Goal: Task Accomplishment & Management: Complete application form

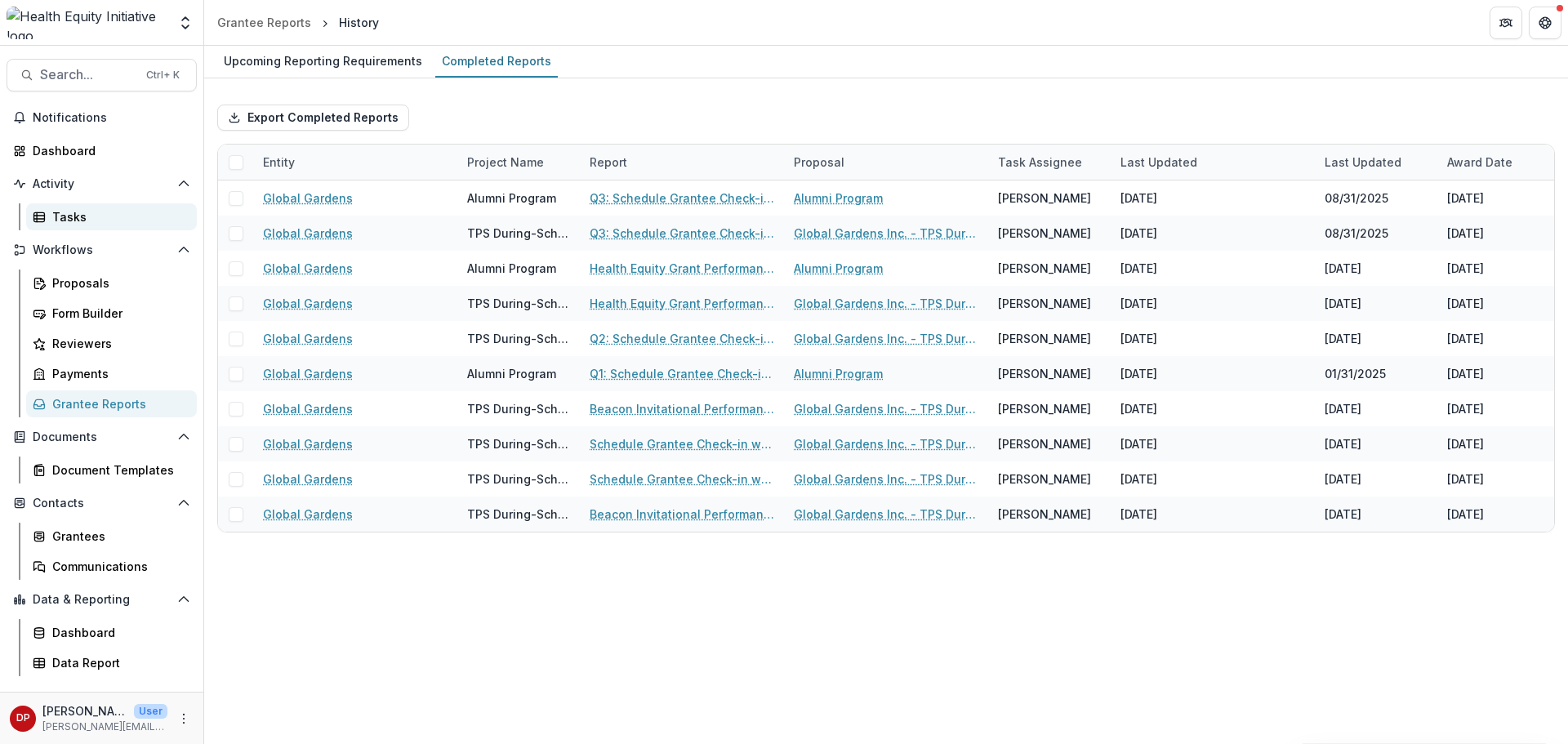
click at [127, 219] on div "Tasks" at bounding box center [117, 216] width 131 height 17
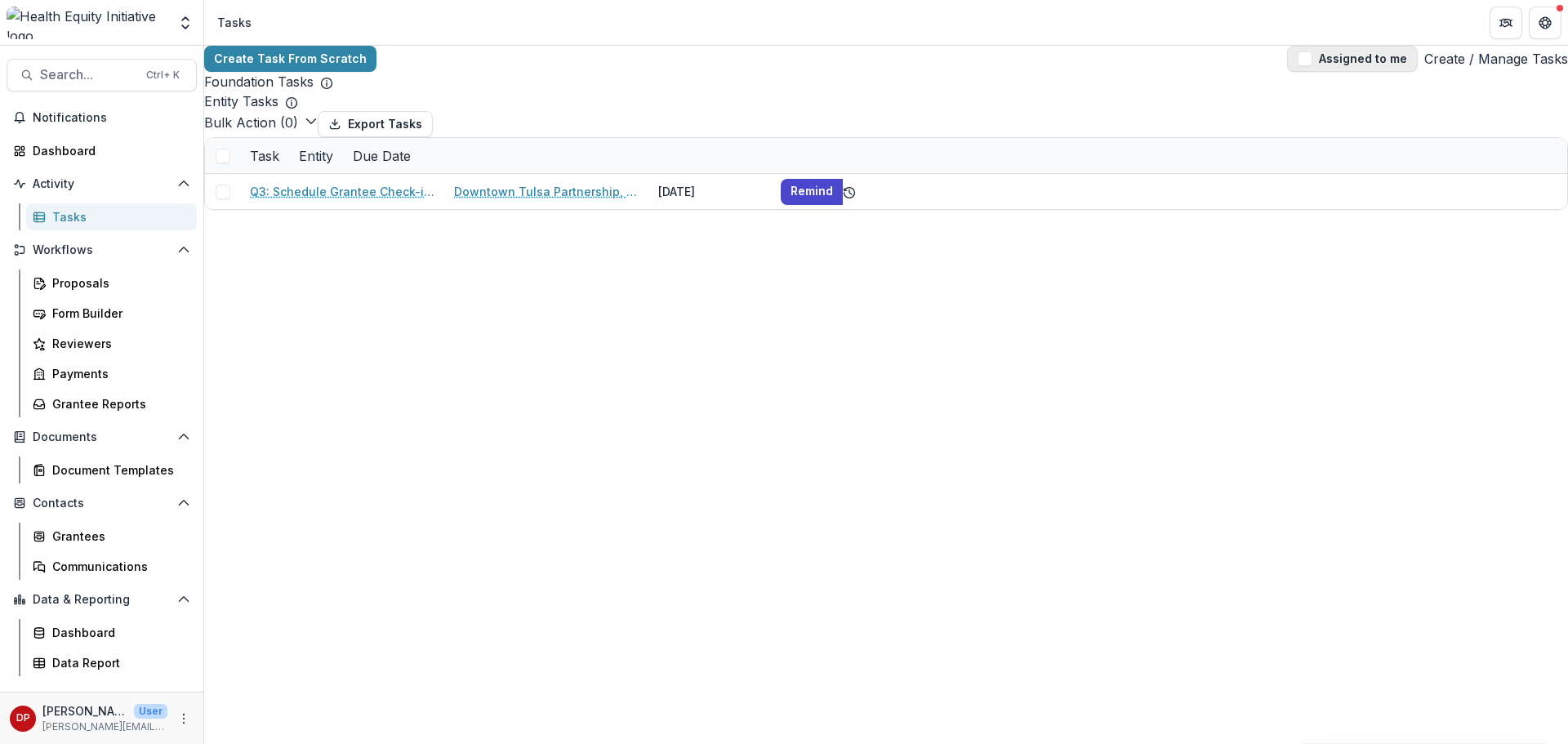
click at [1355, 64] on button "Assigned to me" at bounding box center [1353, 59] width 130 height 26
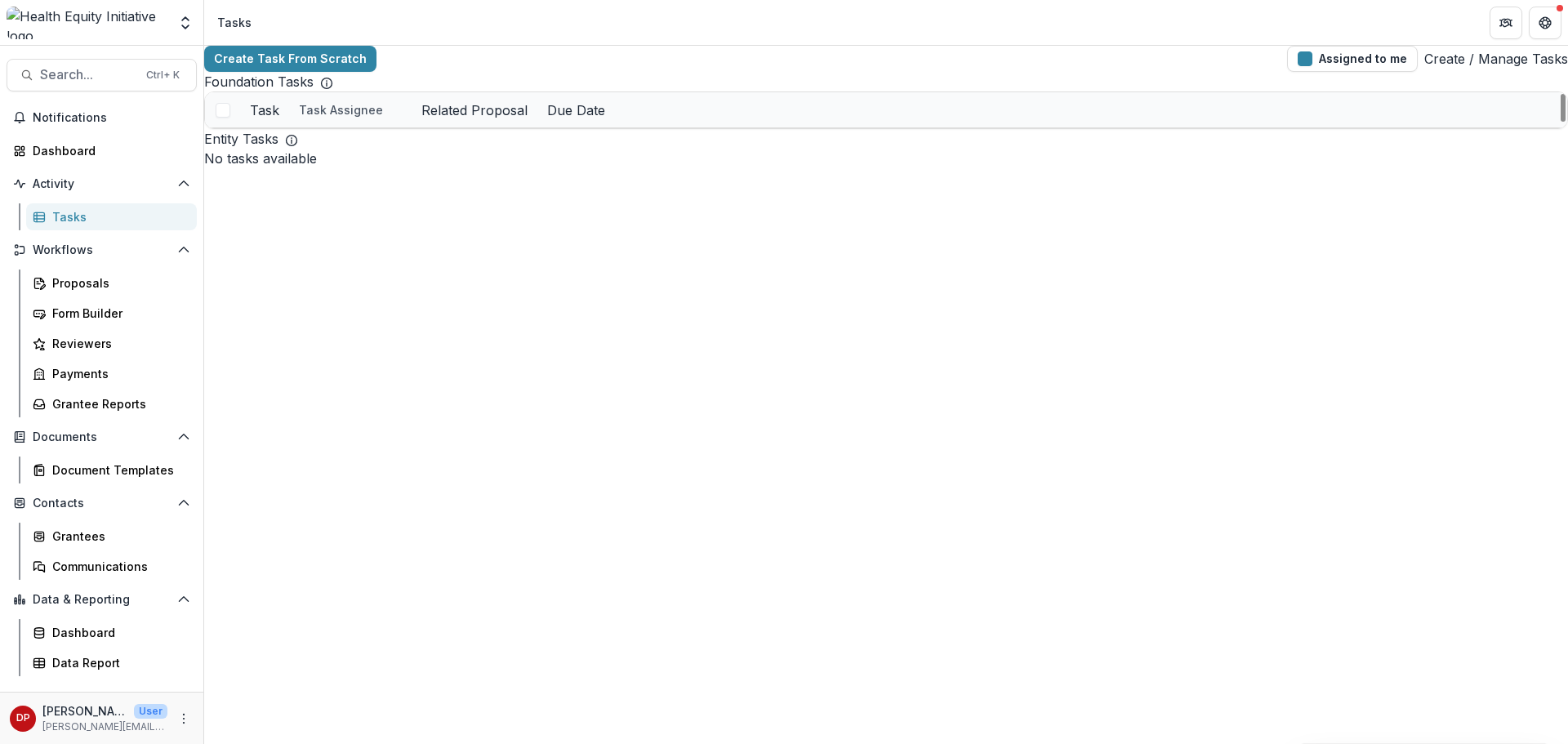
scroll to position [53, 0]
click at [342, 278] on link "Grantee Check-in" at bounding box center [300, 286] width 101 height 17
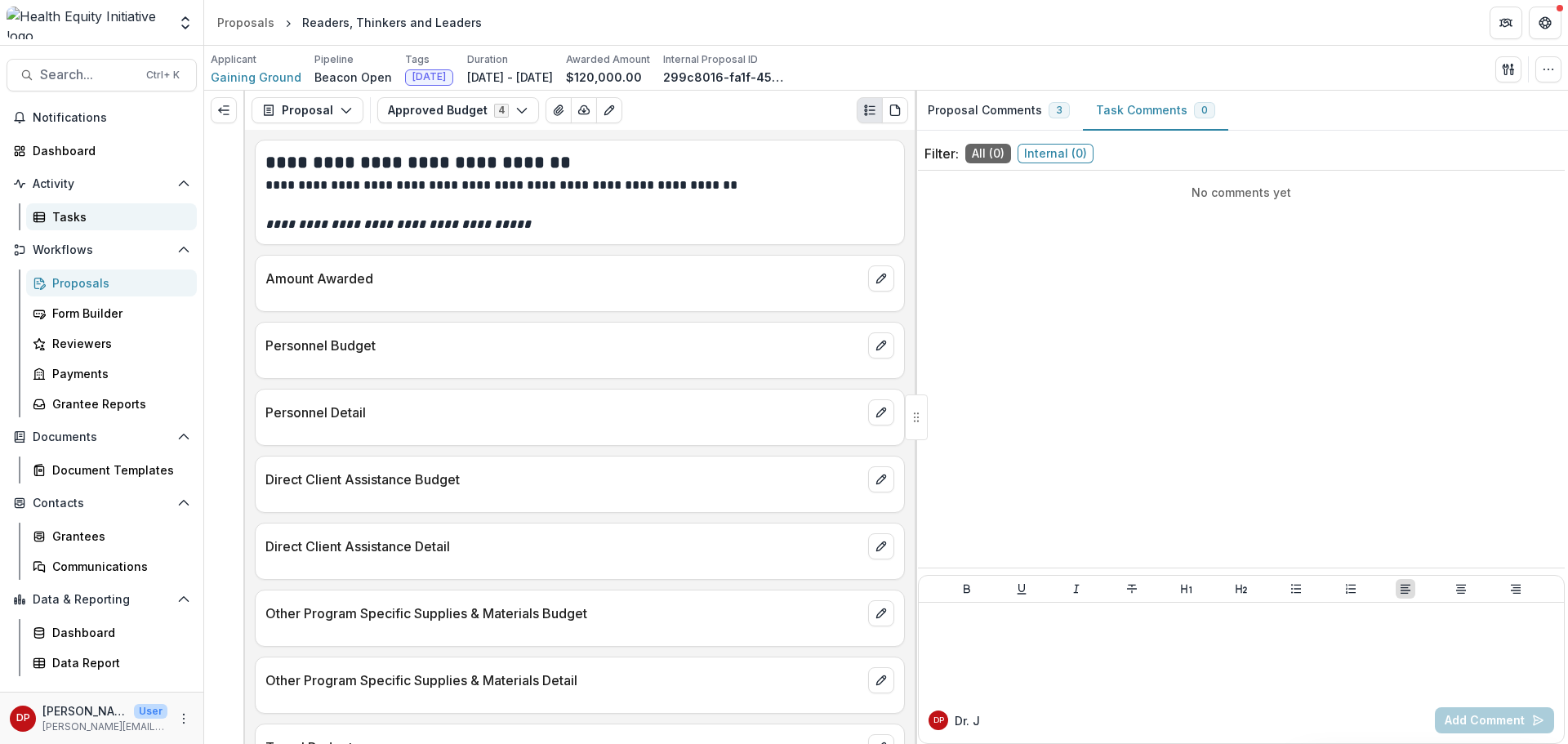
click at [80, 225] on div "Tasks" at bounding box center [117, 216] width 131 height 17
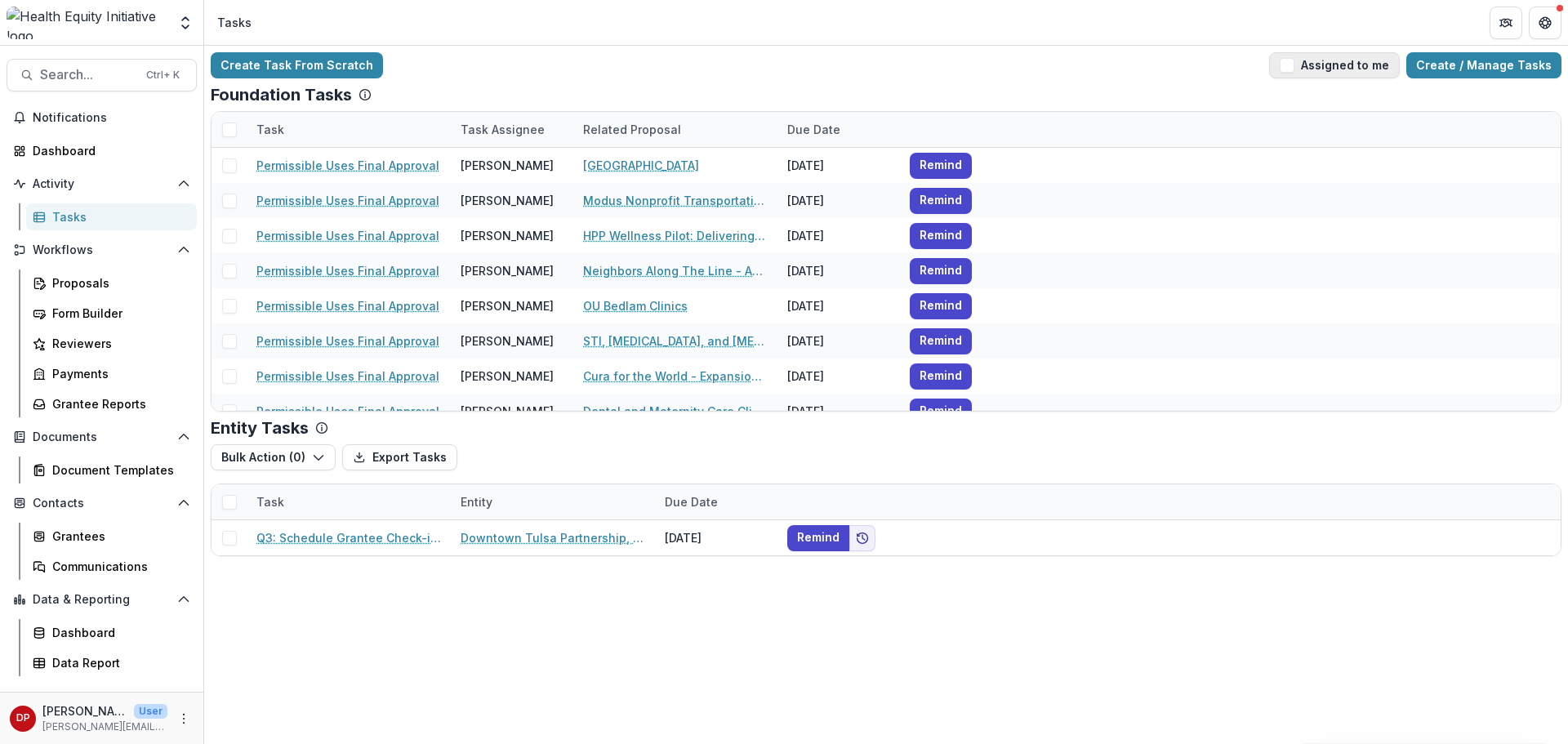
click at [1301, 73] on button "Assigned to me" at bounding box center [1335, 65] width 130 height 26
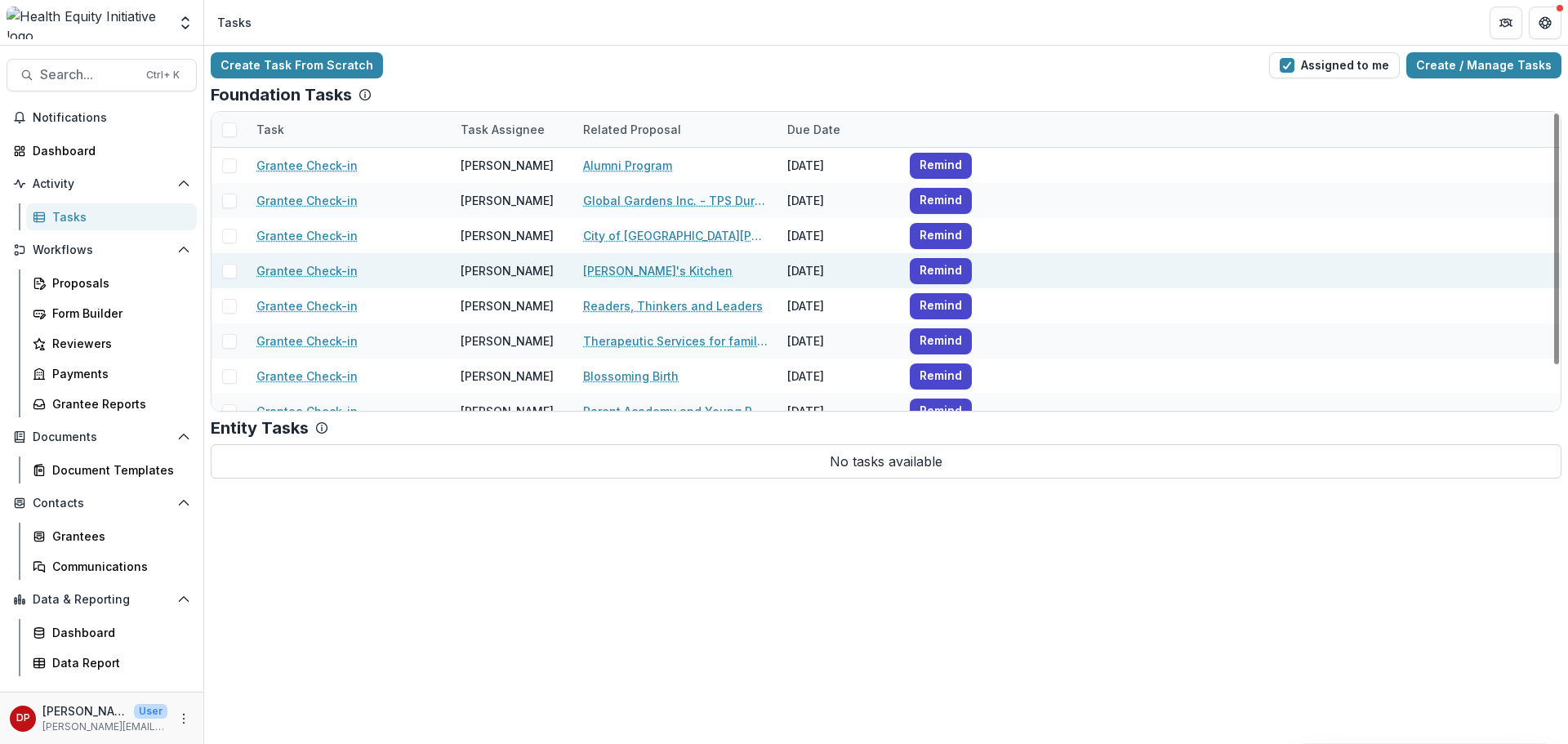
scroll to position [53, 0]
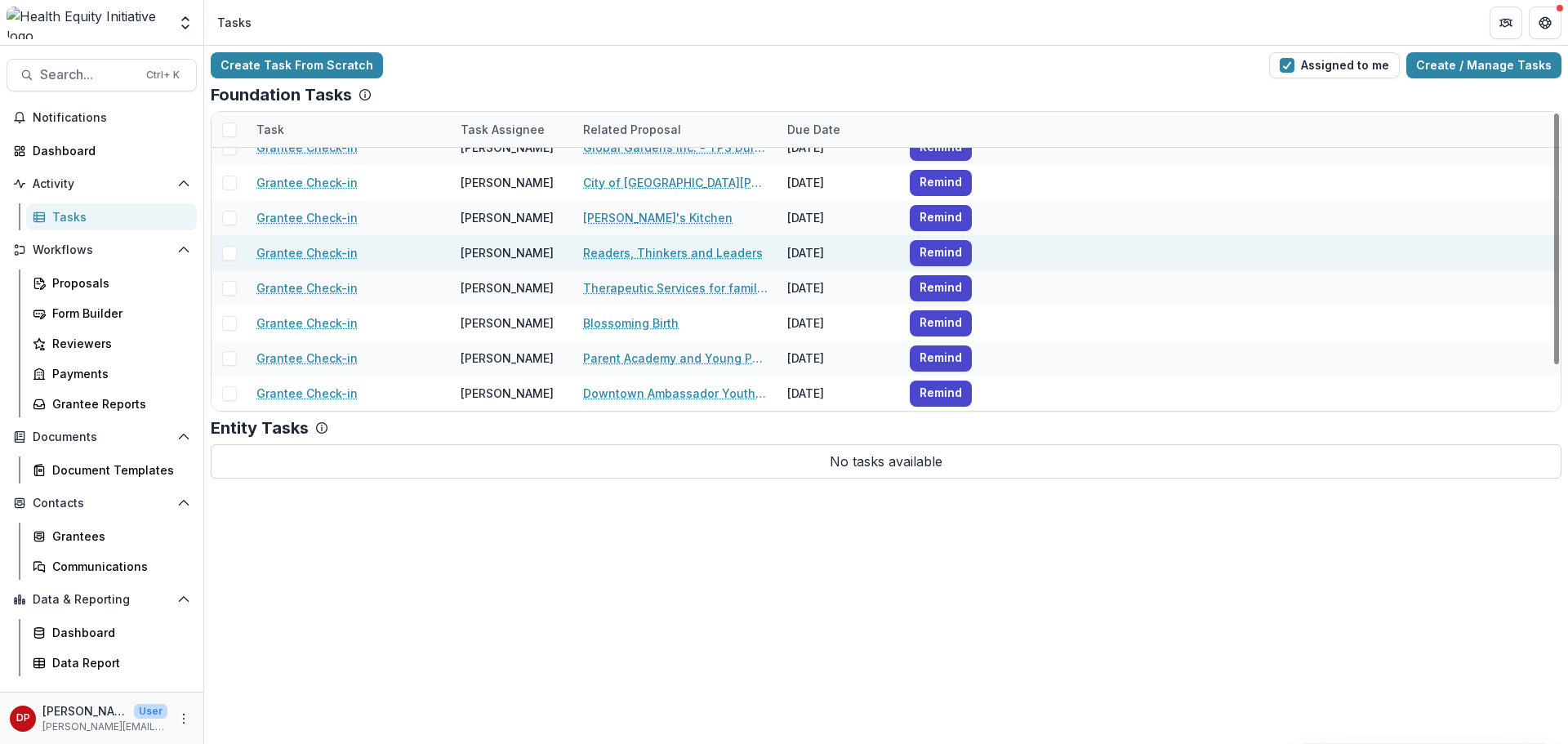
click at [304, 247] on link "Grantee Check-in" at bounding box center [306, 252] width 101 height 17
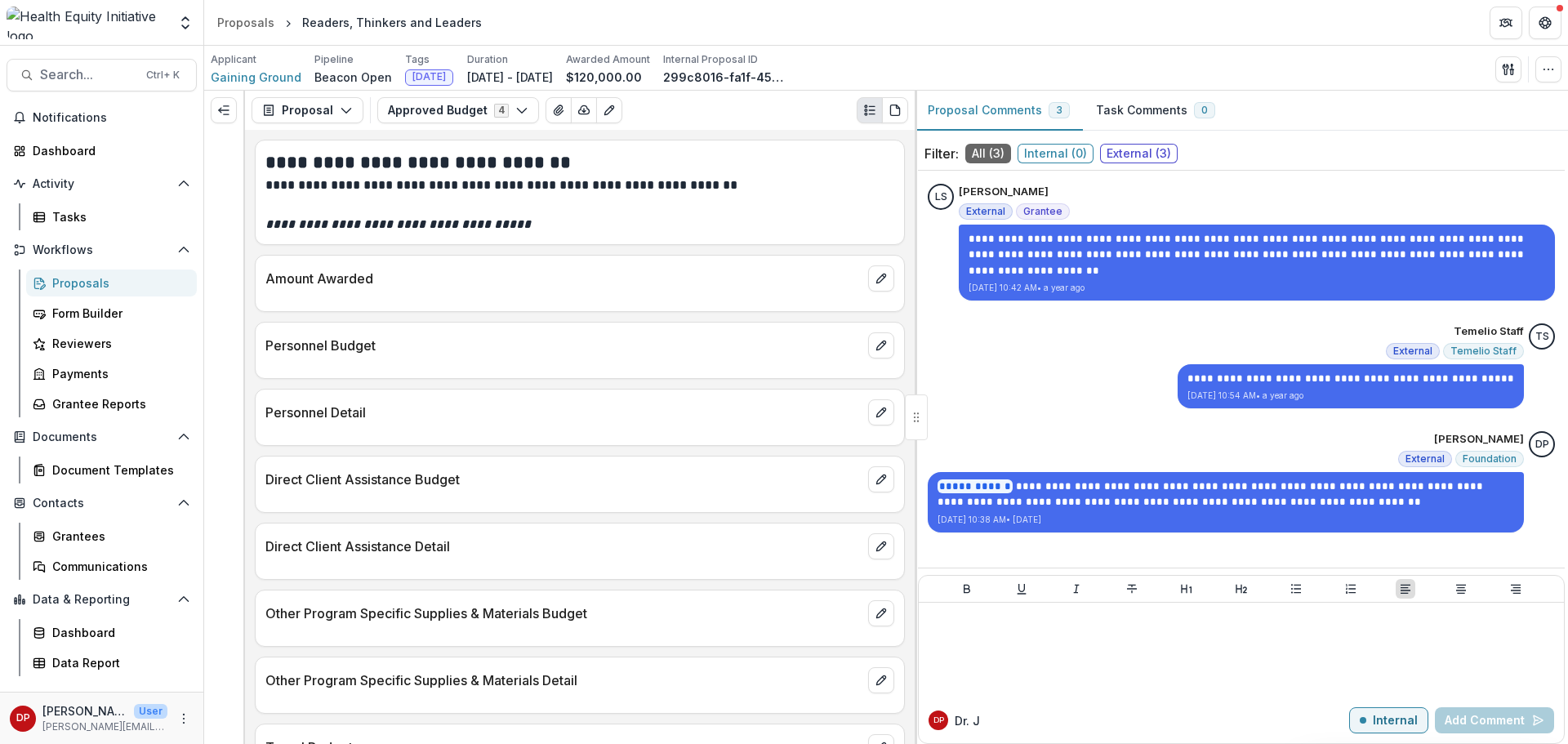
click at [988, 112] on button "Proposal Comments 3" at bounding box center [999, 111] width 168 height 40
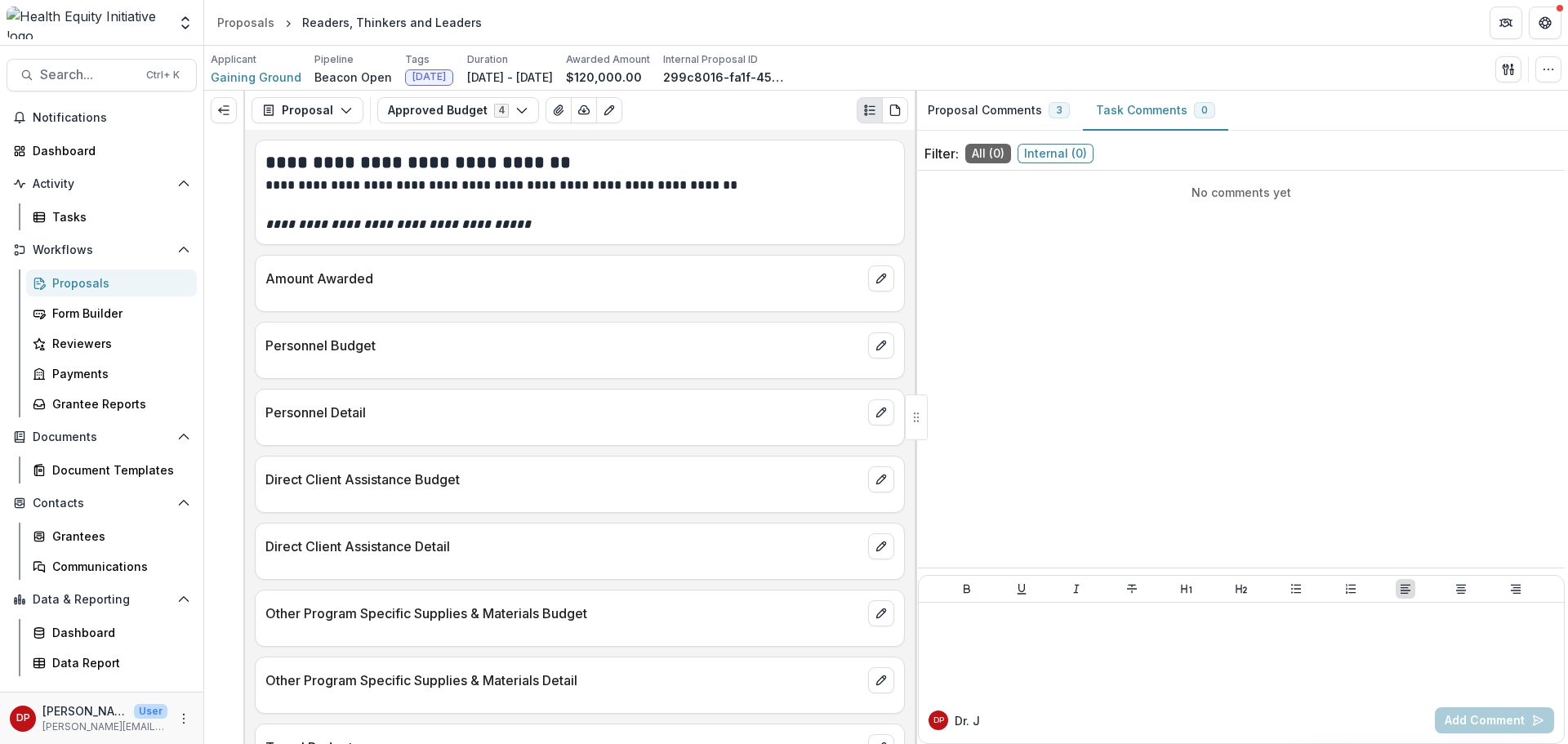
click at [1104, 113] on button "Task Comments 0" at bounding box center [1156, 111] width 146 height 40
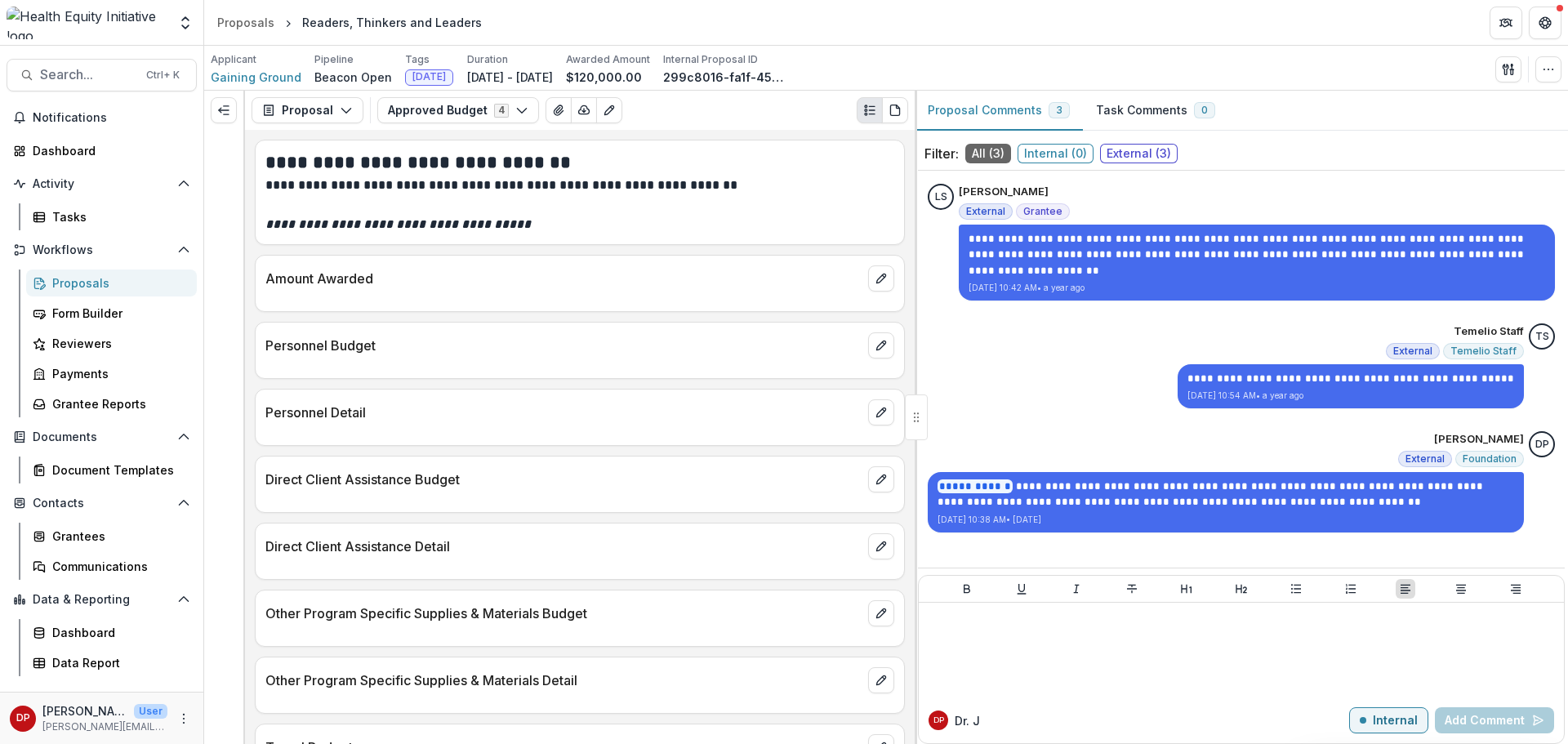
click at [1017, 111] on button "Proposal Comments 3" at bounding box center [999, 111] width 168 height 40
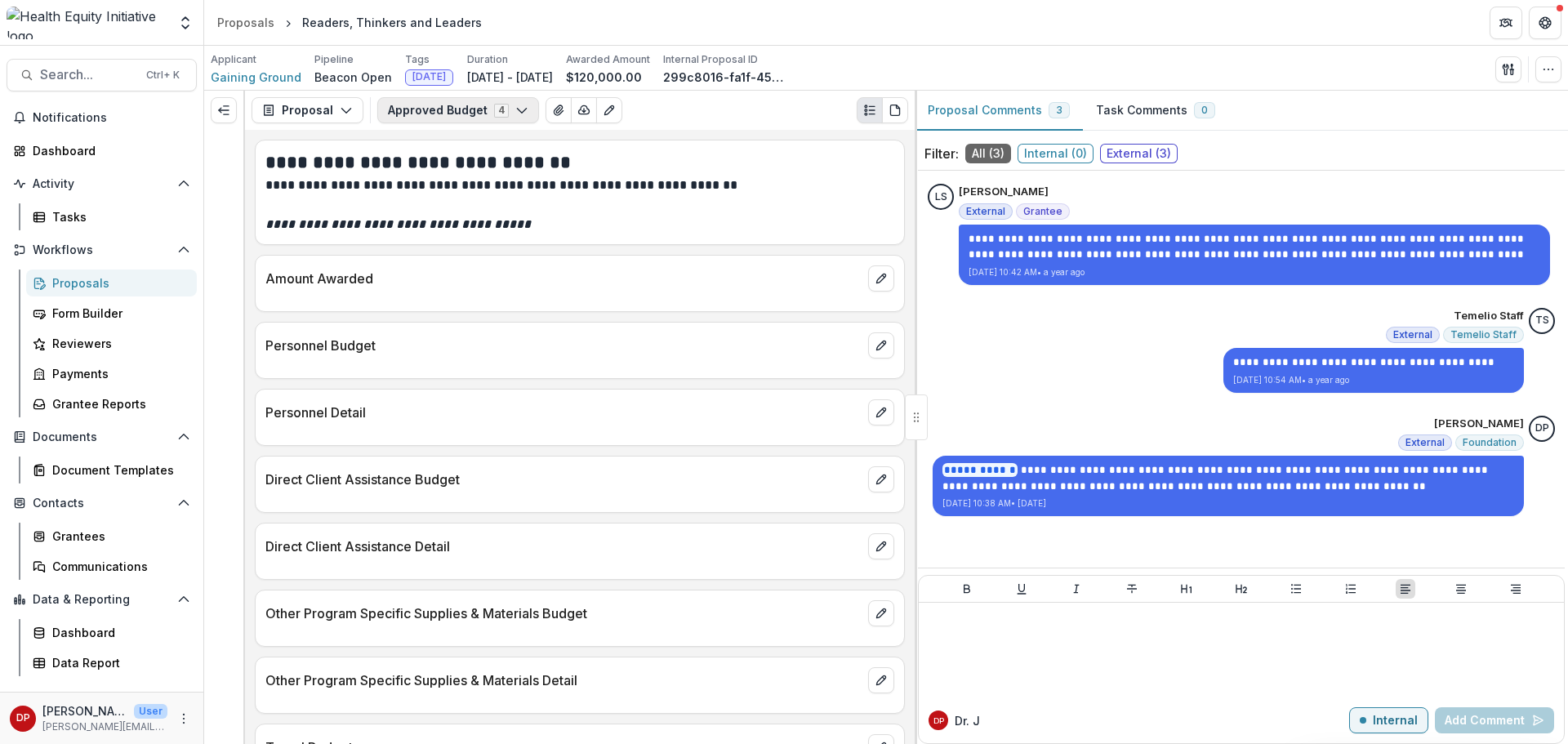
click at [515, 112] on icon "button" at bounding box center [522, 111] width 13 height 13
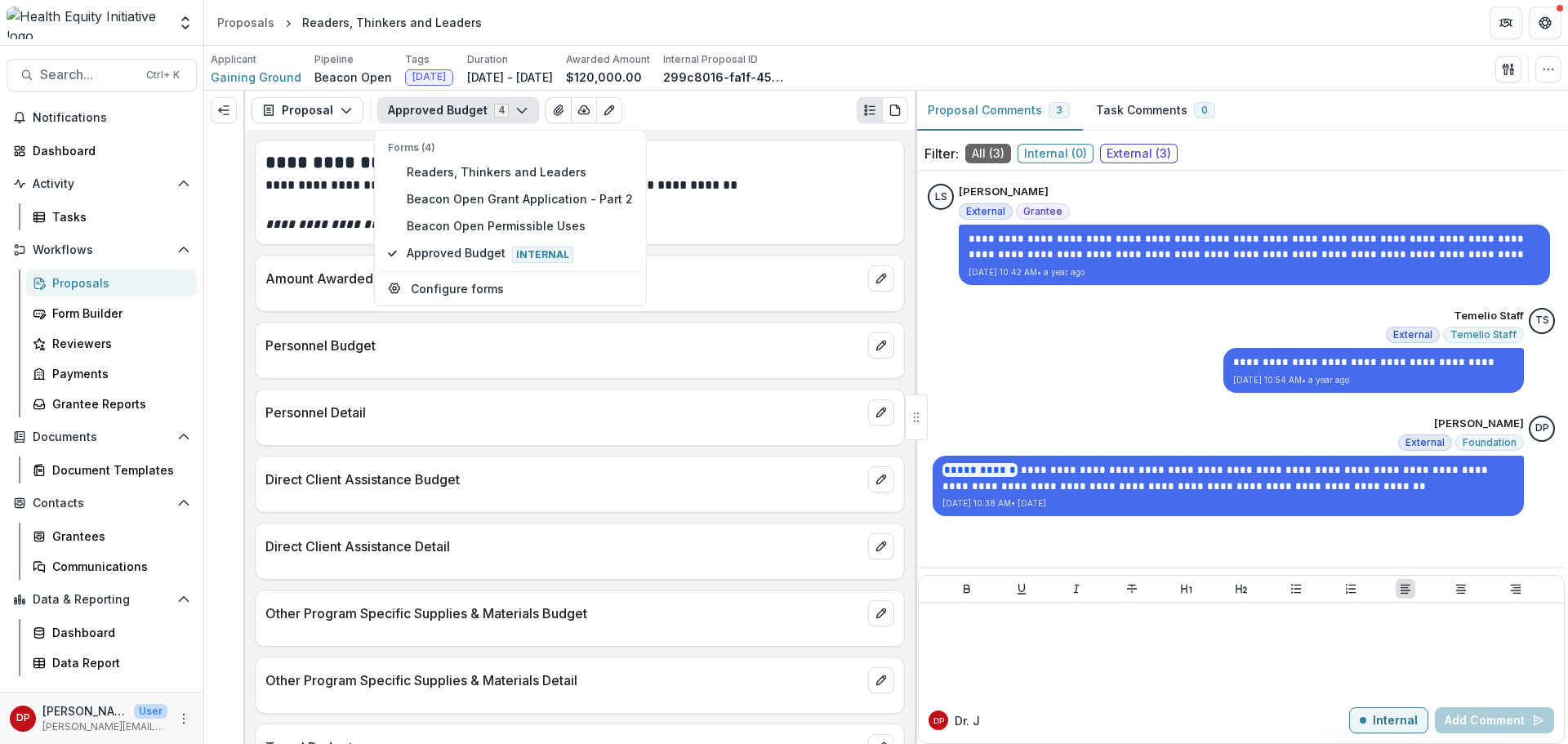
click at [637, 122] on div "Approved Budget 4 Forms (4) Readers, Thinkers and Leaders Beacon Open Grant App…" at bounding box center [643, 111] width 531 height 26
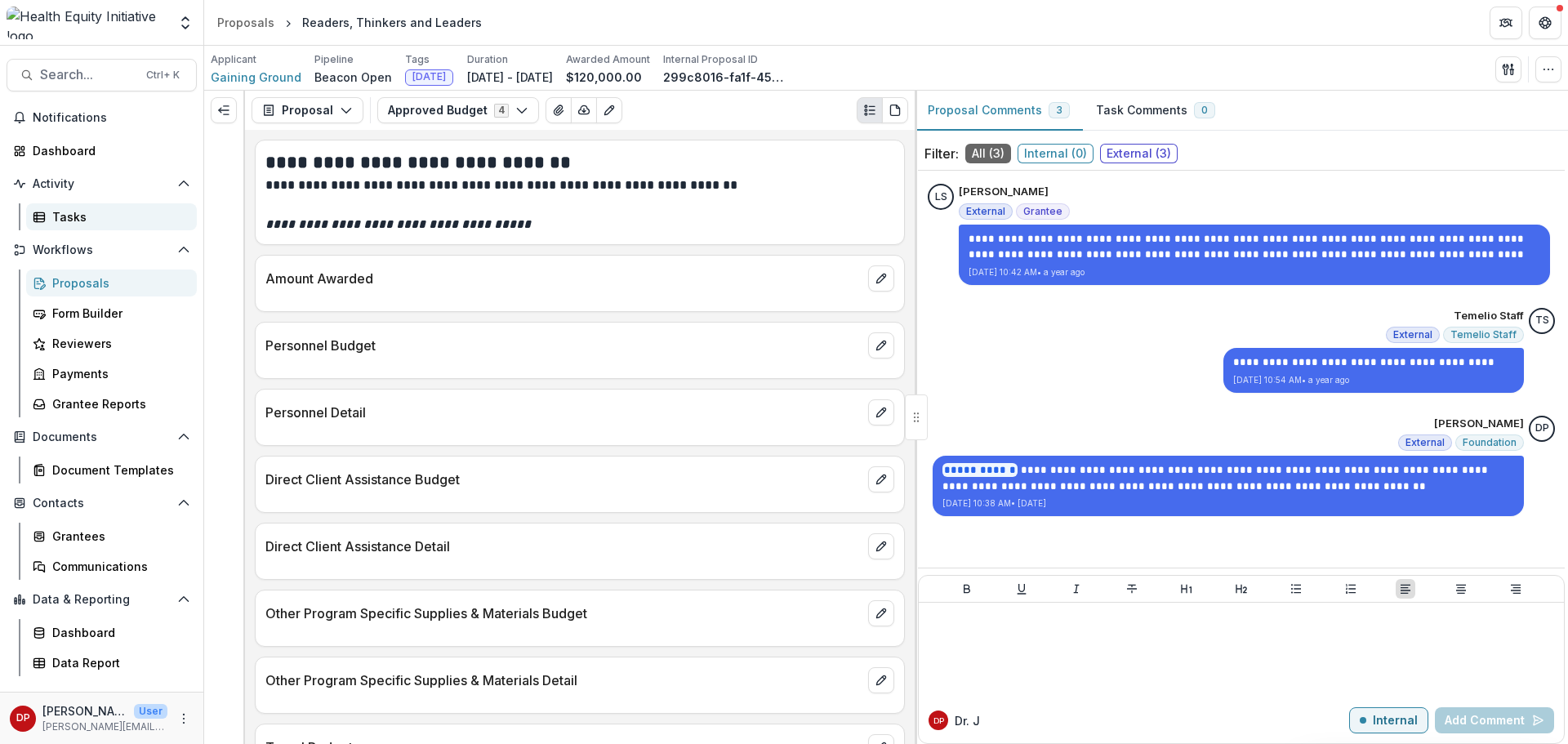
click at [100, 211] on div "Tasks" at bounding box center [117, 216] width 131 height 17
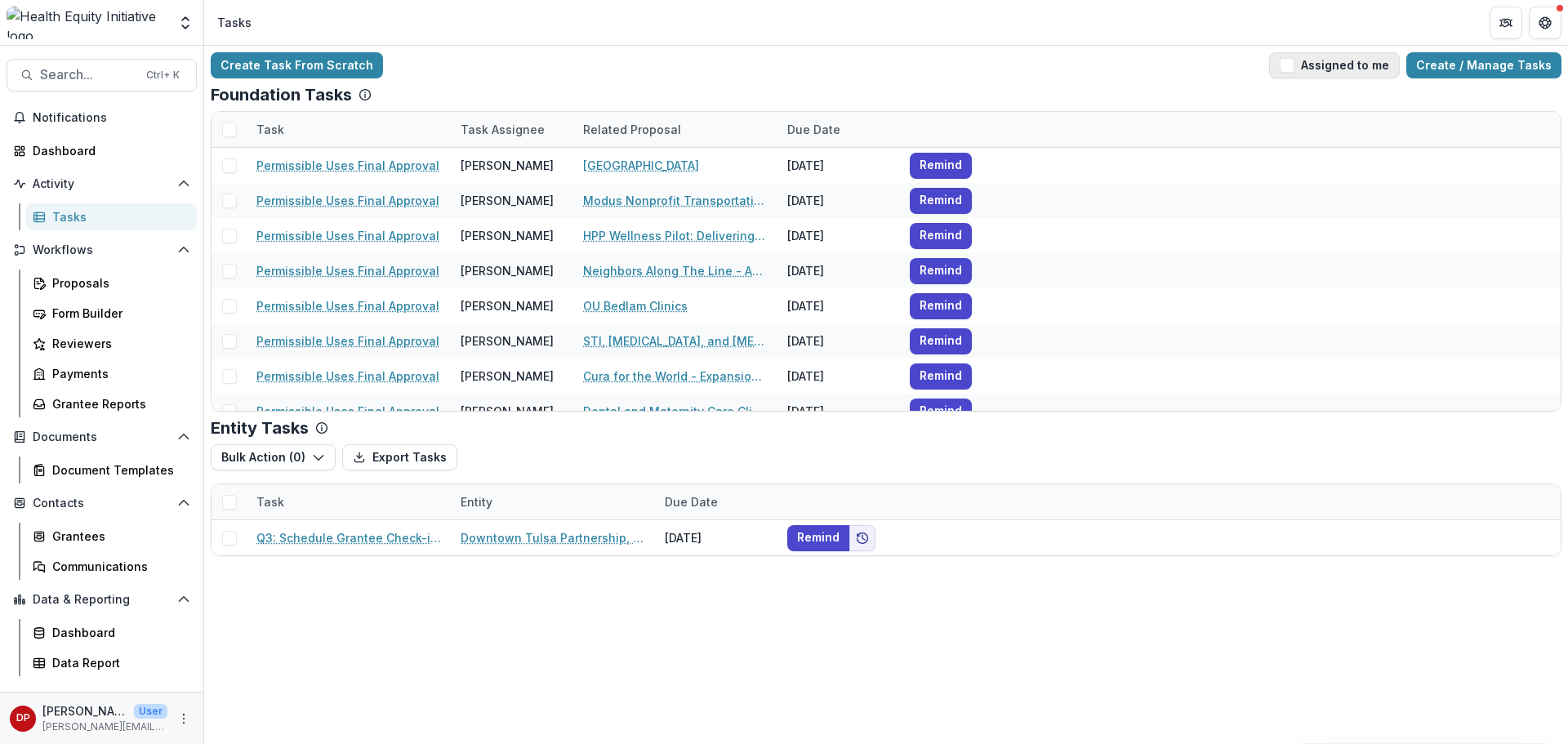
click at [1295, 62] on span "button" at bounding box center [1287, 65] width 15 height 15
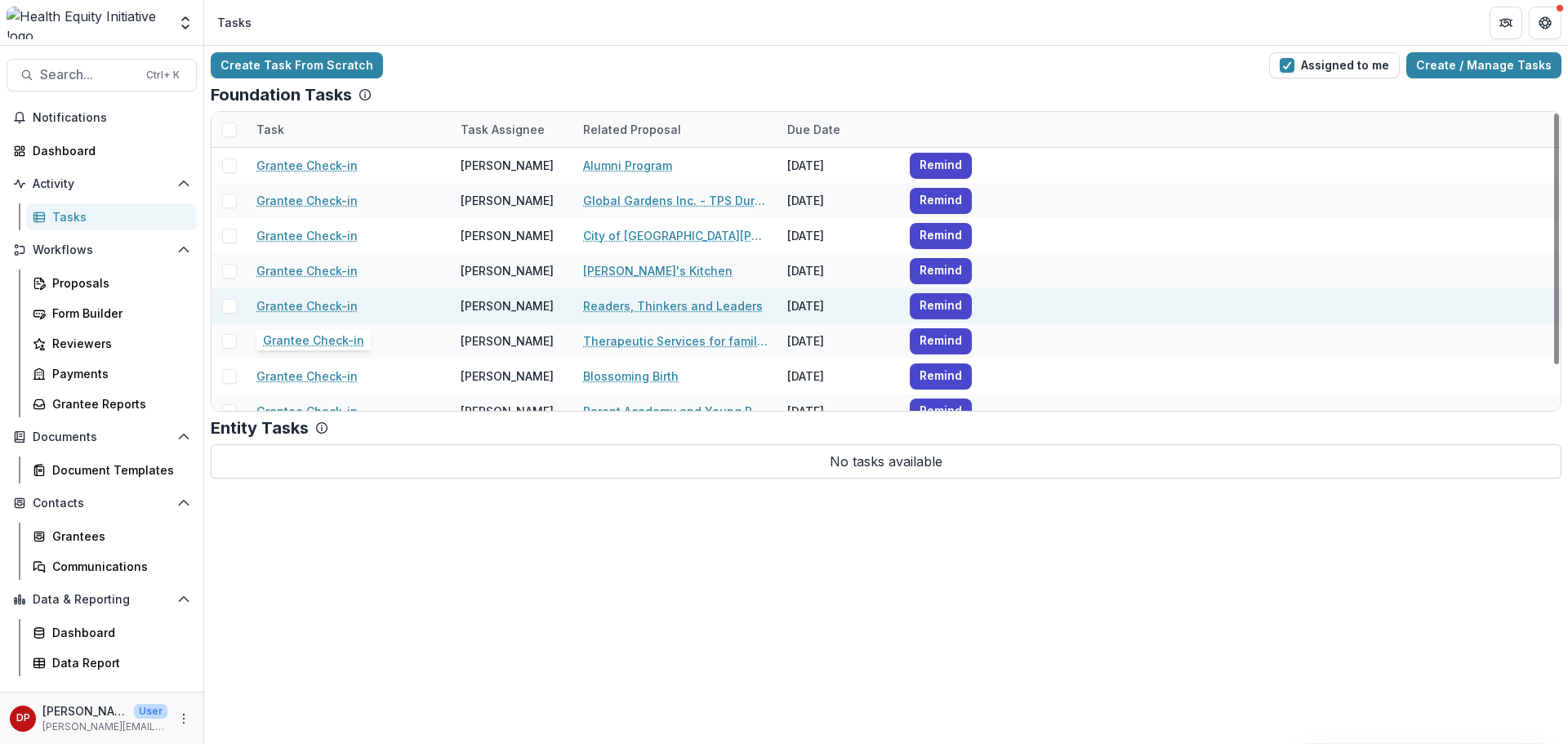
click at [337, 306] on link "Grantee Check-in" at bounding box center [306, 306] width 101 height 17
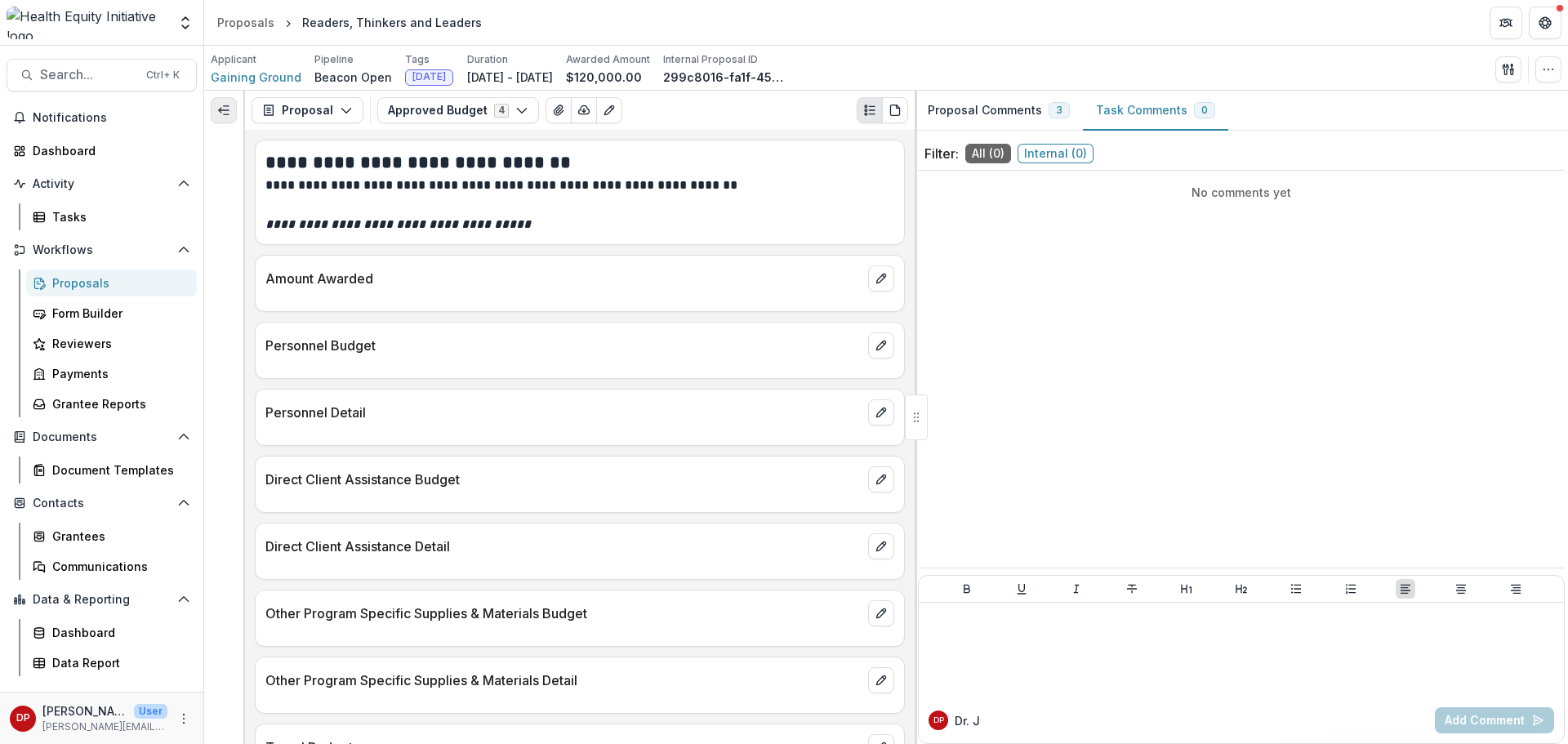
click at [232, 112] on button "Expand left" at bounding box center [224, 111] width 26 height 26
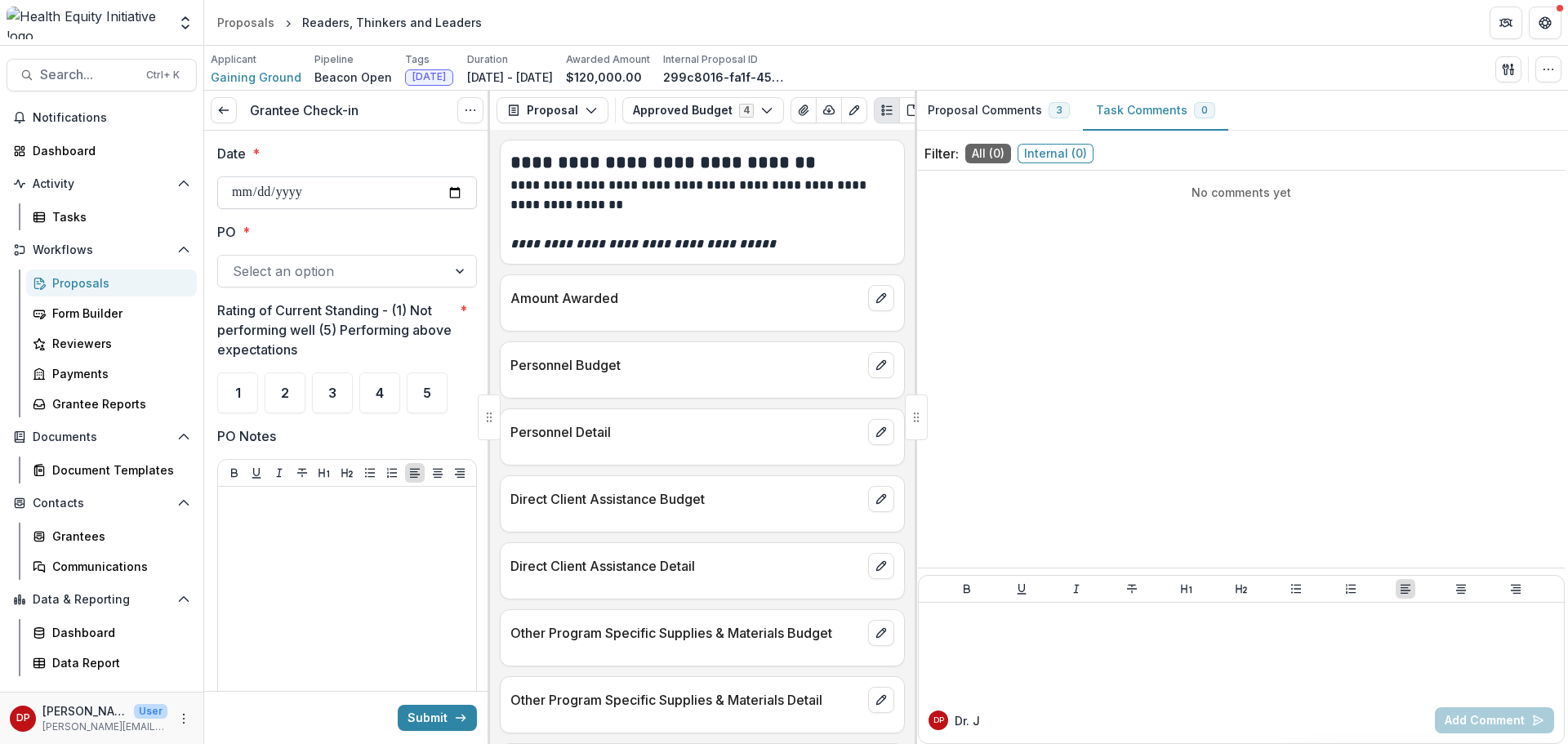
click at [446, 194] on input "Date *" at bounding box center [347, 193] width 260 height 33
type input "**********"
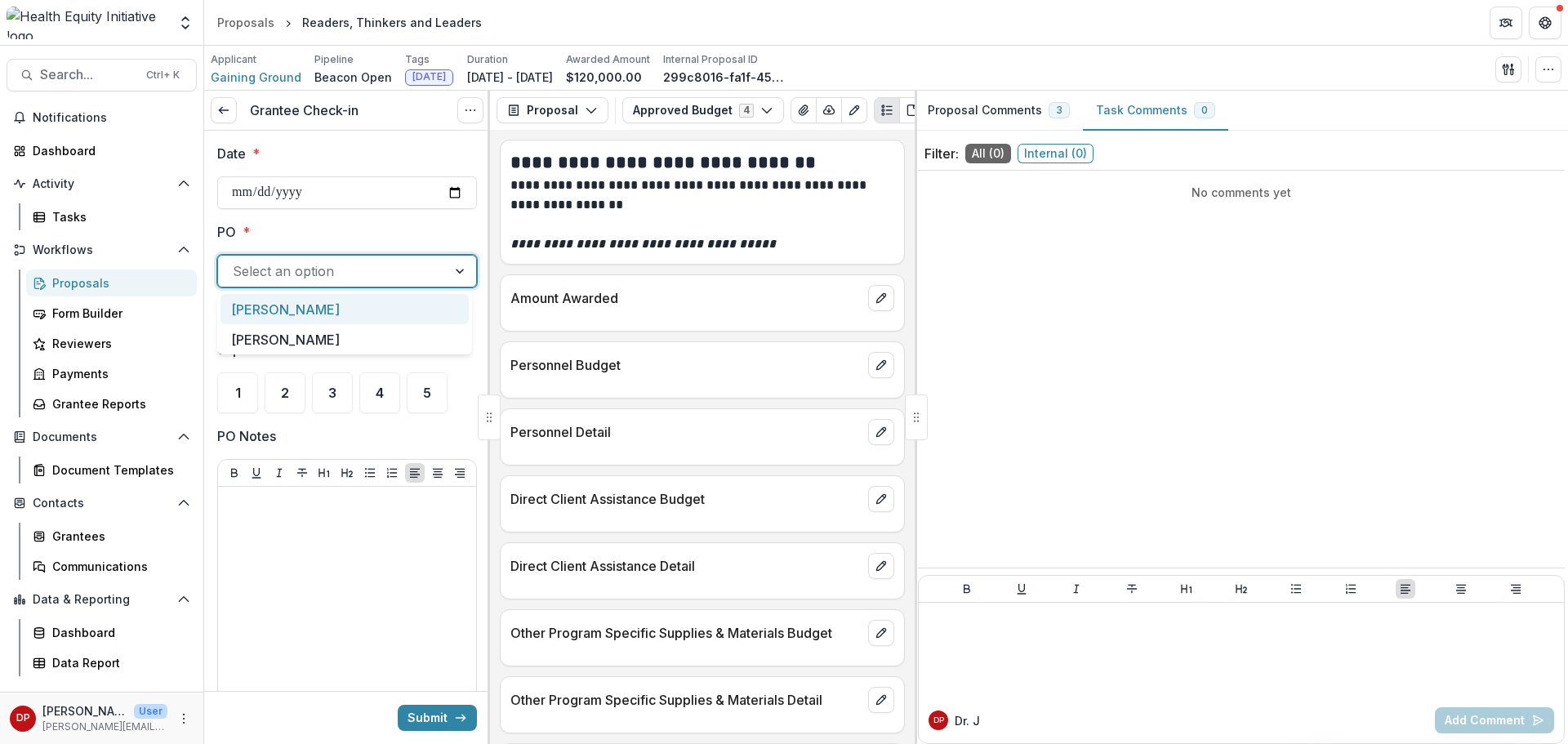
click at [316, 266] on div at bounding box center [332, 271] width 199 height 23
click at [293, 303] on div "Janel" at bounding box center [344, 309] width 249 height 30
click at [330, 407] on div "3" at bounding box center [332, 392] width 41 height 41
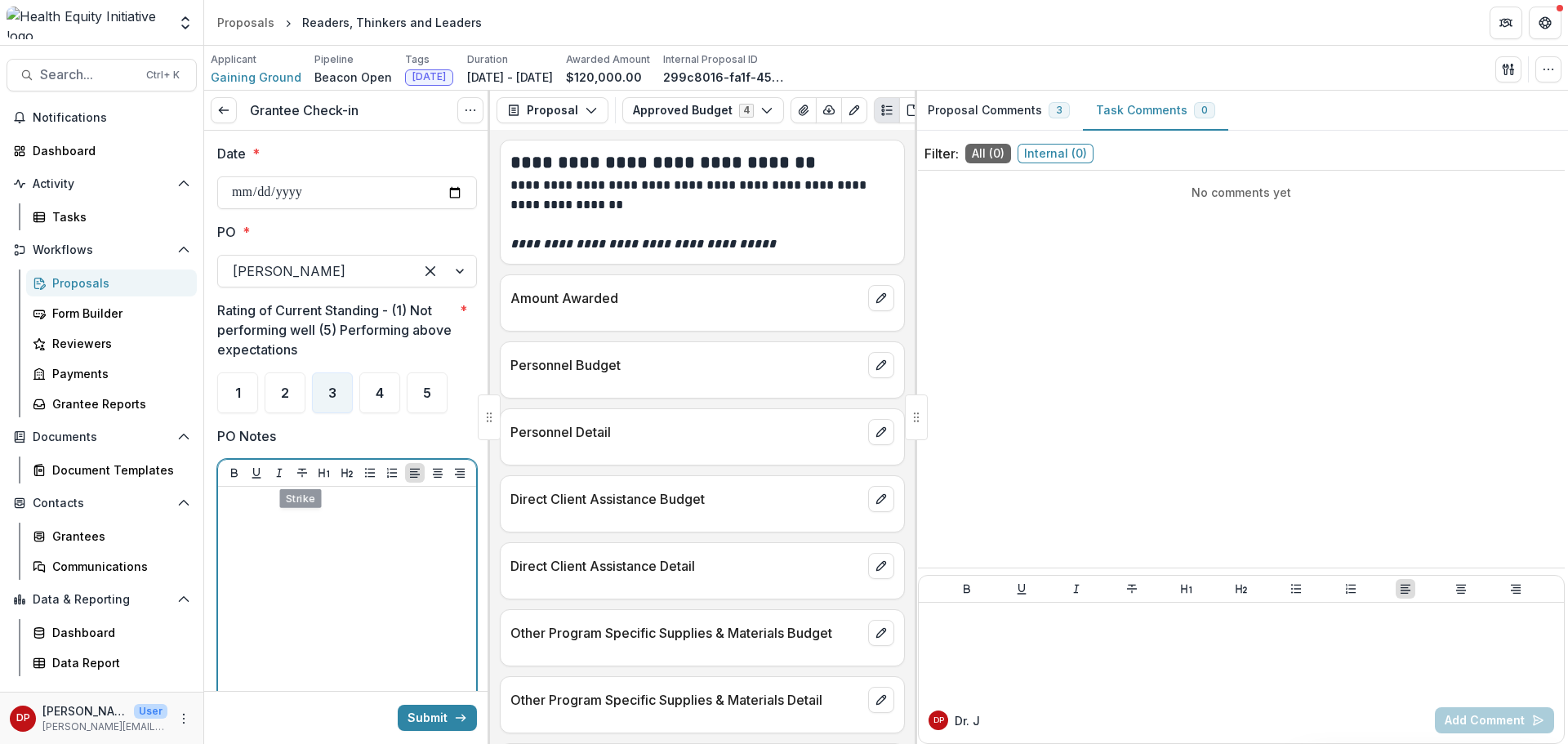
click at [303, 484] on div at bounding box center [347, 473] width 258 height 27
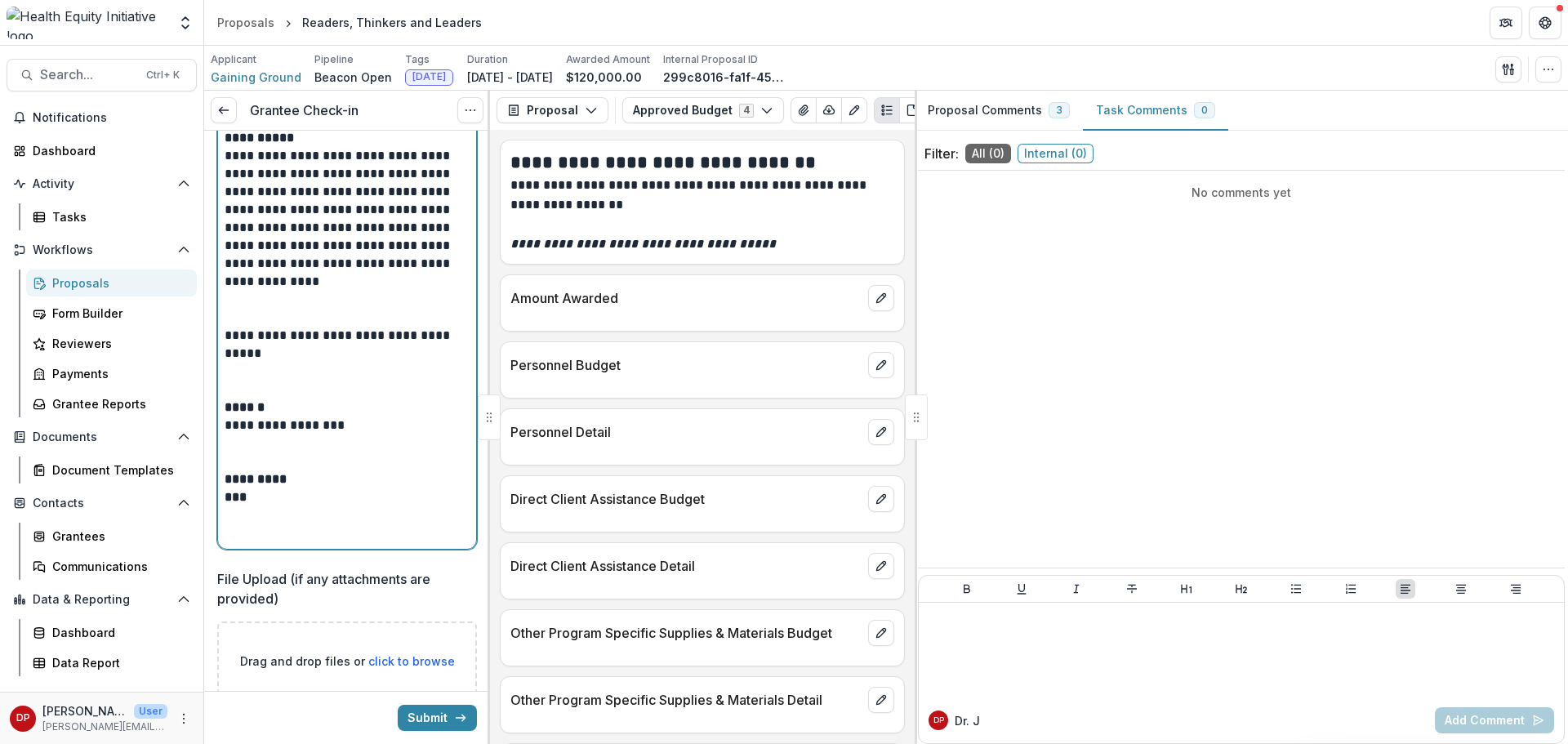
scroll to position [411, 0]
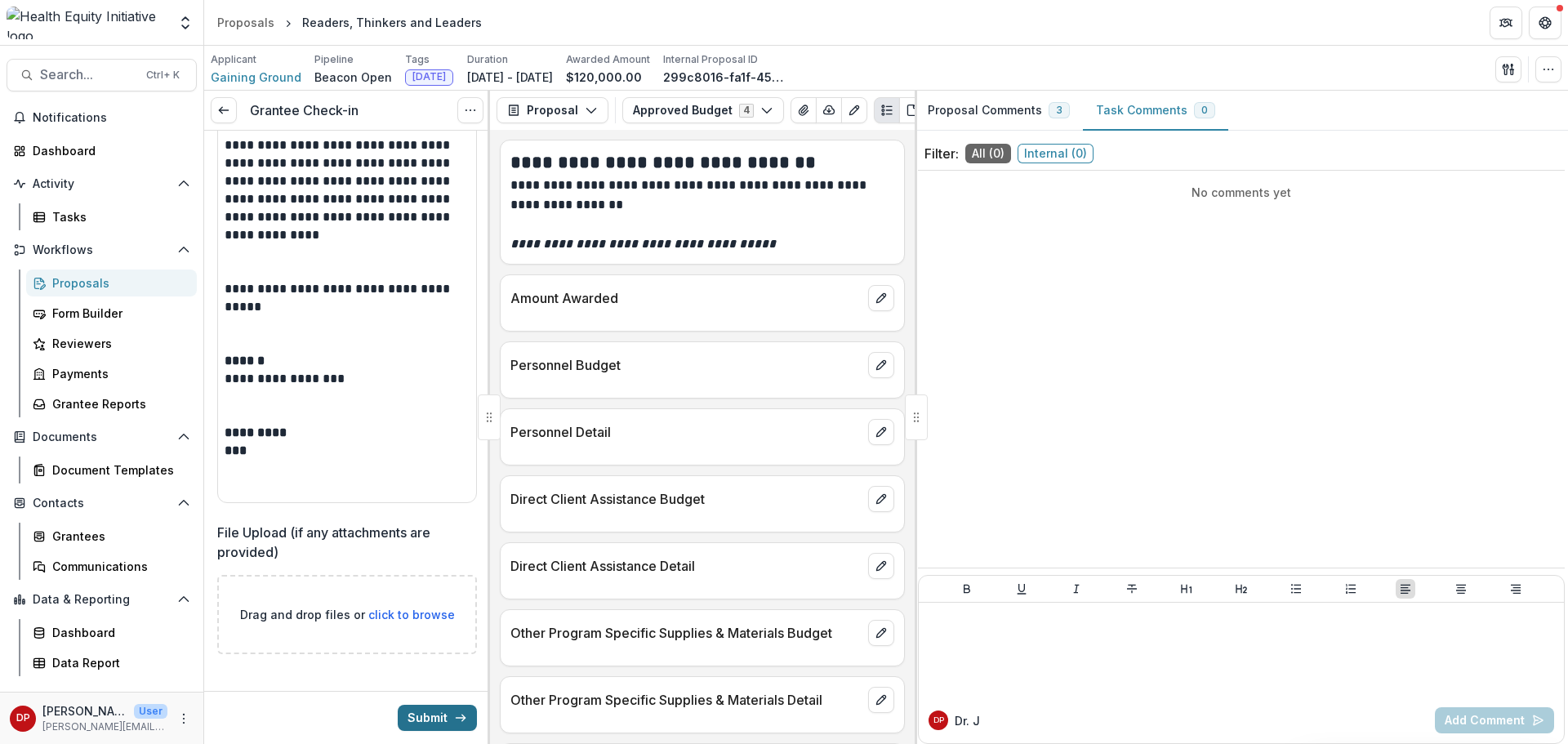
click at [439, 721] on button "Submit" at bounding box center [438, 718] width 79 height 26
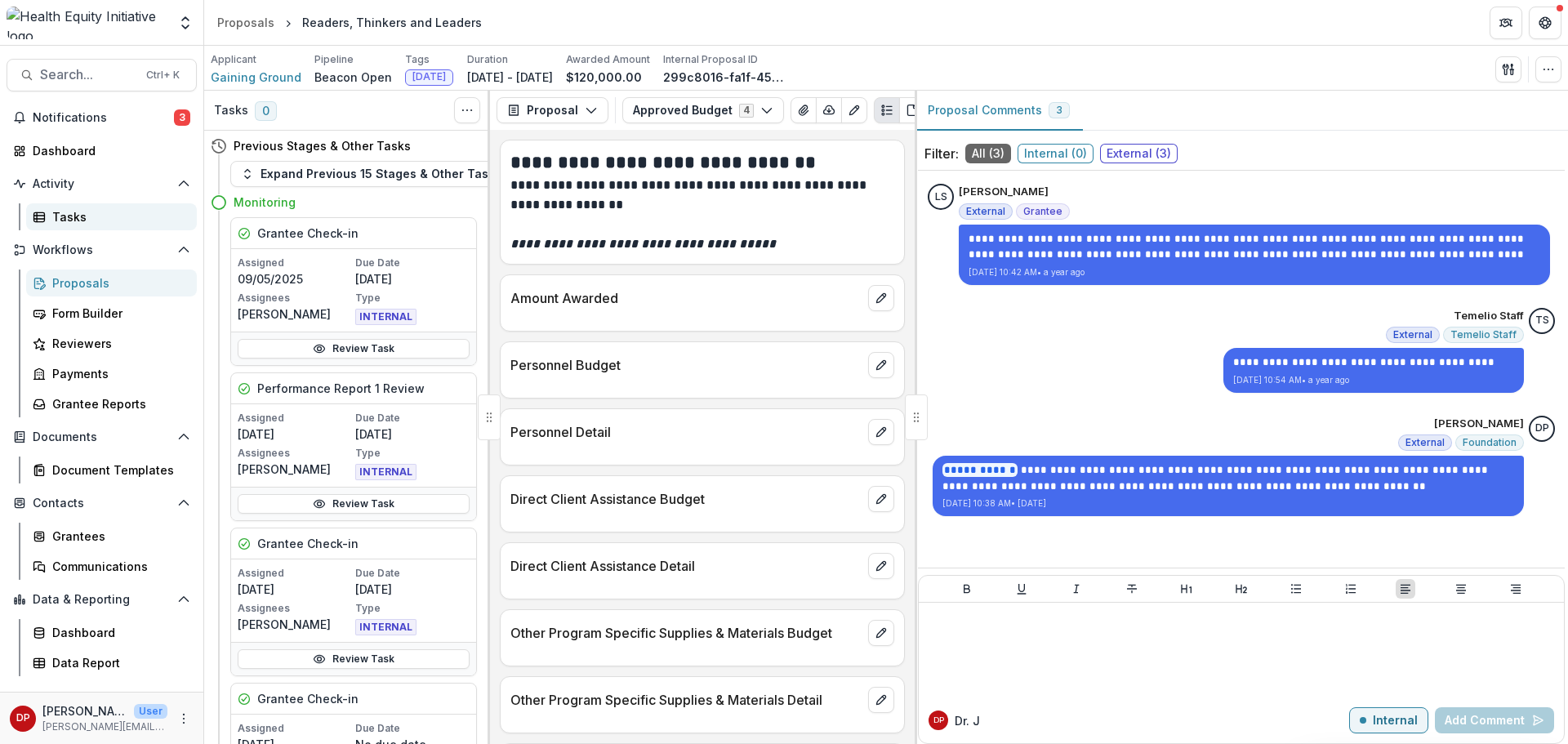
click at [125, 218] on div "Tasks" at bounding box center [117, 216] width 131 height 17
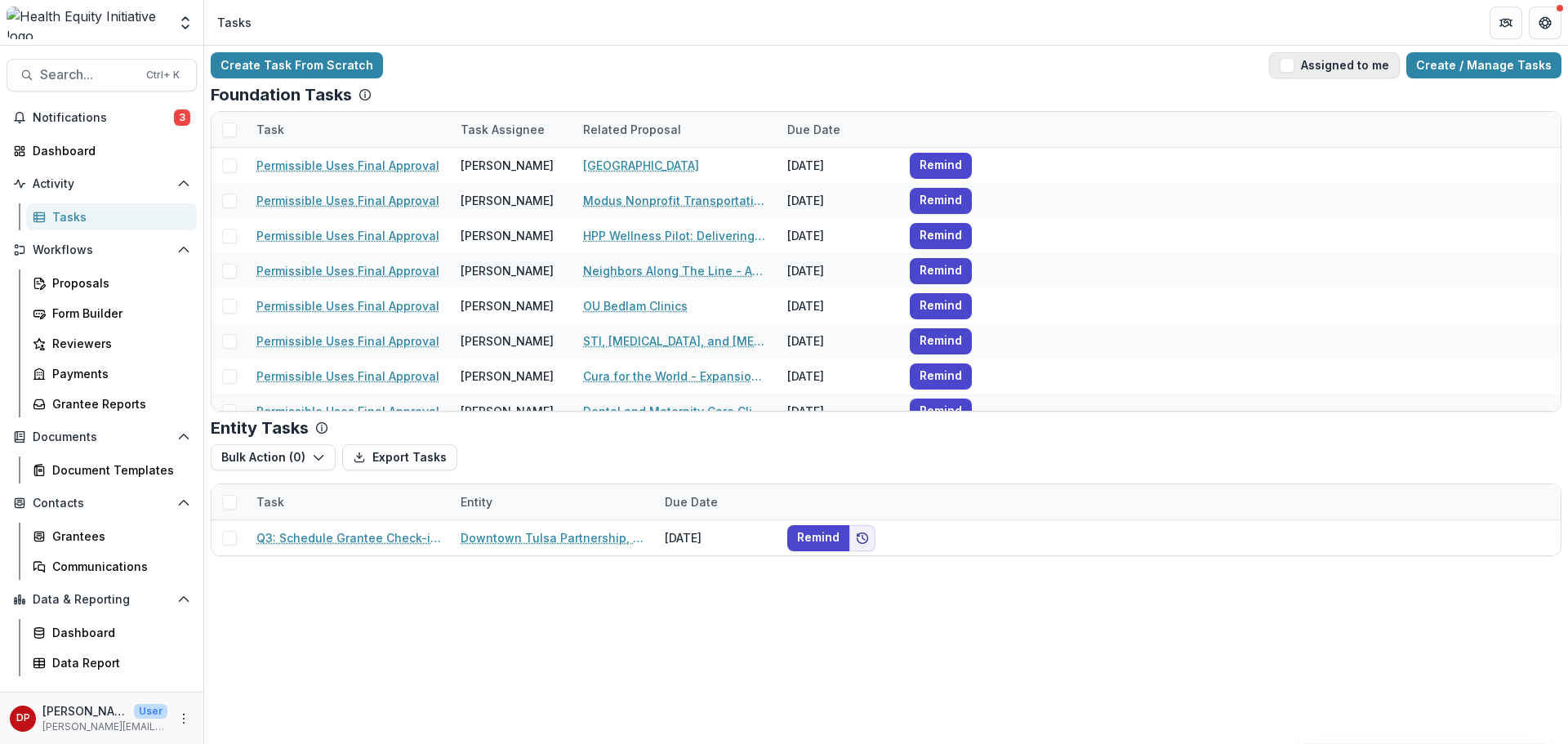
click at [1290, 63] on button "Assigned to me" at bounding box center [1335, 65] width 130 height 26
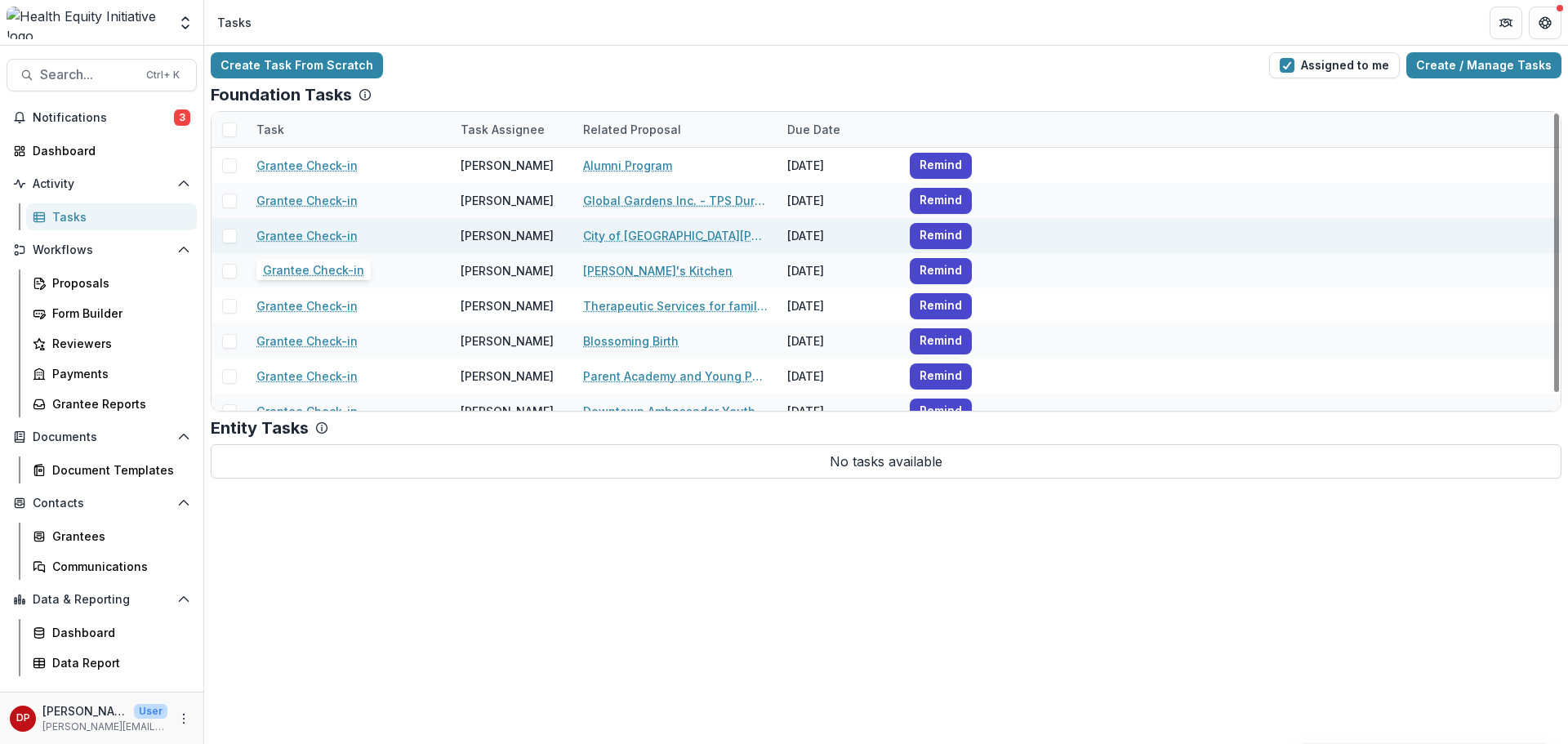
click at [333, 234] on link "Grantee Check-in" at bounding box center [306, 235] width 101 height 17
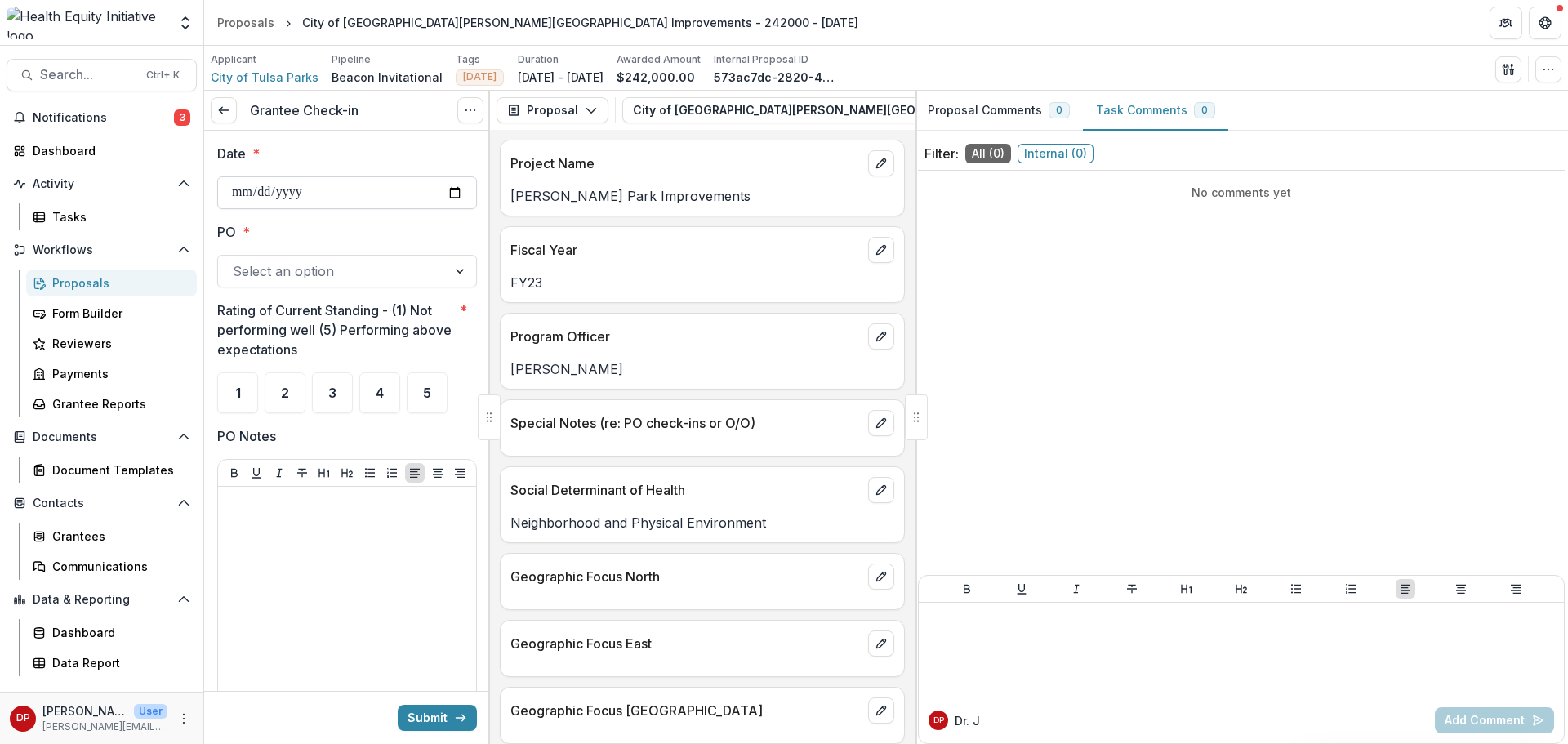
click at [343, 197] on input "Date *" at bounding box center [347, 193] width 260 height 33
click at [457, 198] on input "Date *" at bounding box center [347, 193] width 260 height 33
click at [449, 197] on input "Date *" at bounding box center [347, 193] width 260 height 33
type input "**********"
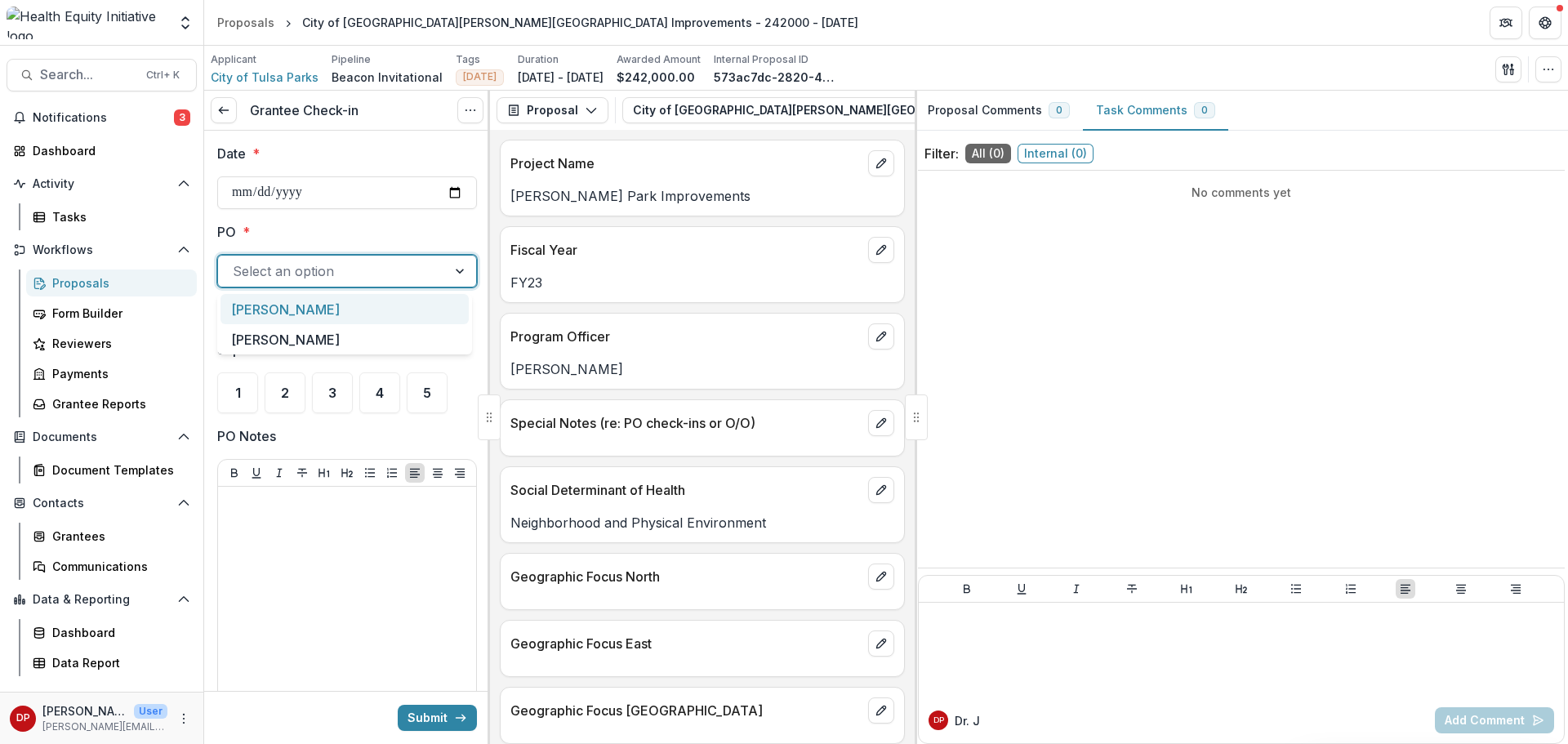
click at [357, 268] on div at bounding box center [332, 271] width 199 height 23
click at [324, 304] on div "Janel" at bounding box center [344, 309] width 249 height 30
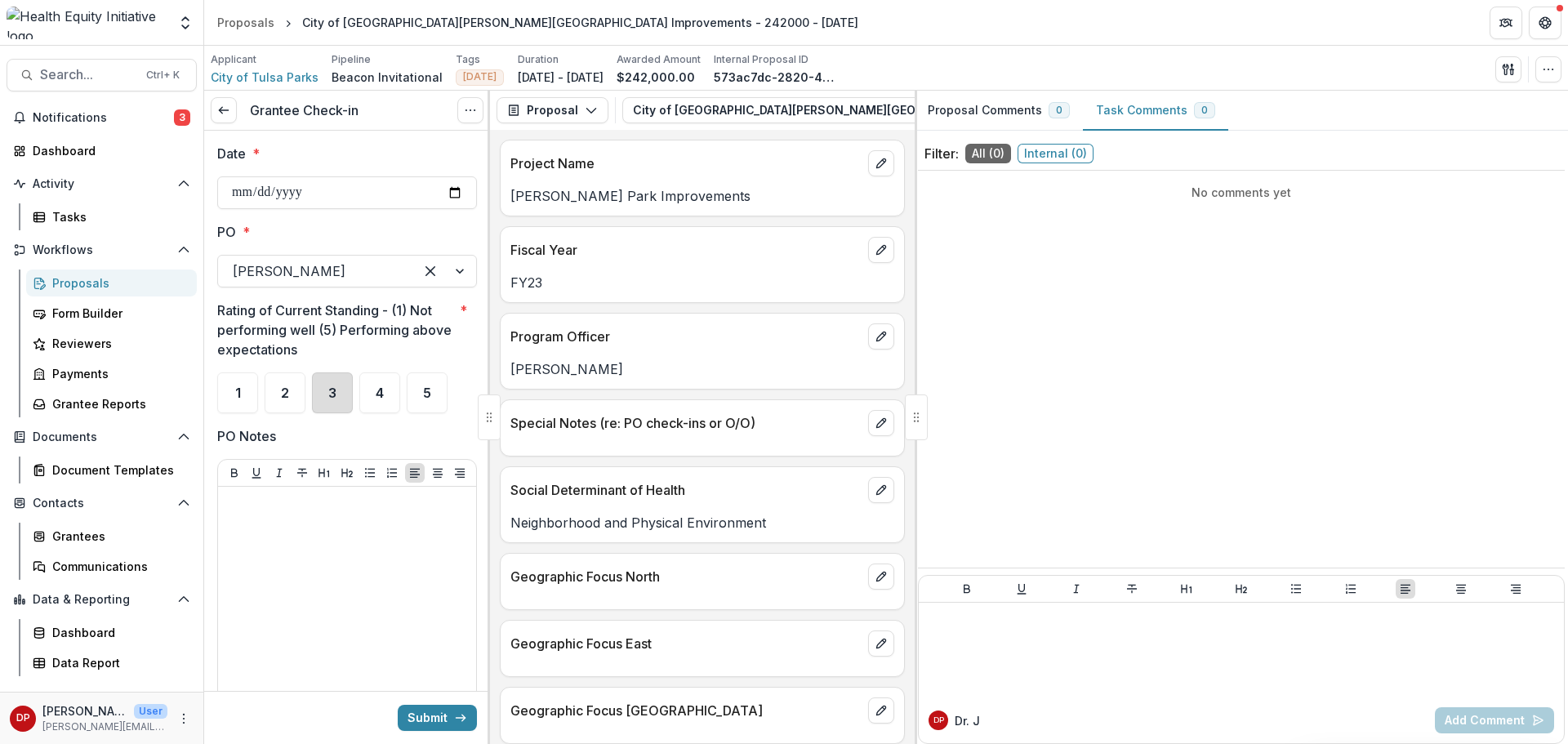
click at [323, 407] on div "3" at bounding box center [332, 392] width 41 height 41
click at [339, 511] on p at bounding box center [347, 502] width 245 height 18
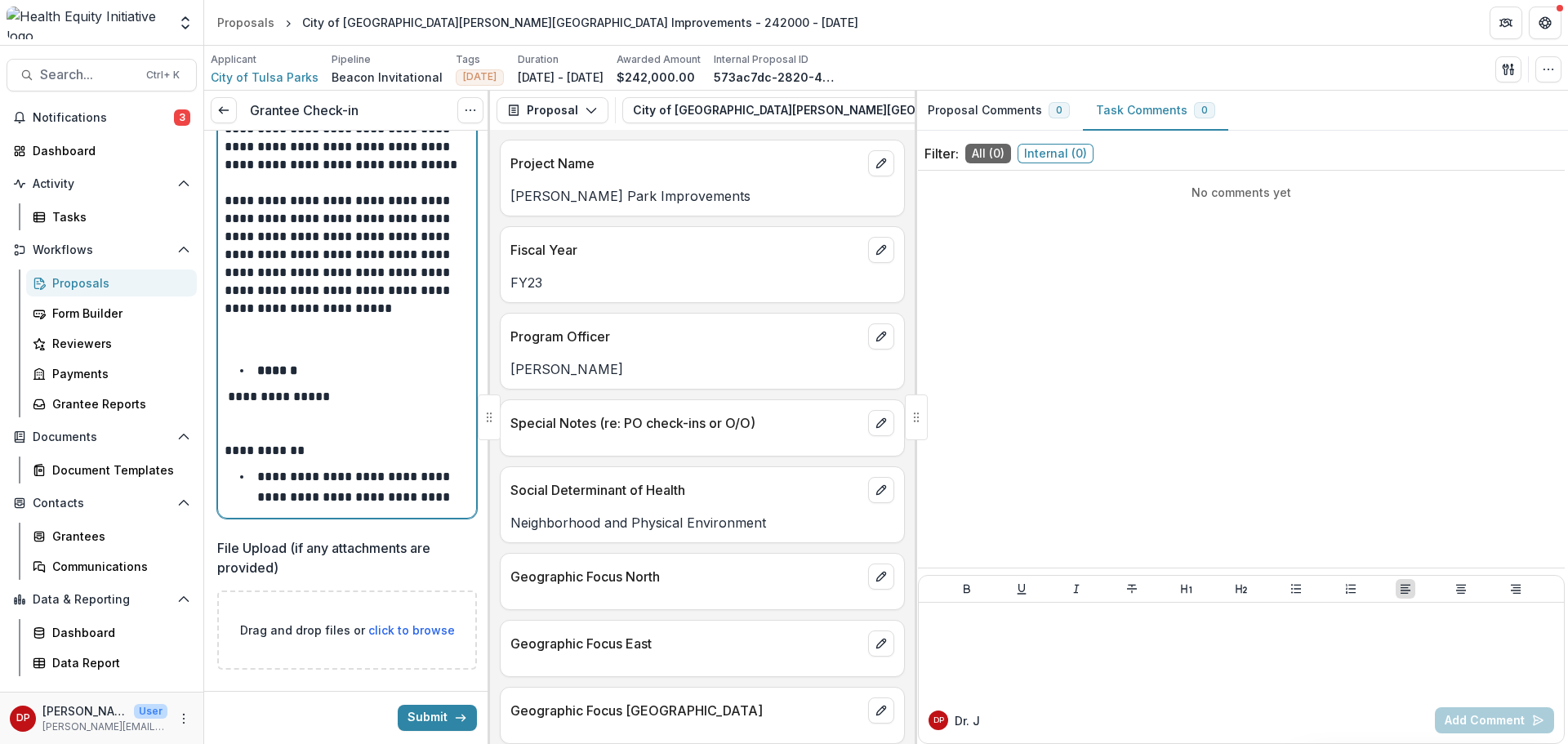
scroll to position [454, 0]
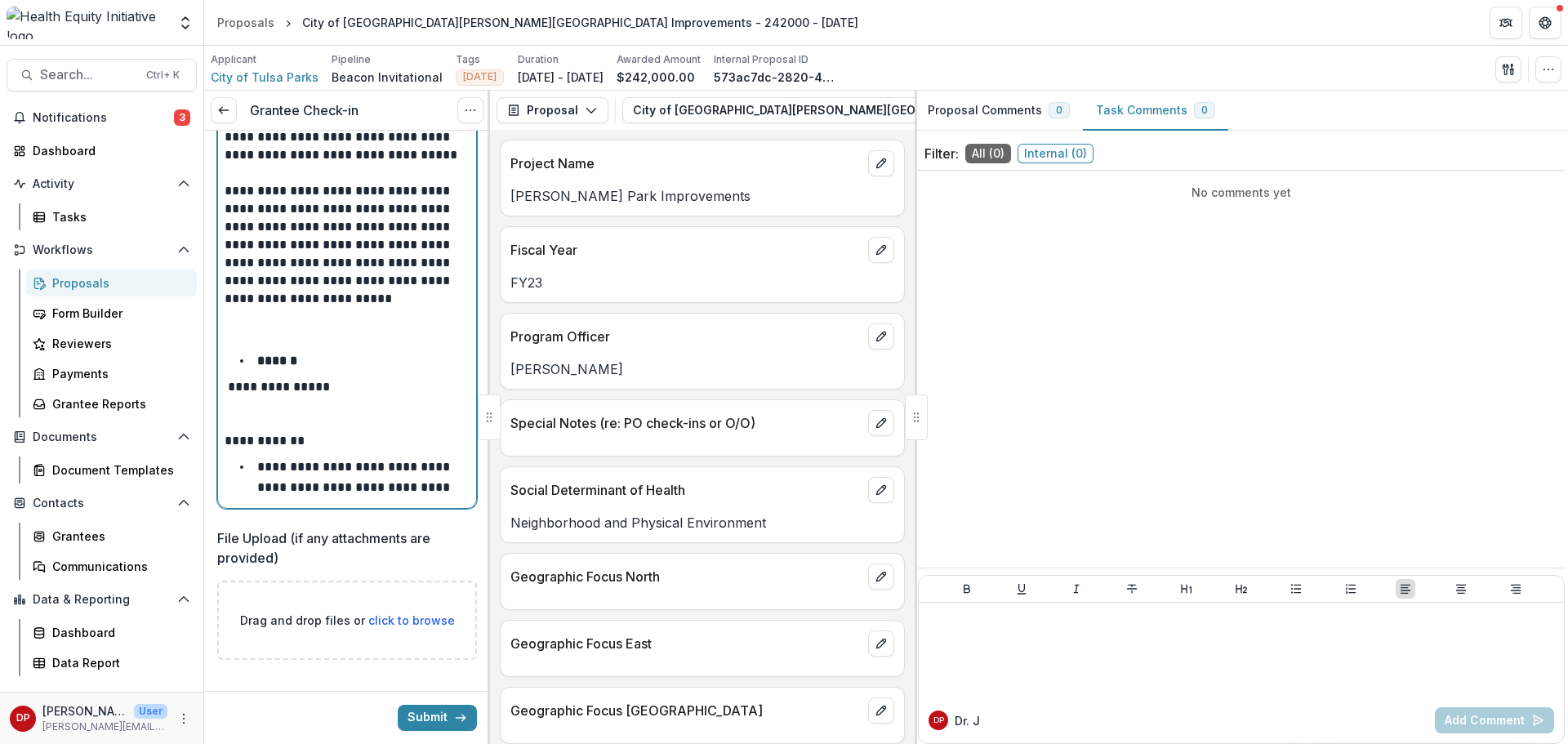
click at [313, 415] on p at bounding box center [347, 414] width 245 height 36
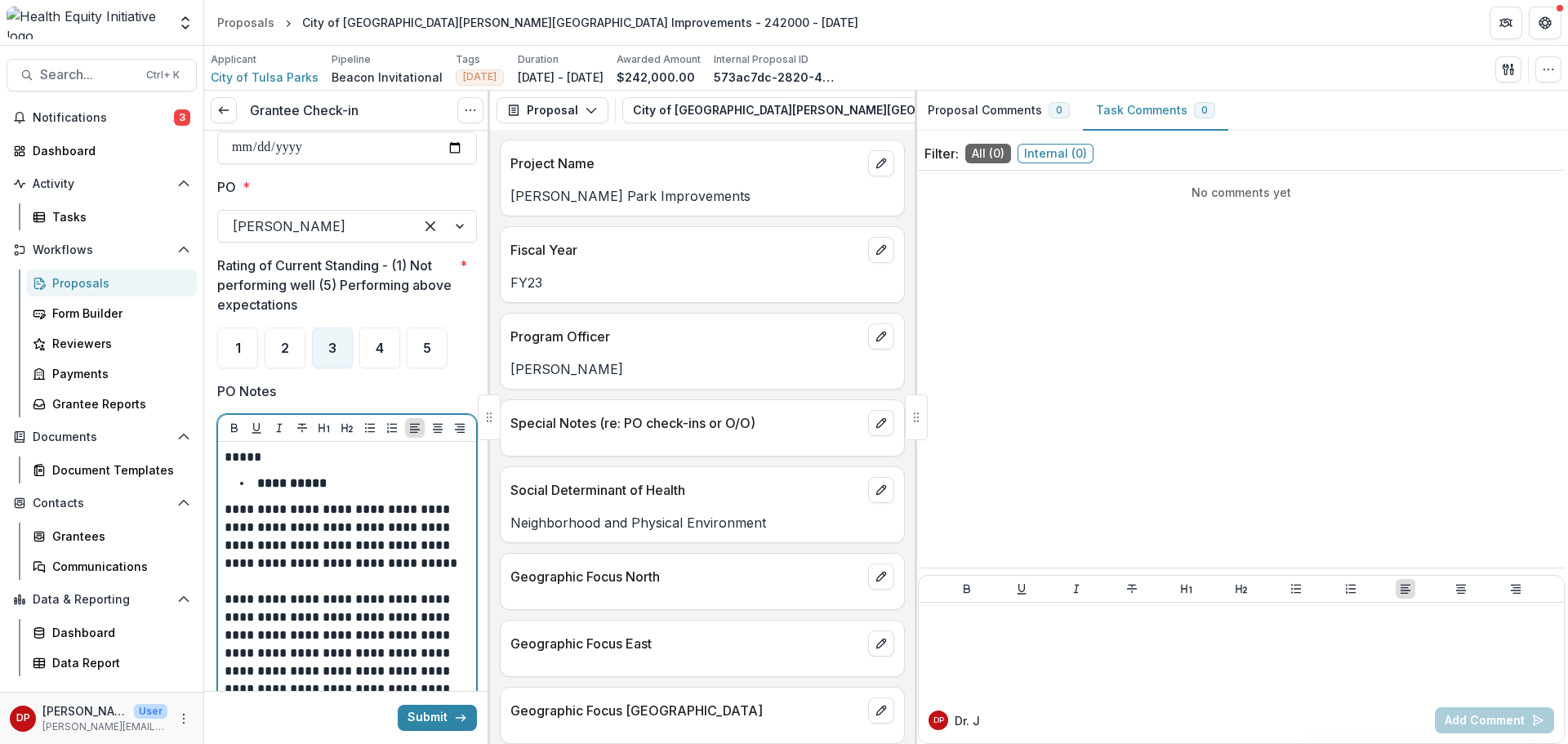
scroll to position [0, 0]
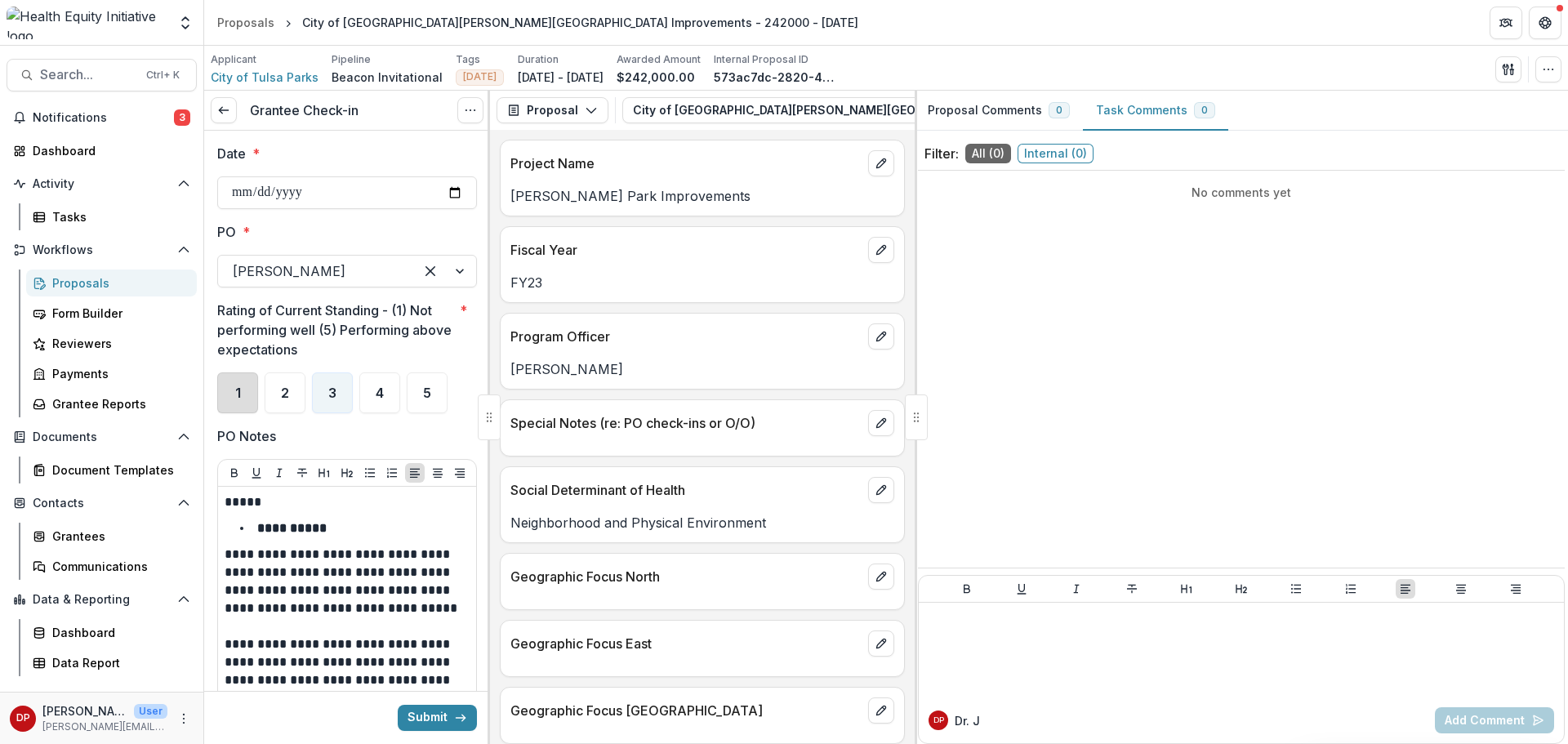
click at [243, 402] on div "1" at bounding box center [237, 392] width 41 height 41
click at [421, 724] on button "Submit" at bounding box center [438, 718] width 79 height 26
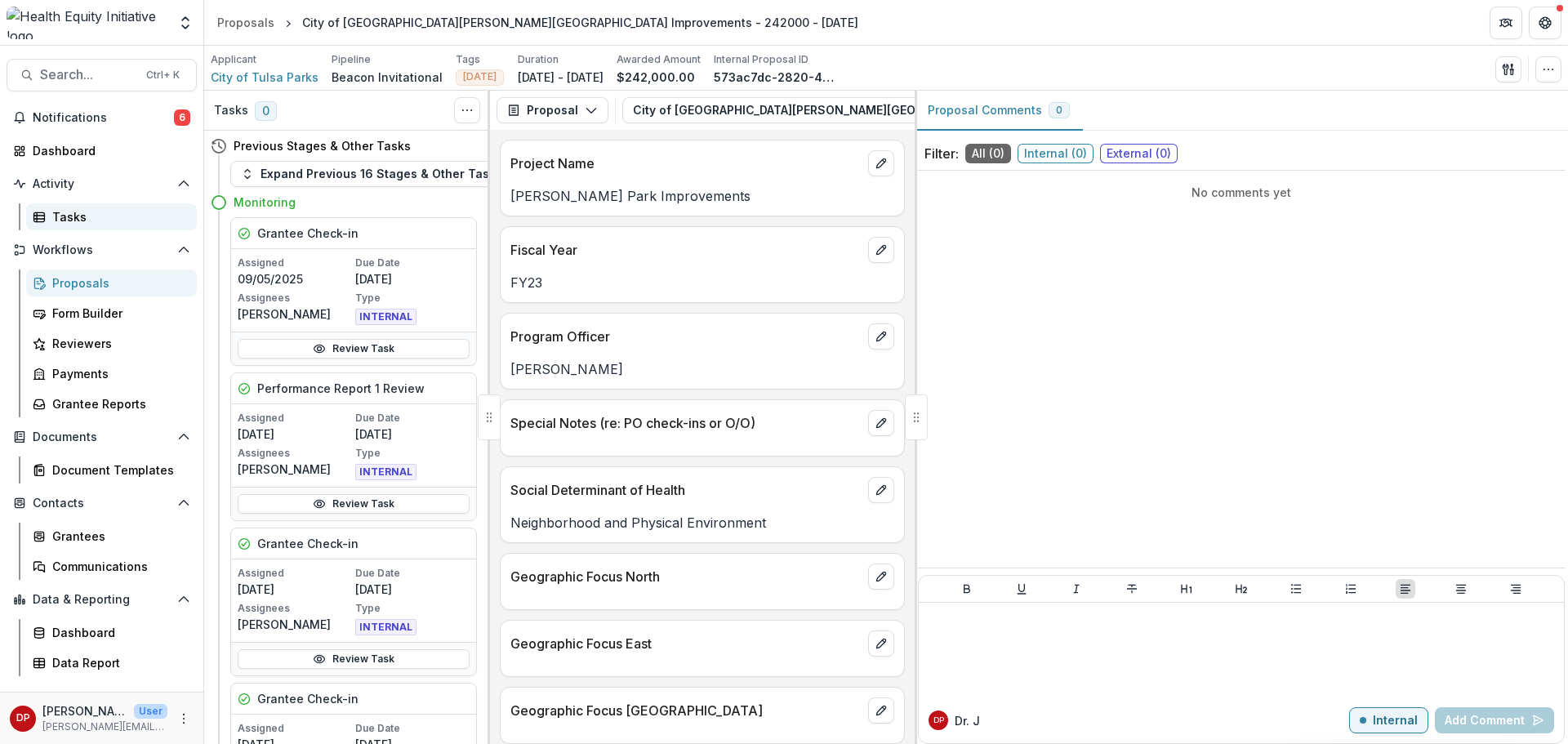
click at [62, 225] on div "Tasks" at bounding box center [117, 216] width 131 height 17
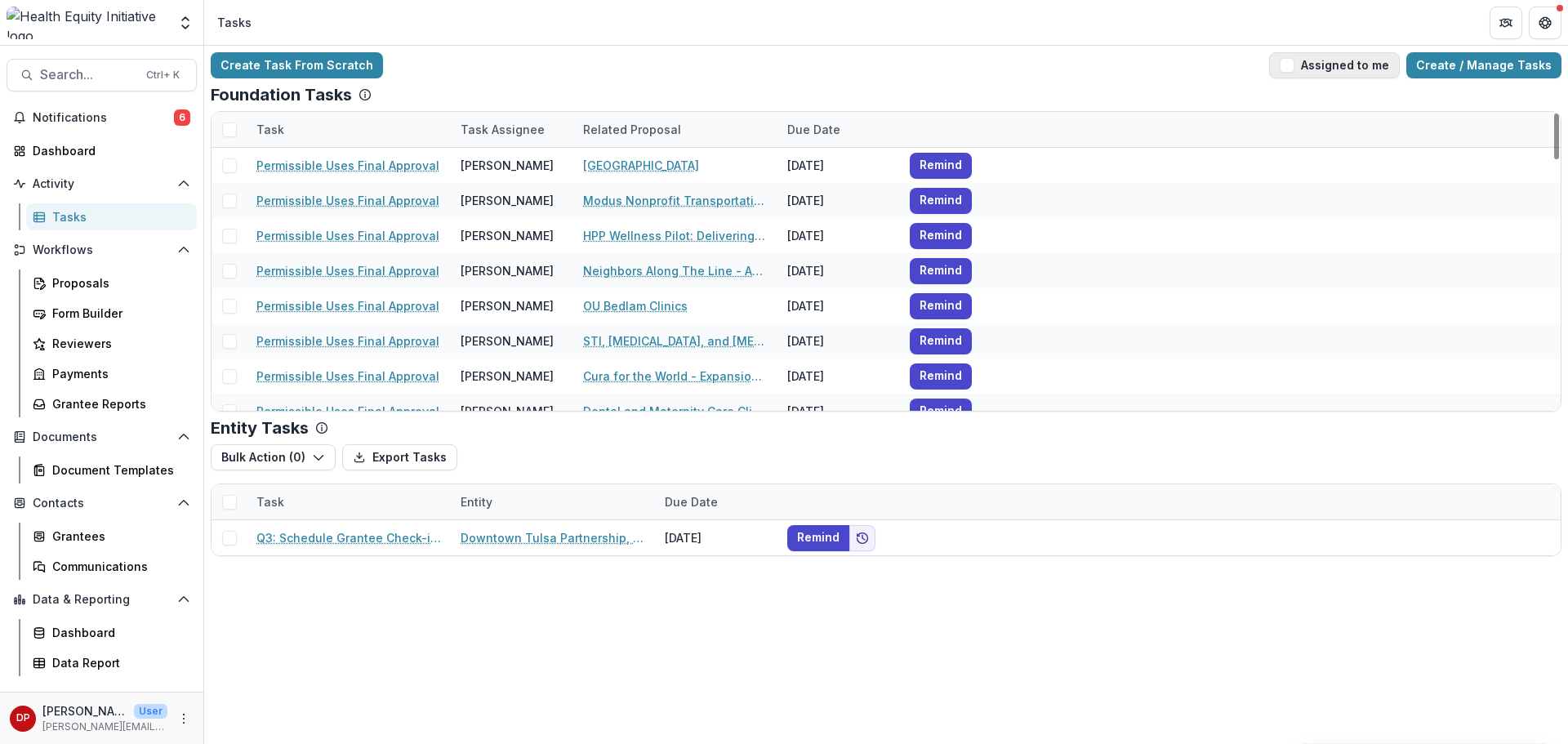
click at [1325, 75] on button "Assigned to me" at bounding box center [1335, 65] width 130 height 26
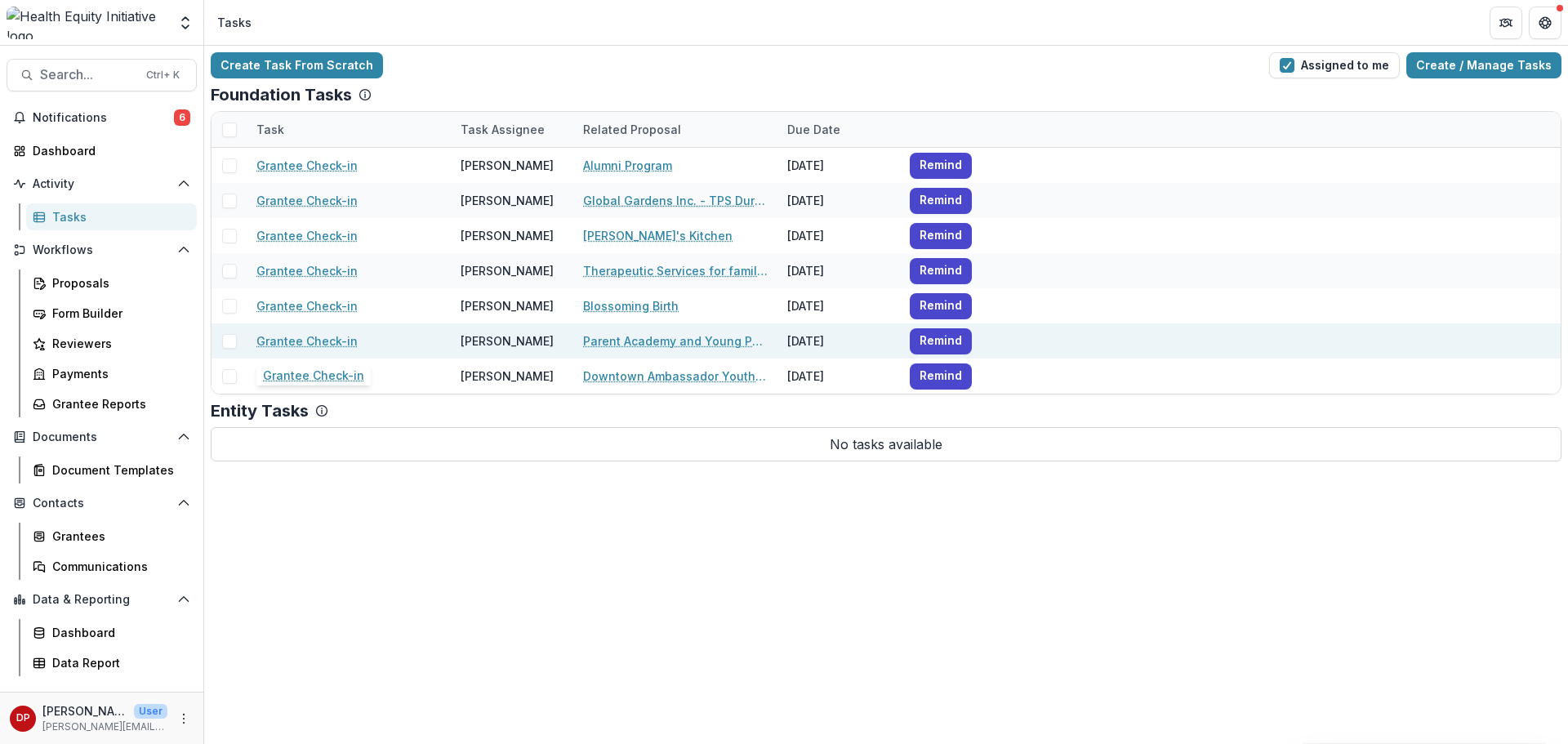
click at [344, 343] on link "Grantee Check-in" at bounding box center [306, 341] width 101 height 17
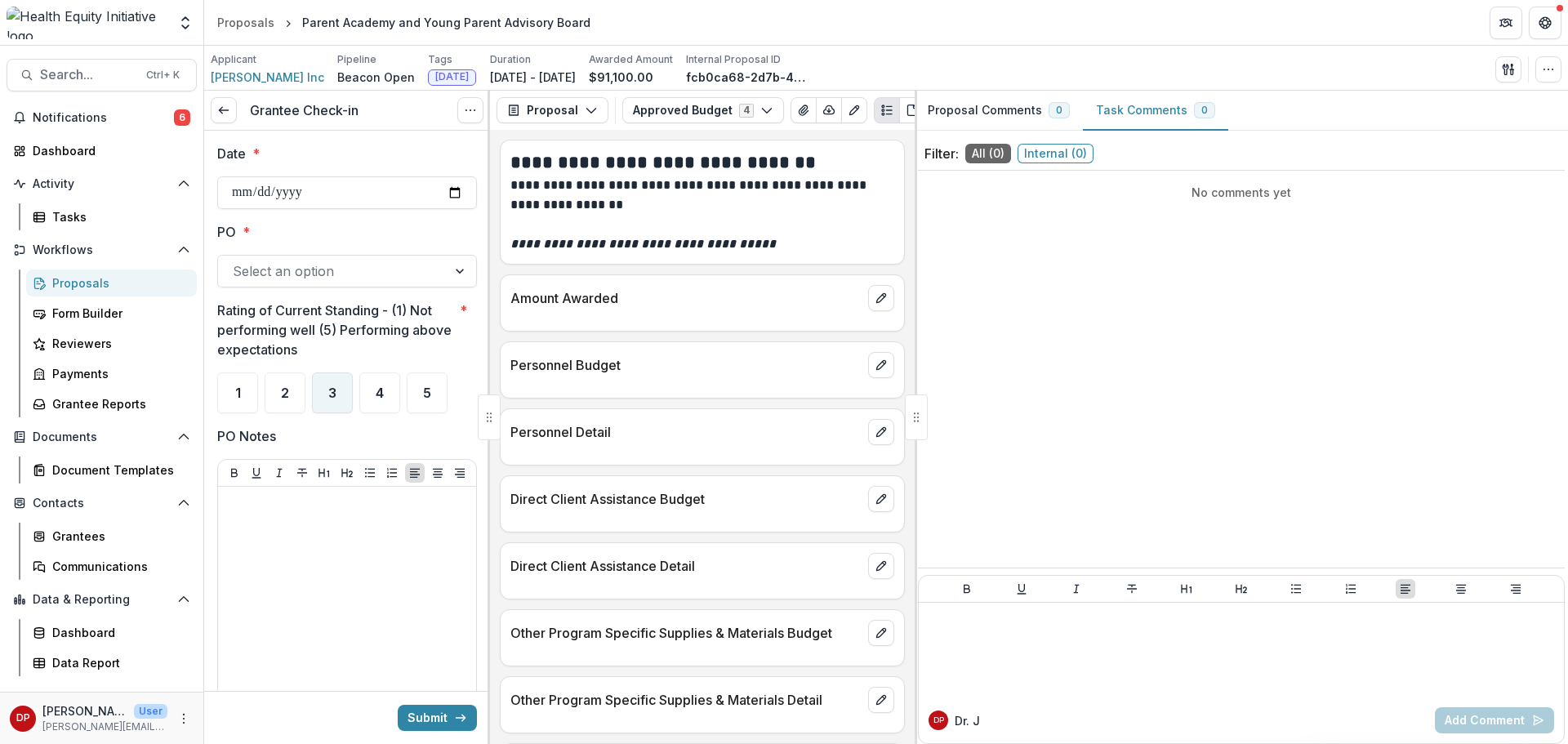
click at [329, 400] on div "3" at bounding box center [332, 392] width 41 height 41
click at [291, 502] on p at bounding box center [347, 502] width 245 height 18
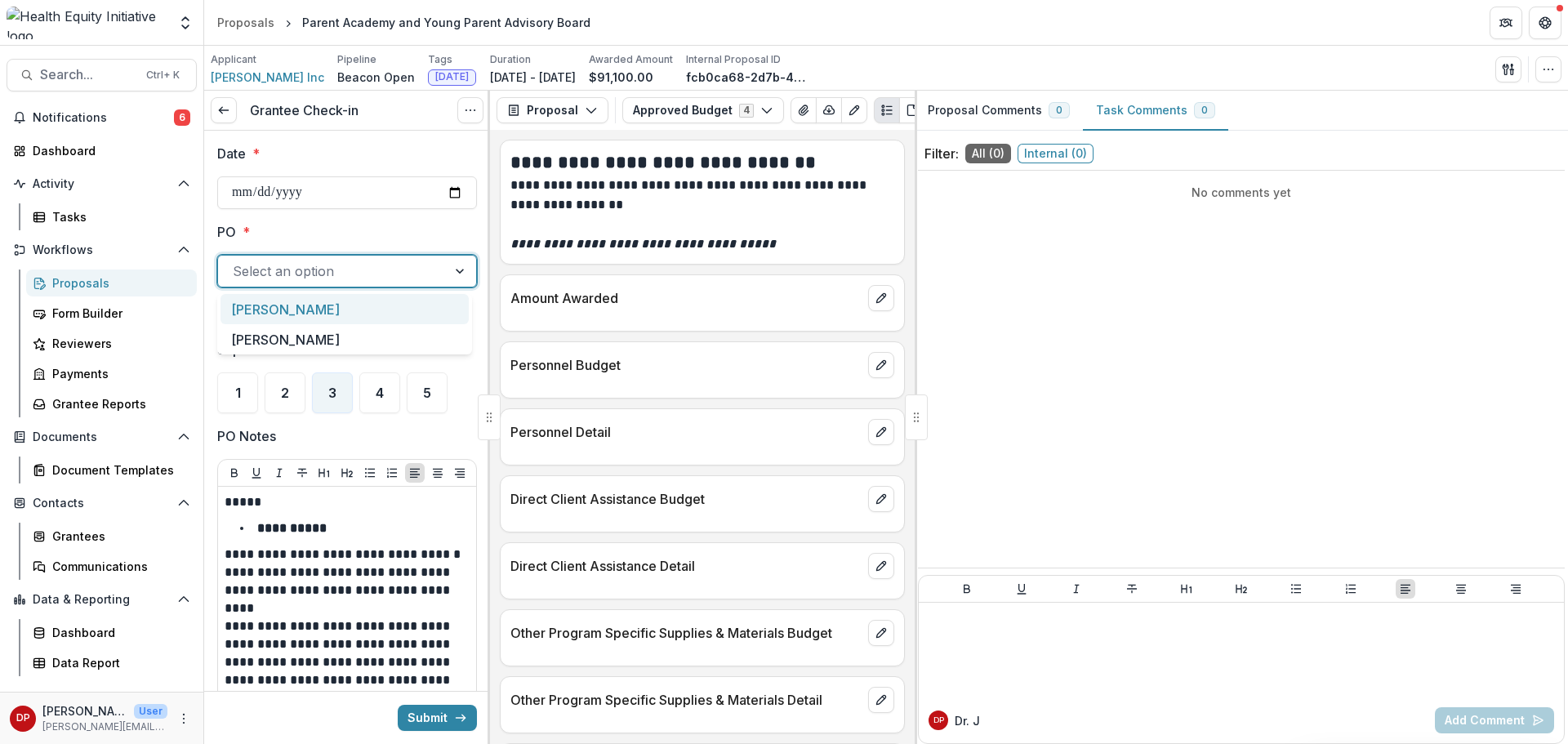
click at [337, 271] on div at bounding box center [332, 271] width 199 height 23
click at [305, 311] on div "Janel" at bounding box center [344, 309] width 249 height 30
click at [447, 203] on input "Date *" at bounding box center [347, 193] width 260 height 33
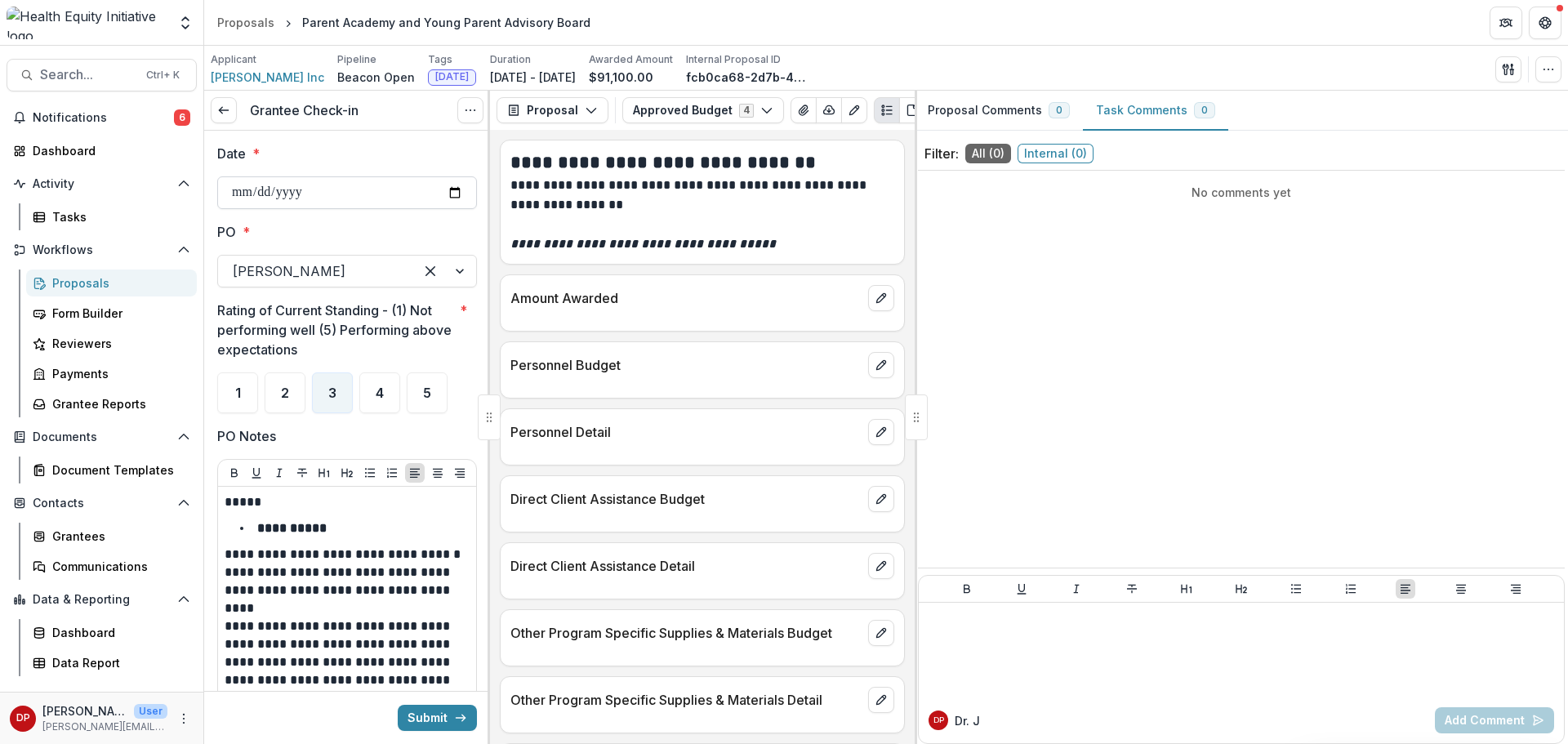
click at [445, 203] on input "Date *" at bounding box center [347, 193] width 260 height 33
click at [447, 198] on input "Date *" at bounding box center [347, 193] width 260 height 33
type input "**********"
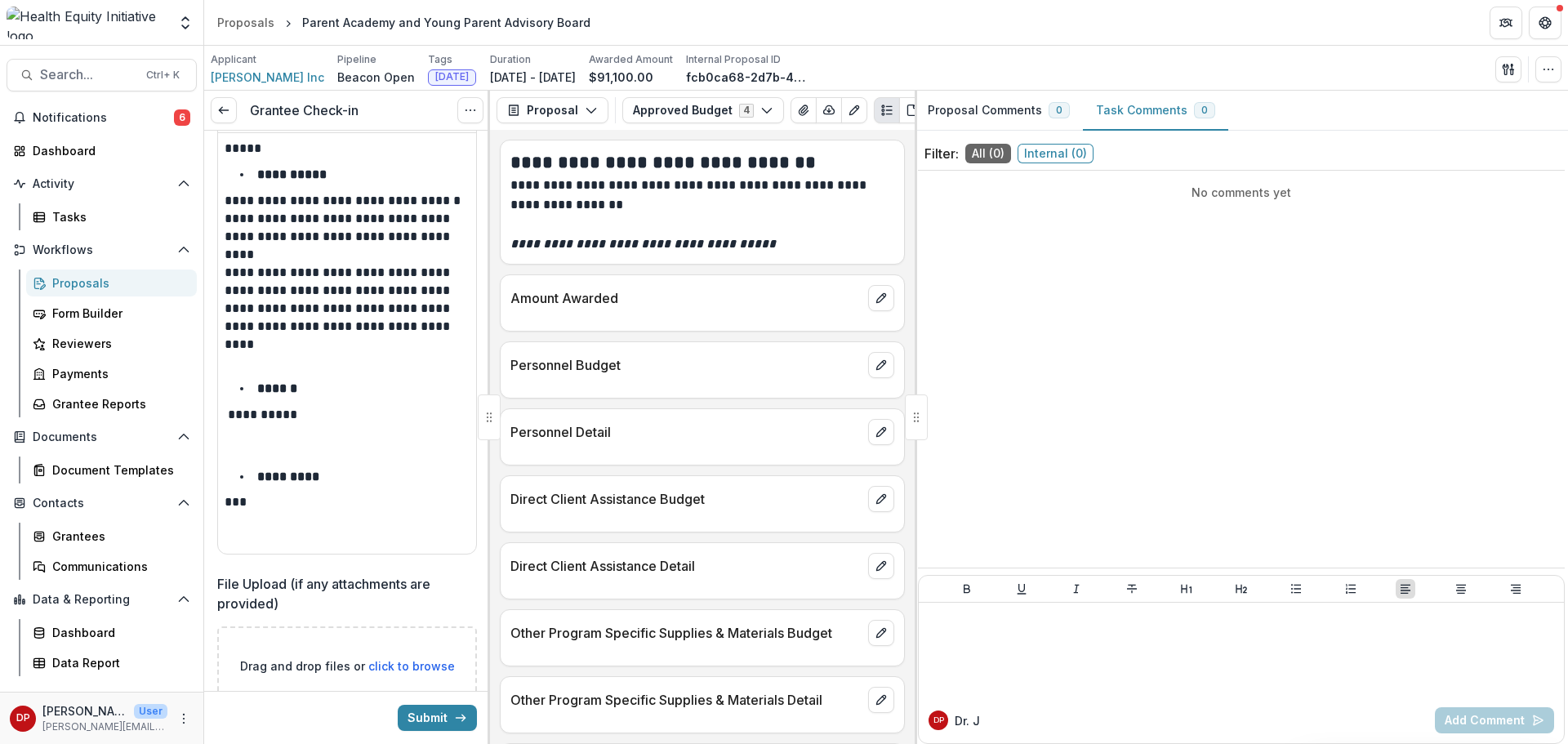
scroll to position [421, 0]
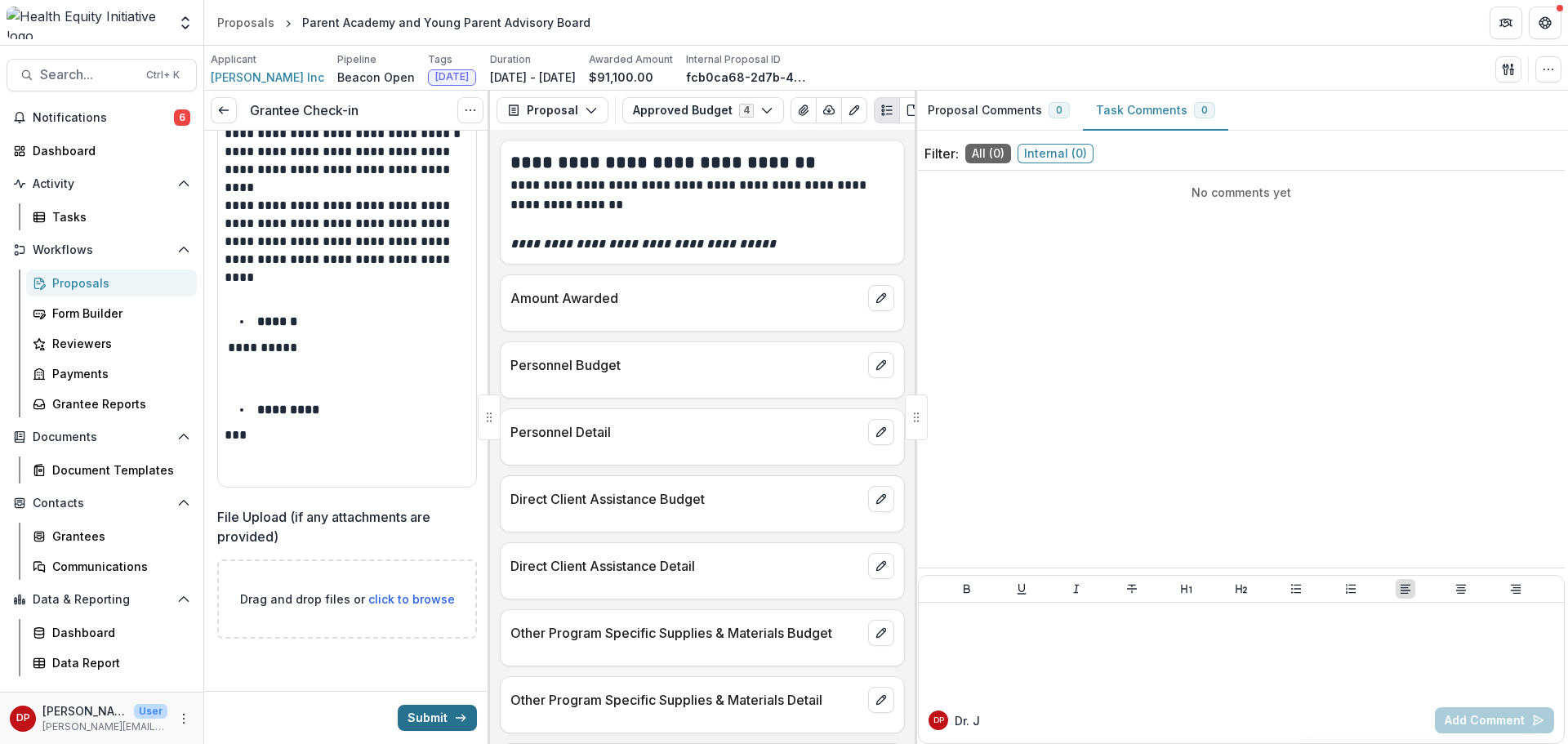
click at [427, 713] on button "Submit" at bounding box center [438, 718] width 79 height 26
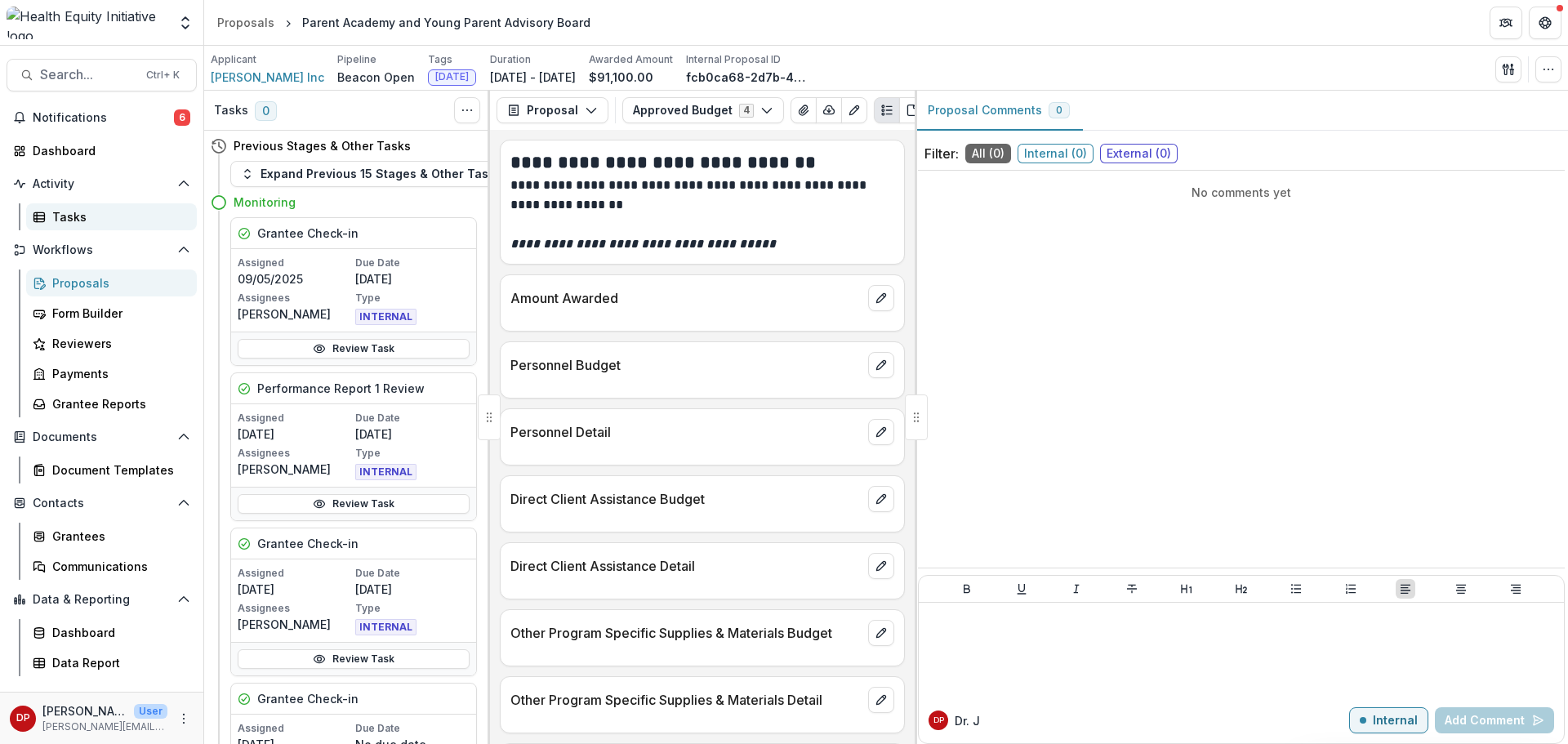
click at [98, 214] on div "Tasks" at bounding box center [117, 216] width 131 height 17
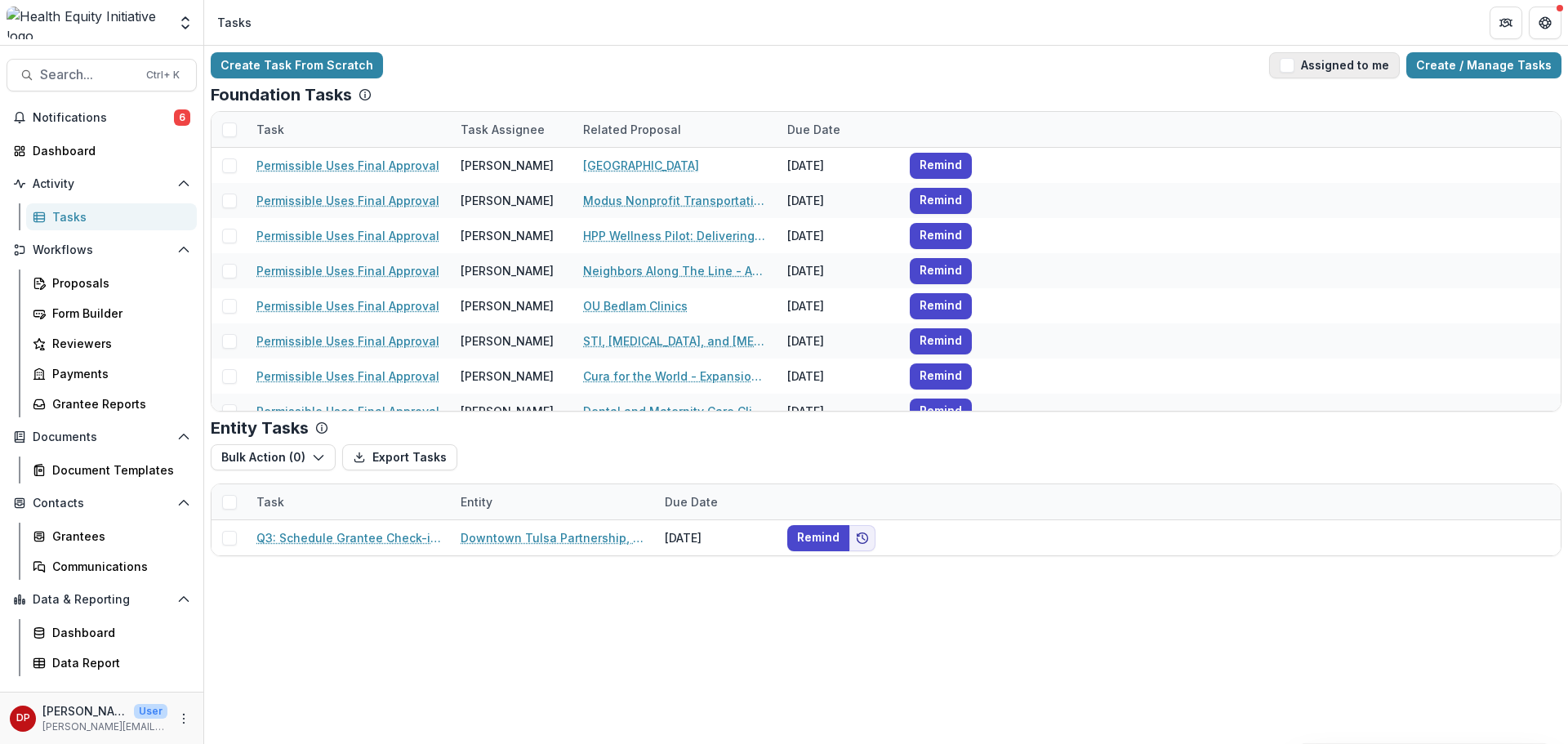
click at [1358, 74] on button "Assigned to me" at bounding box center [1335, 65] width 130 height 26
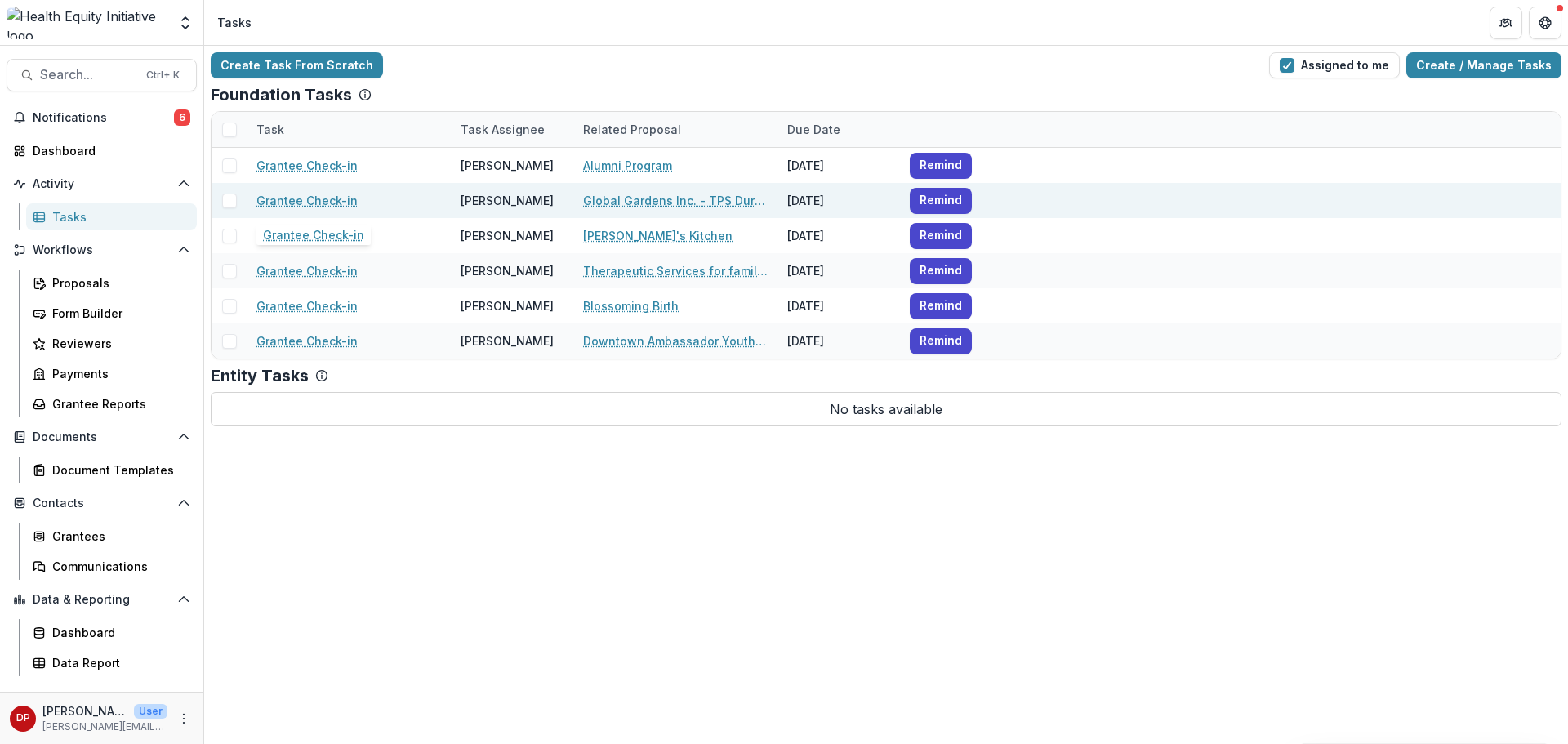
click at [346, 201] on link "Grantee Check-in" at bounding box center [306, 200] width 101 height 17
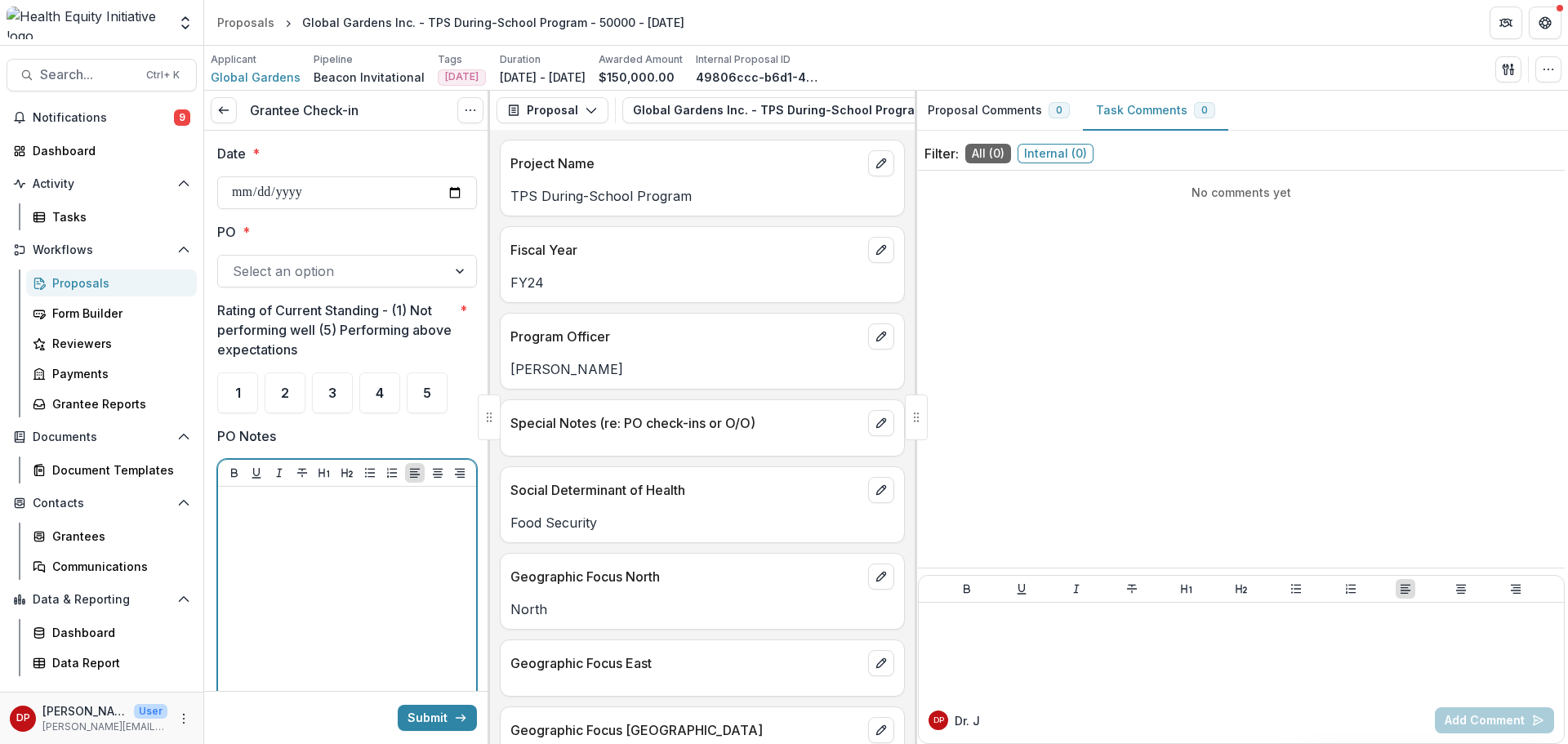
click at [305, 527] on div at bounding box center [347, 615] width 245 height 245
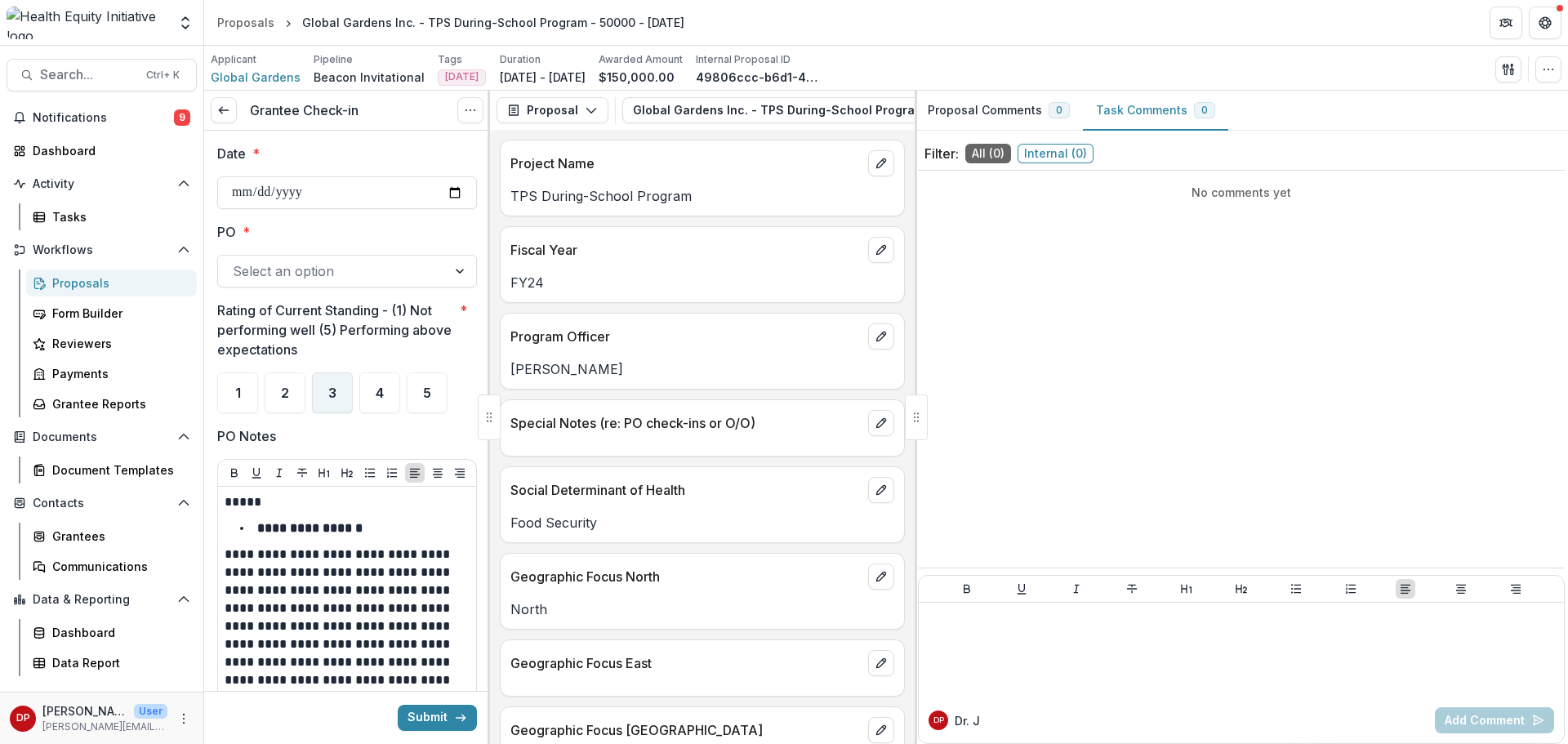
click at [328, 382] on div "3" at bounding box center [332, 392] width 41 height 41
click at [450, 193] on input "Date *" at bounding box center [347, 193] width 260 height 33
type input "**********"
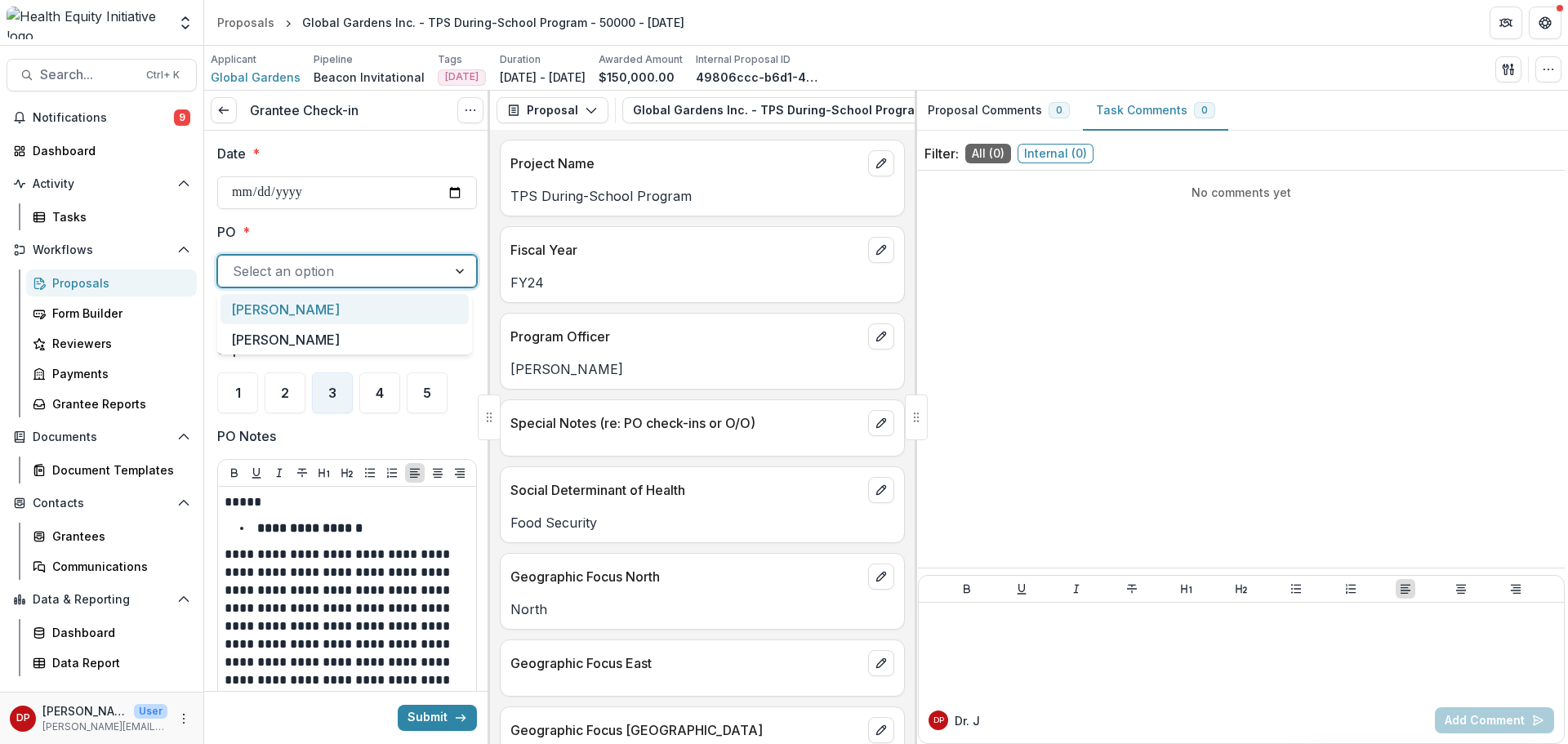
click at [346, 261] on div "Select an option" at bounding box center [333, 271] width 229 height 26
click at [291, 306] on div "Janel" at bounding box center [344, 309] width 249 height 30
click at [447, 719] on button "Submit" at bounding box center [438, 718] width 79 height 26
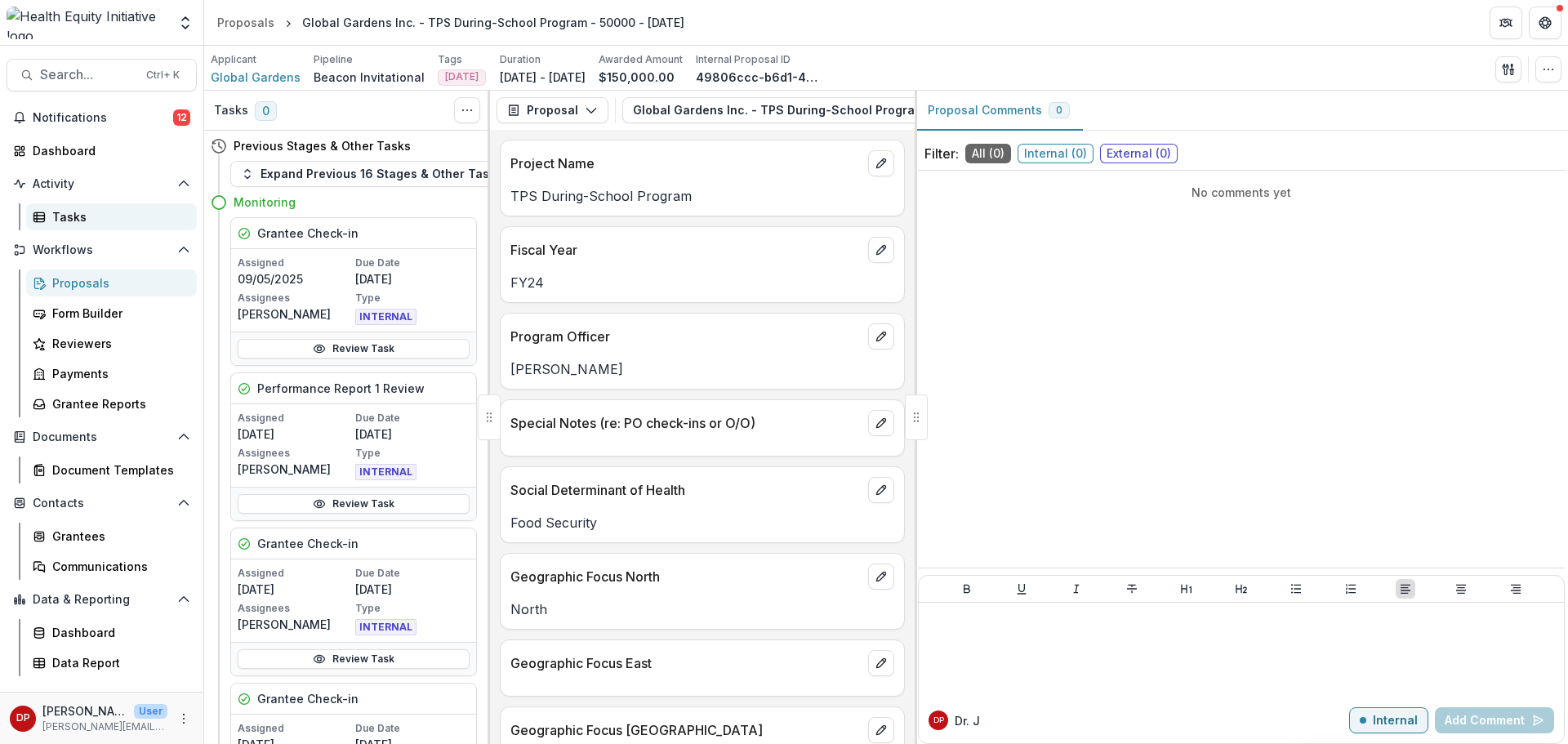
click at [84, 225] on link "Tasks" at bounding box center [112, 216] width 171 height 27
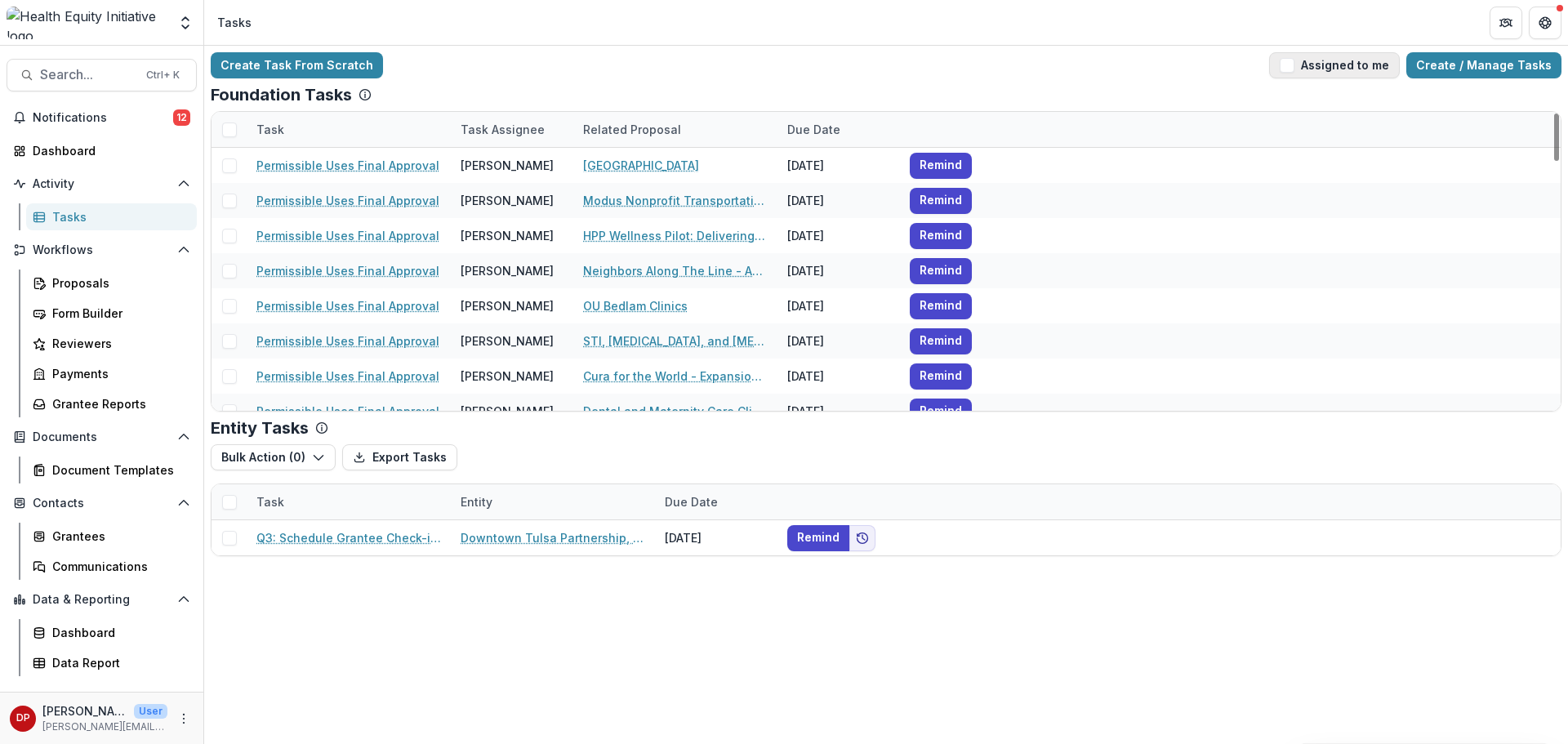
click at [1290, 61] on button "Assigned to me" at bounding box center [1335, 65] width 130 height 26
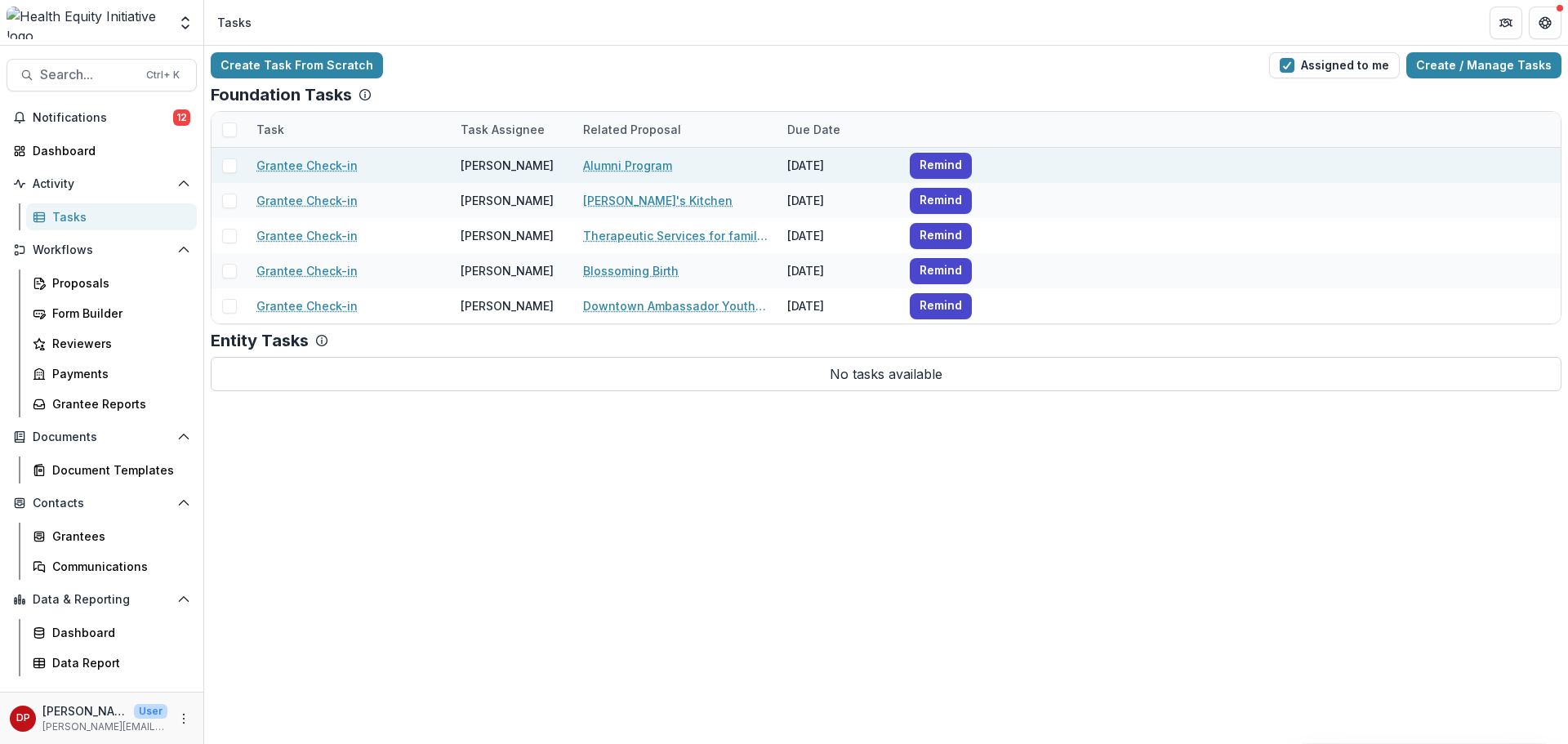
click at [306, 159] on link "Grantee Check-in" at bounding box center [306, 165] width 101 height 17
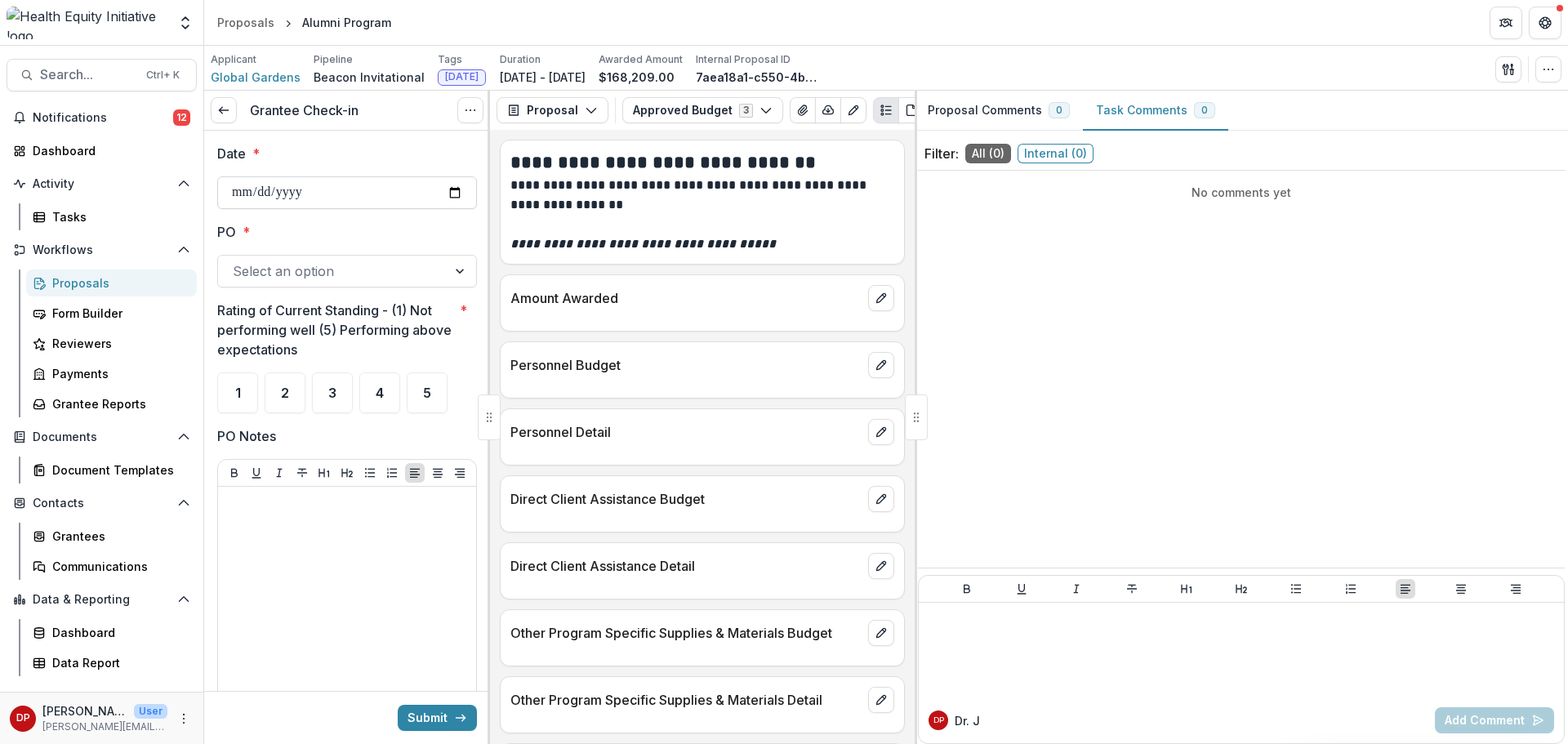
click at [440, 196] on input "Date *" at bounding box center [347, 193] width 260 height 33
click at [451, 195] on input "Date *" at bounding box center [347, 193] width 260 height 33
type input "**********"
click at [347, 278] on div at bounding box center [332, 271] width 199 height 23
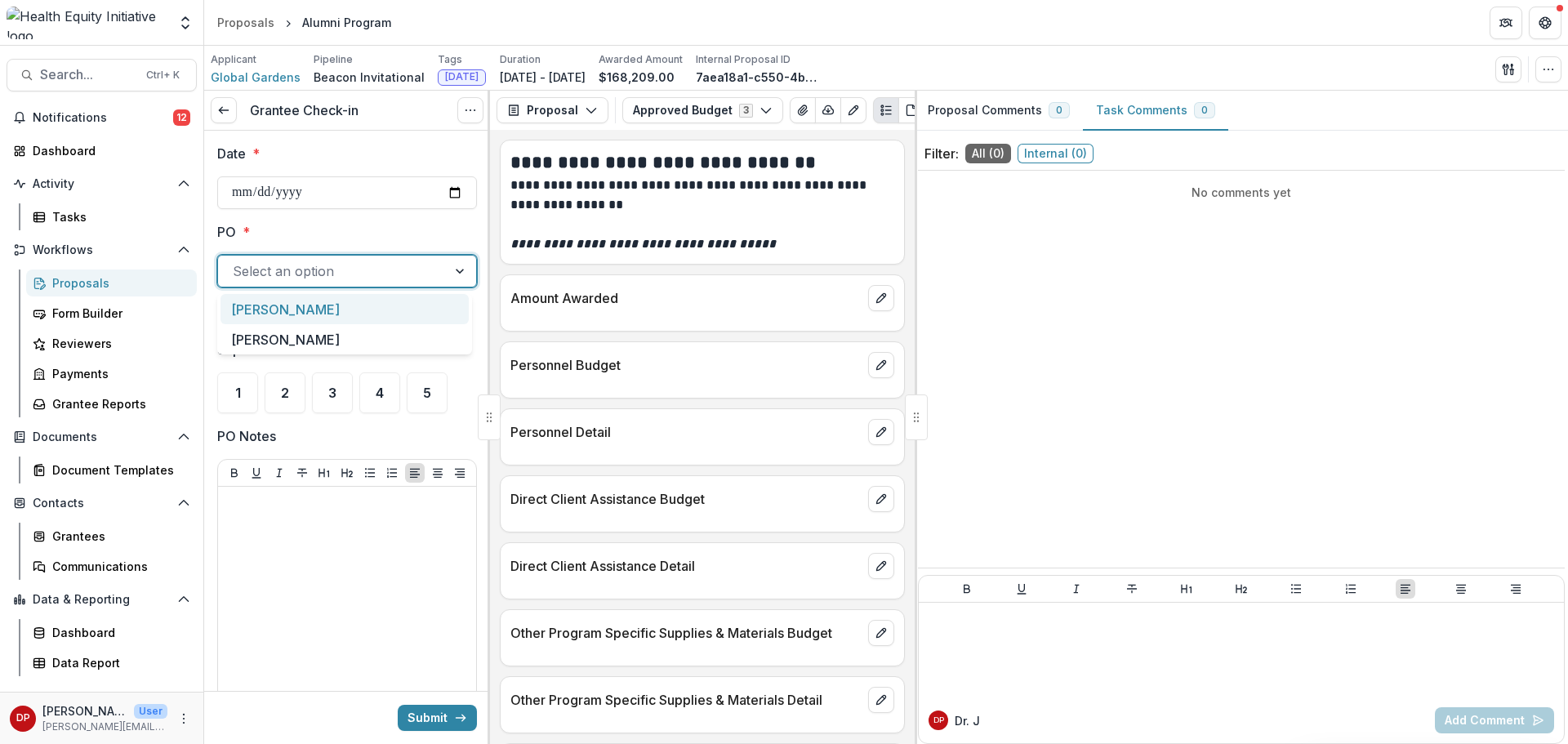
click at [322, 321] on div "Janel" at bounding box center [344, 309] width 249 height 30
click at [339, 389] on div "3" at bounding box center [332, 392] width 41 height 41
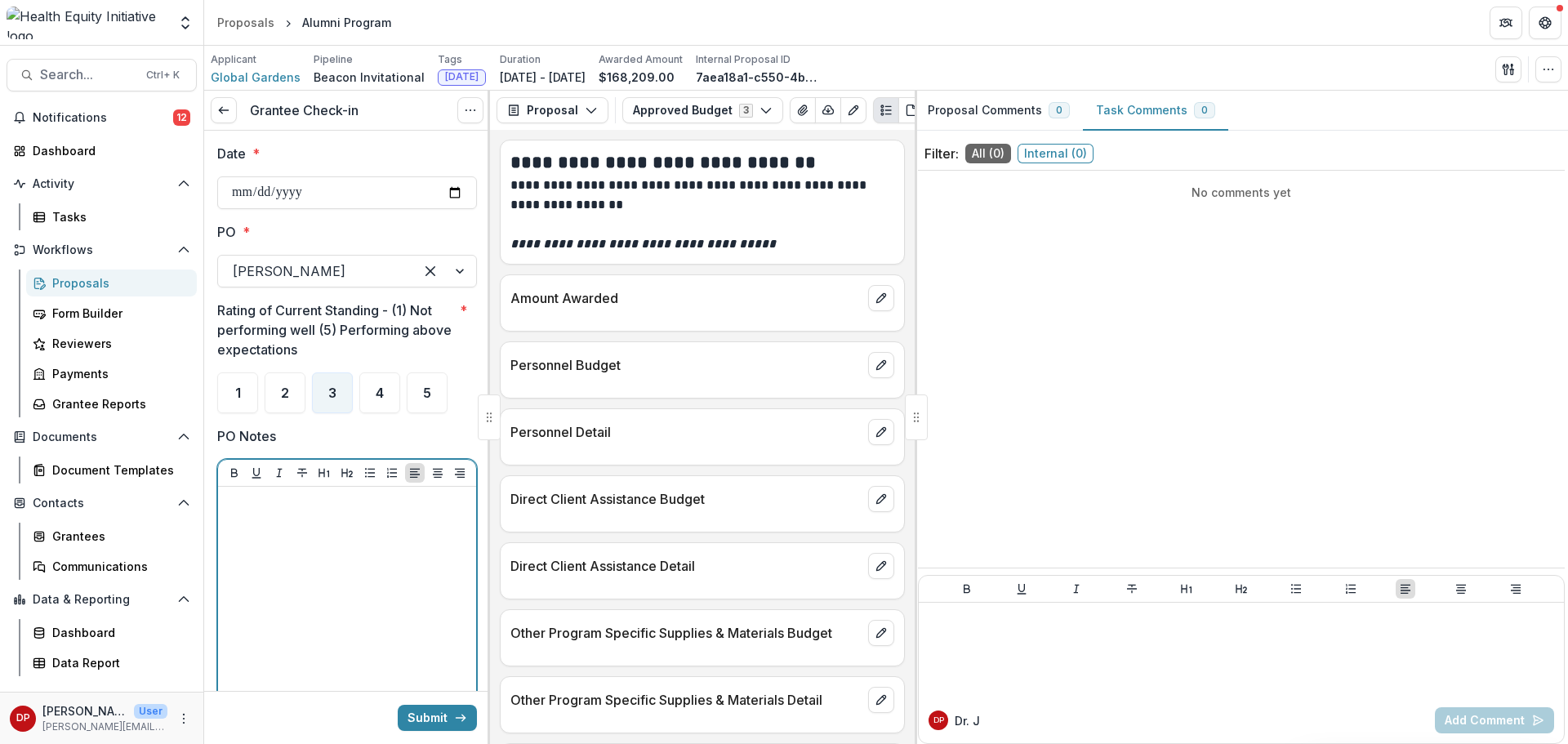
click at [310, 579] on div at bounding box center [347, 615] width 245 height 245
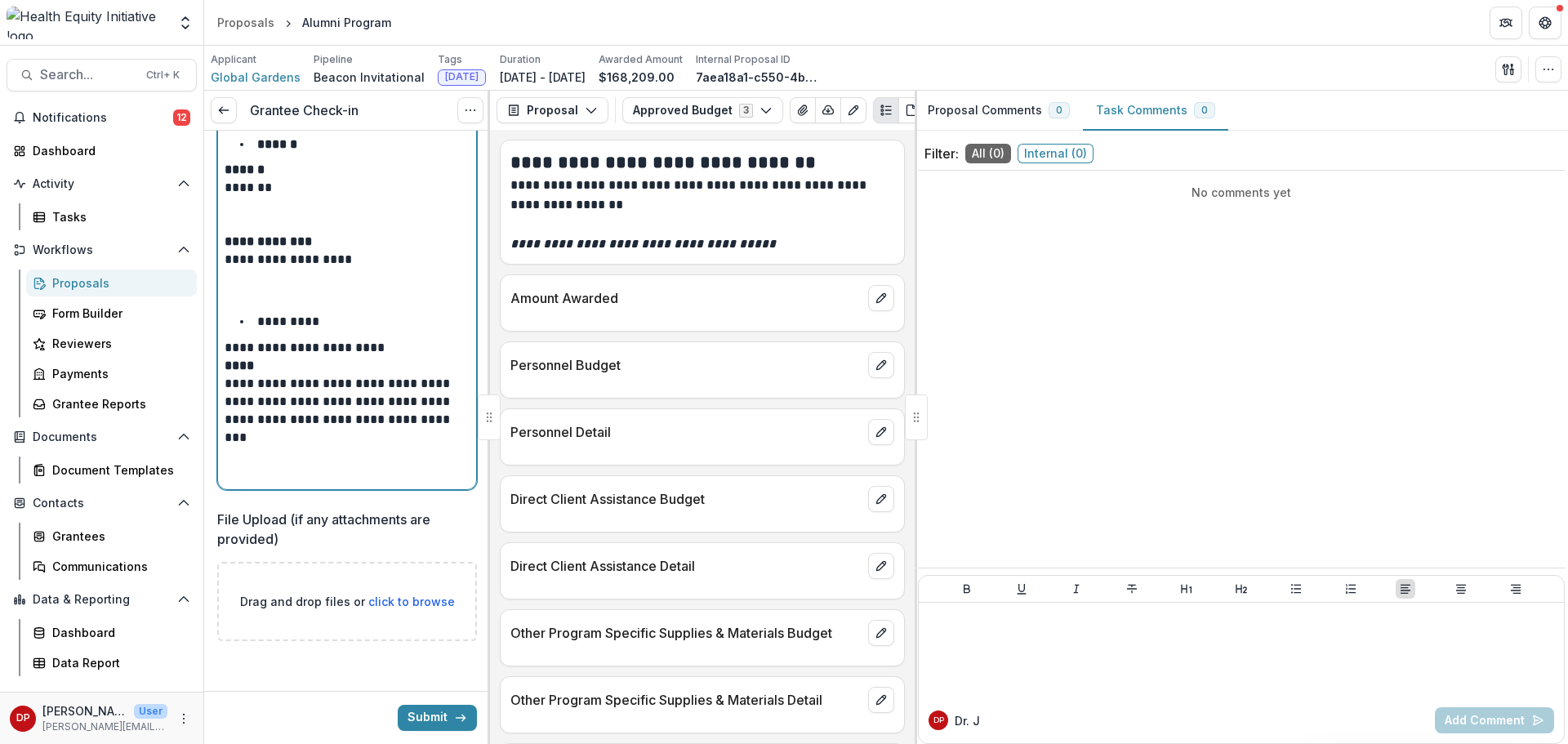
scroll to position [1281, 0]
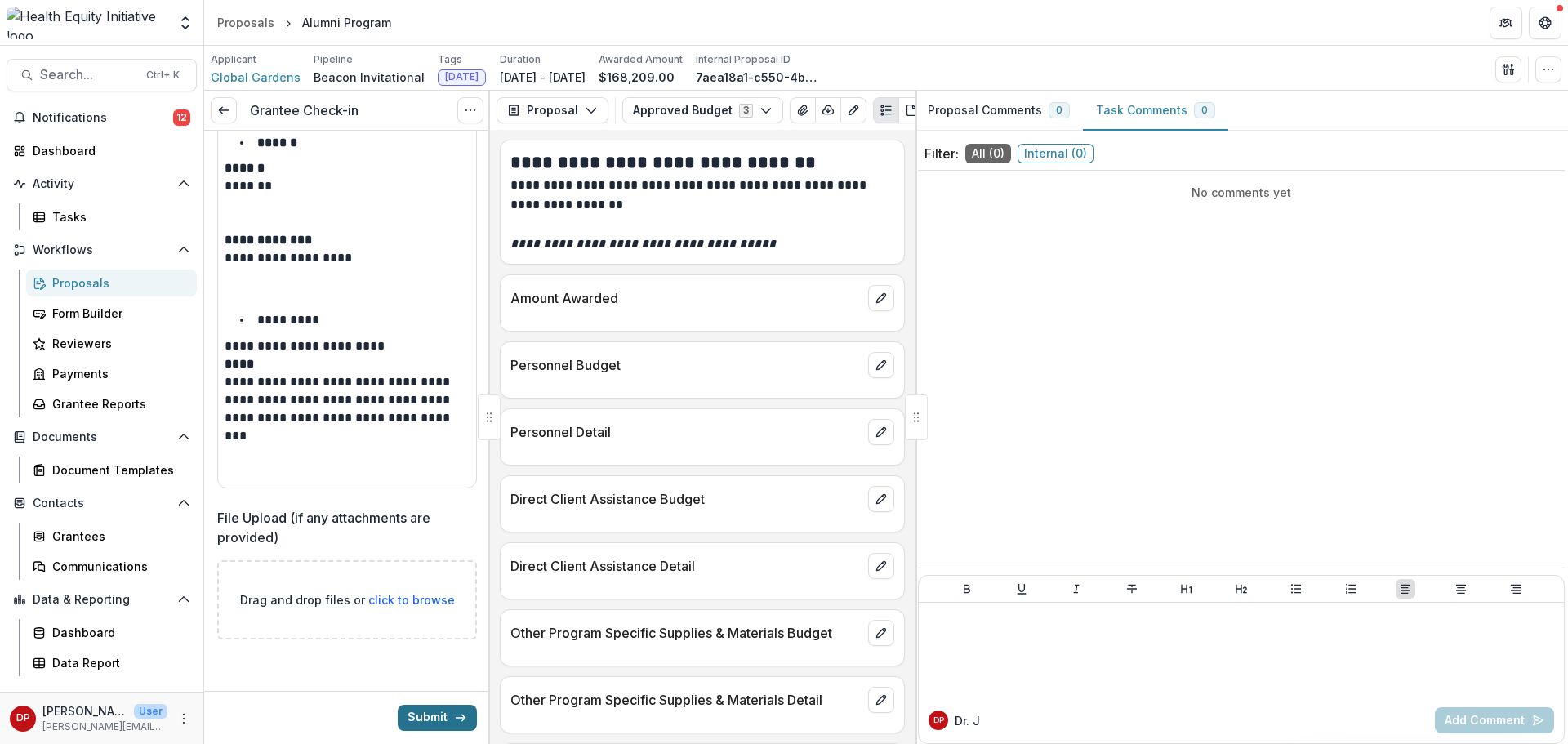
click at [435, 717] on button "Submit" at bounding box center [438, 718] width 79 height 26
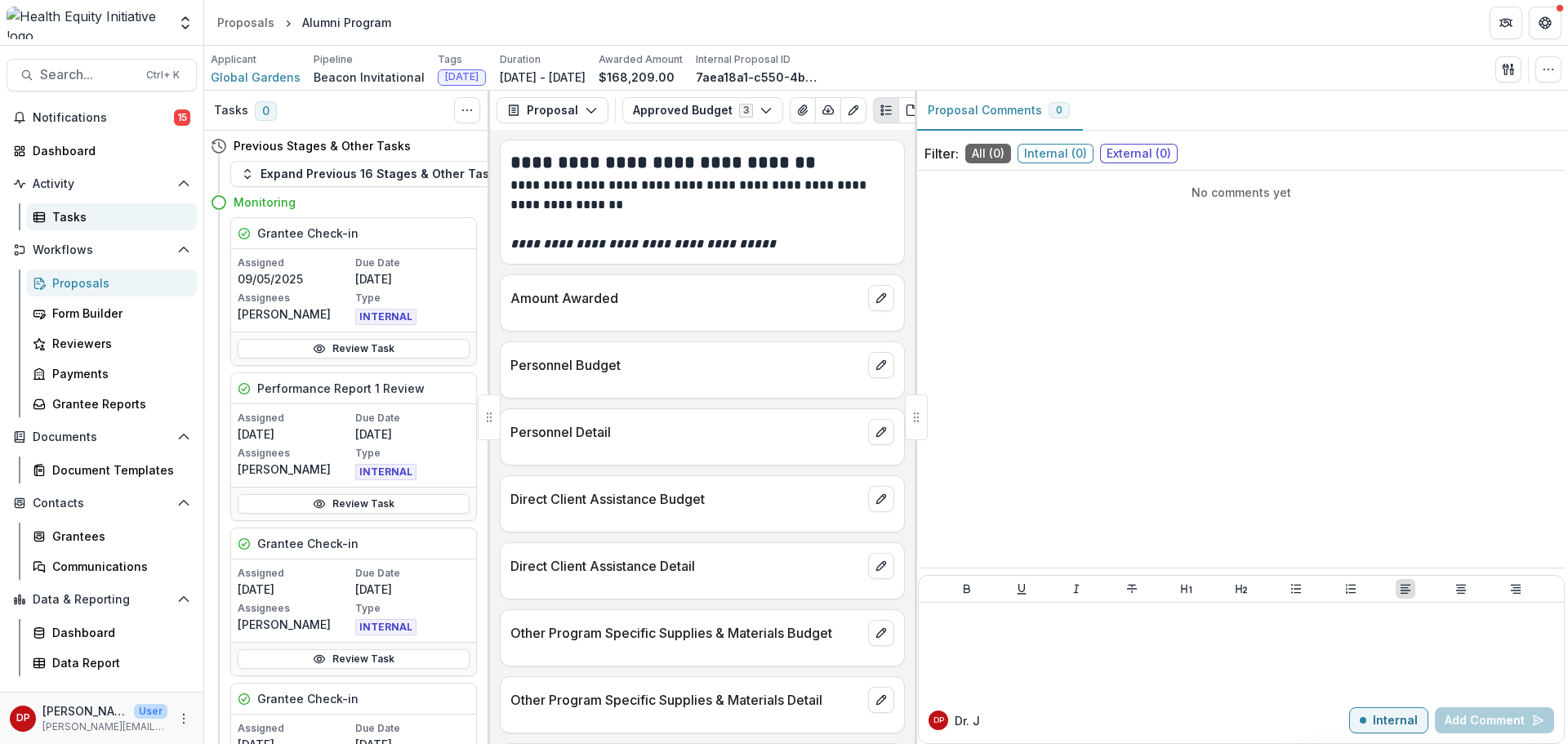
click at [117, 208] on div "Tasks" at bounding box center [117, 216] width 131 height 17
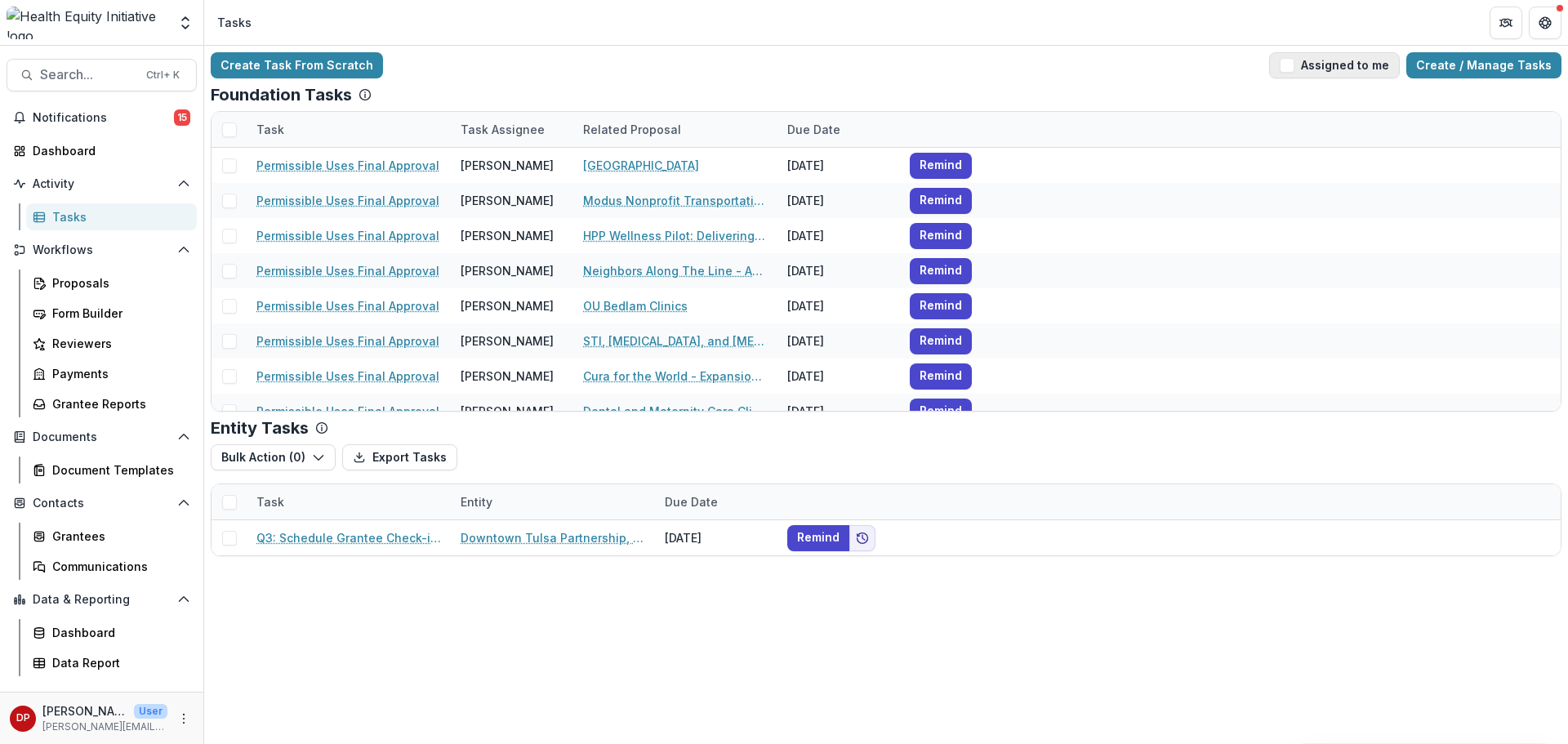
click at [1313, 76] on button "Assigned to me" at bounding box center [1335, 65] width 130 height 26
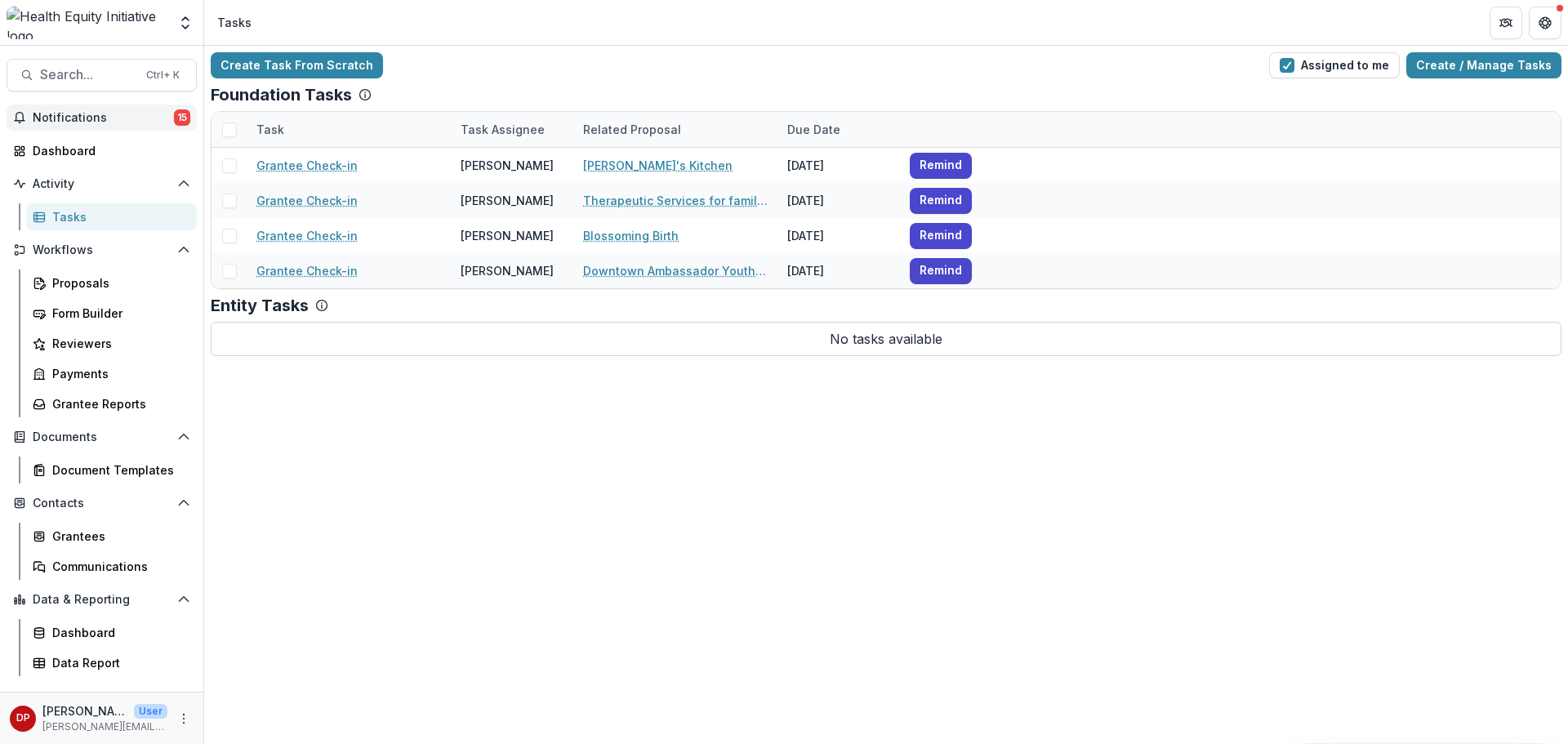
click at [165, 116] on span "Notifications" at bounding box center [103, 118] width 141 height 14
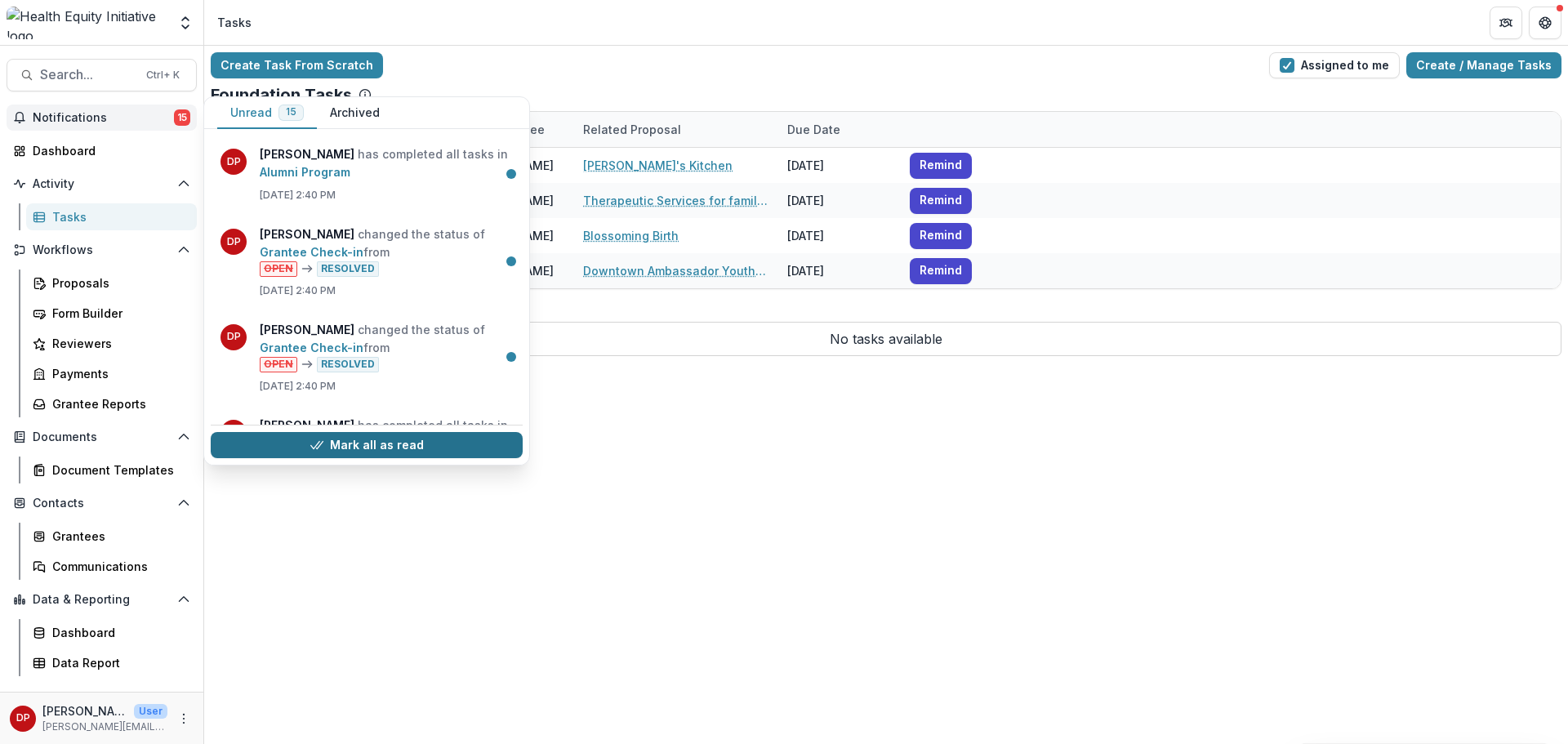
click at [321, 440] on icon "button" at bounding box center [317, 445] width 13 height 13
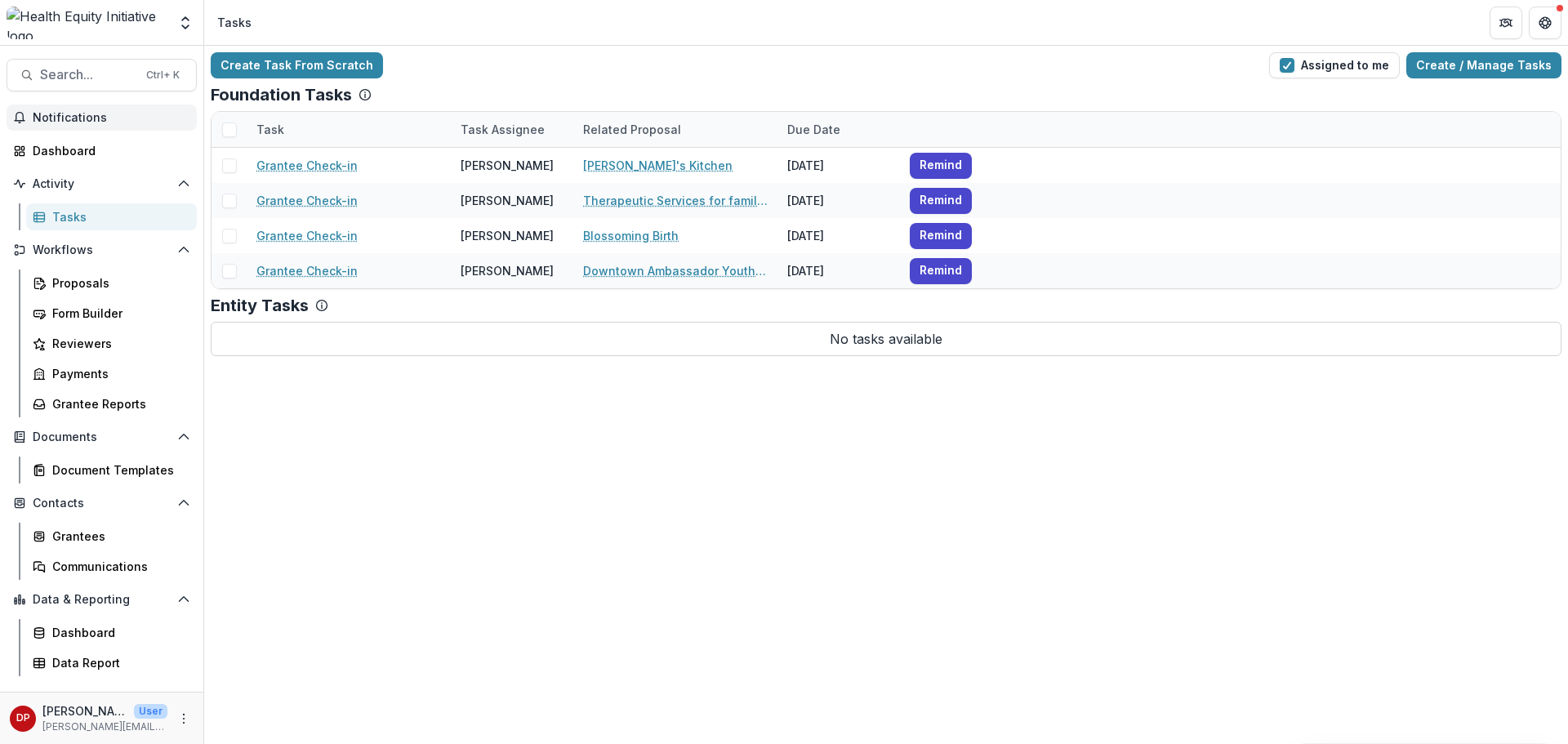
click at [508, 29] on header "Tasks" at bounding box center [886, 23] width 1364 height 45
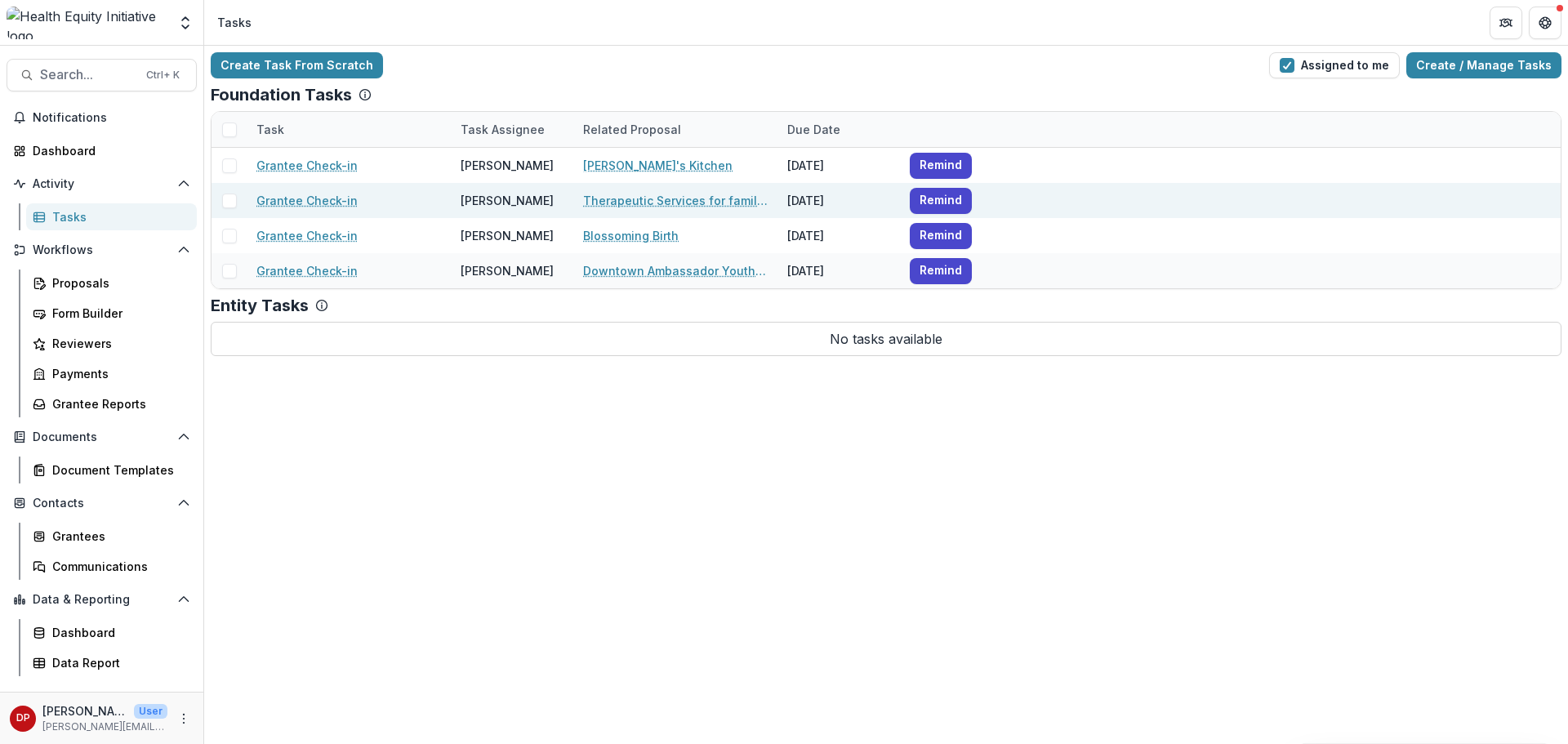
click at [645, 207] on link "Therapeutic Services for families impacted by [MEDICAL_DATA] and neglect" at bounding box center [675, 200] width 184 height 17
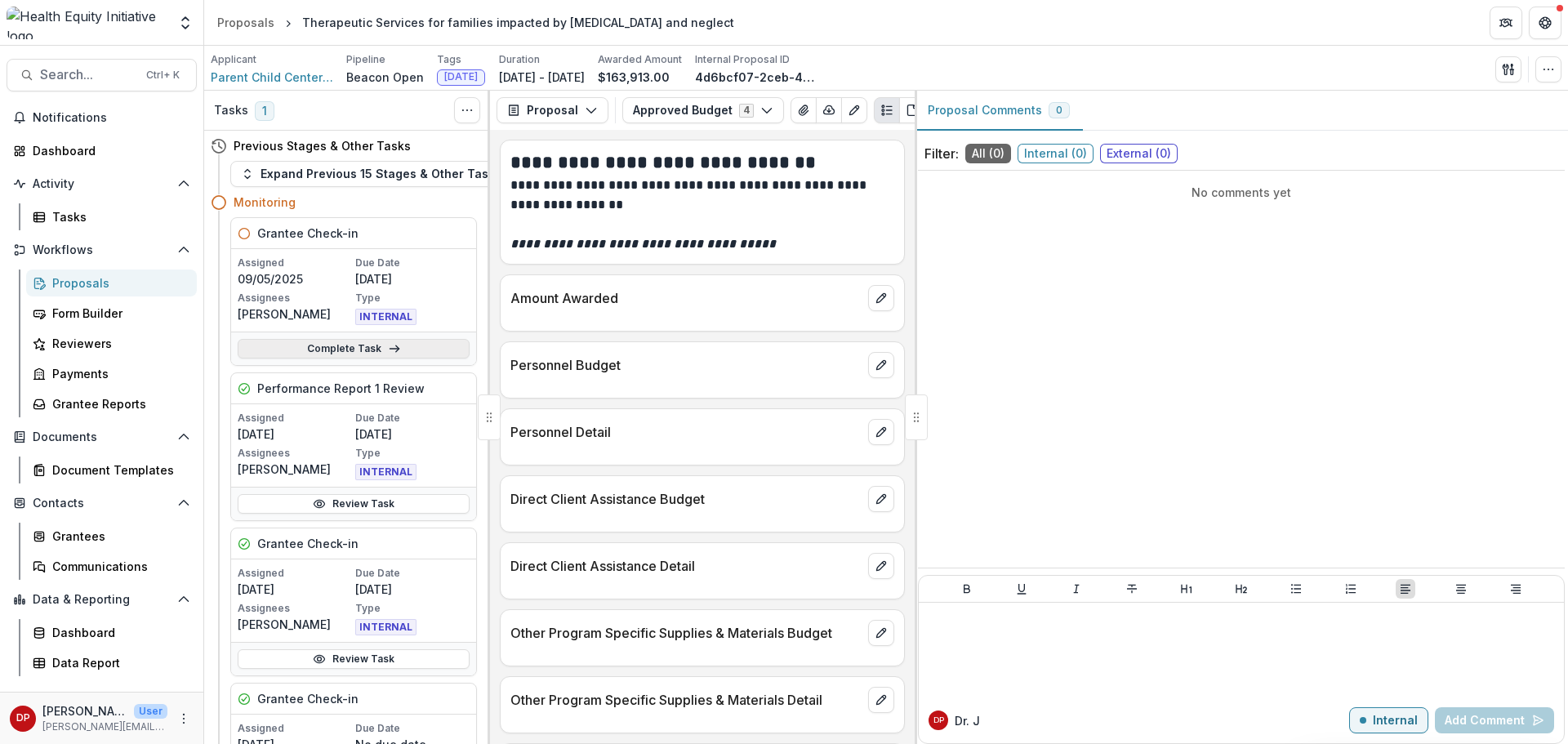
click at [426, 351] on link "Complete Task" at bounding box center [353, 349] width 232 height 20
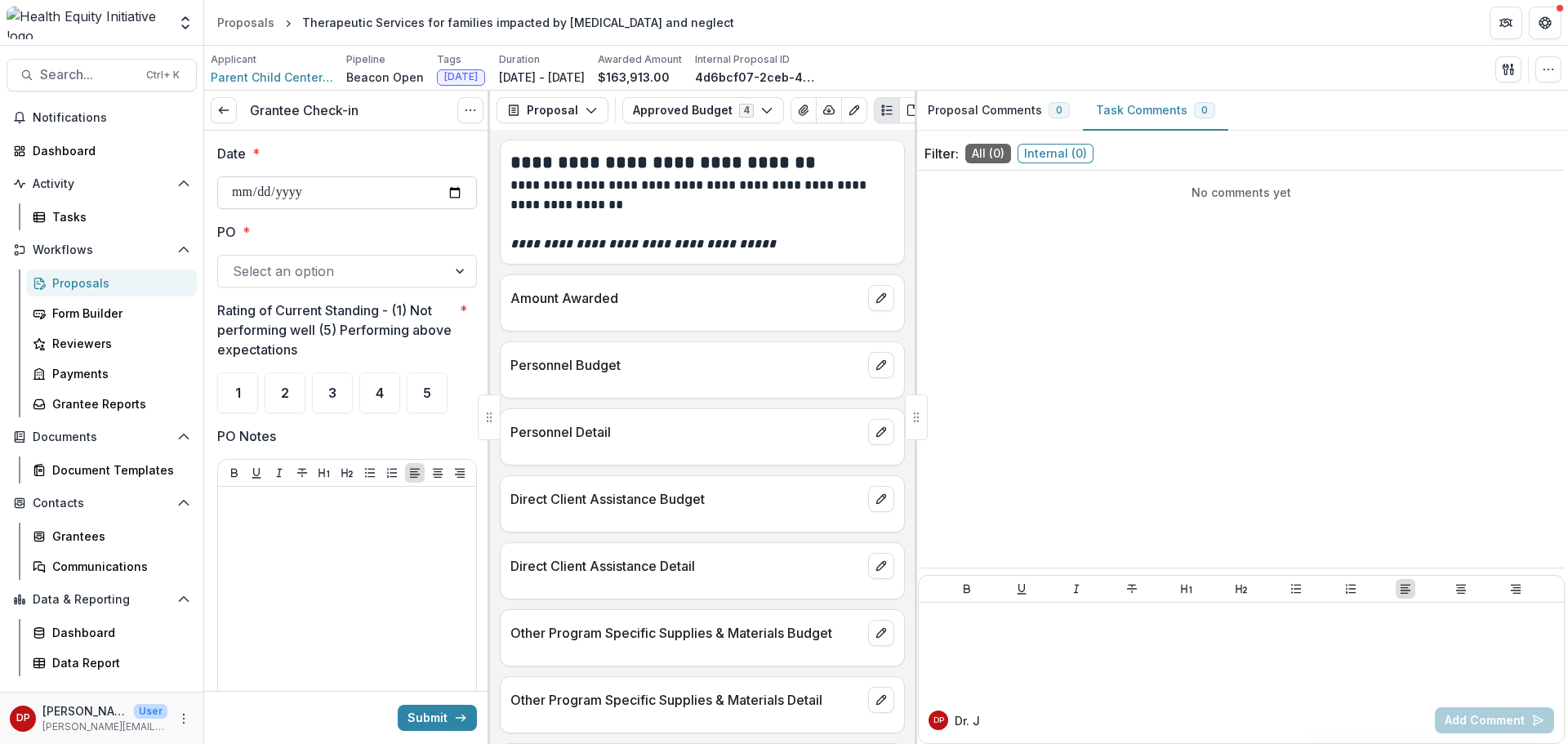
click at [422, 203] on input "Date *" at bounding box center [347, 193] width 260 height 33
click at [455, 184] on input "Date *" at bounding box center [347, 193] width 260 height 33
type input "**********"
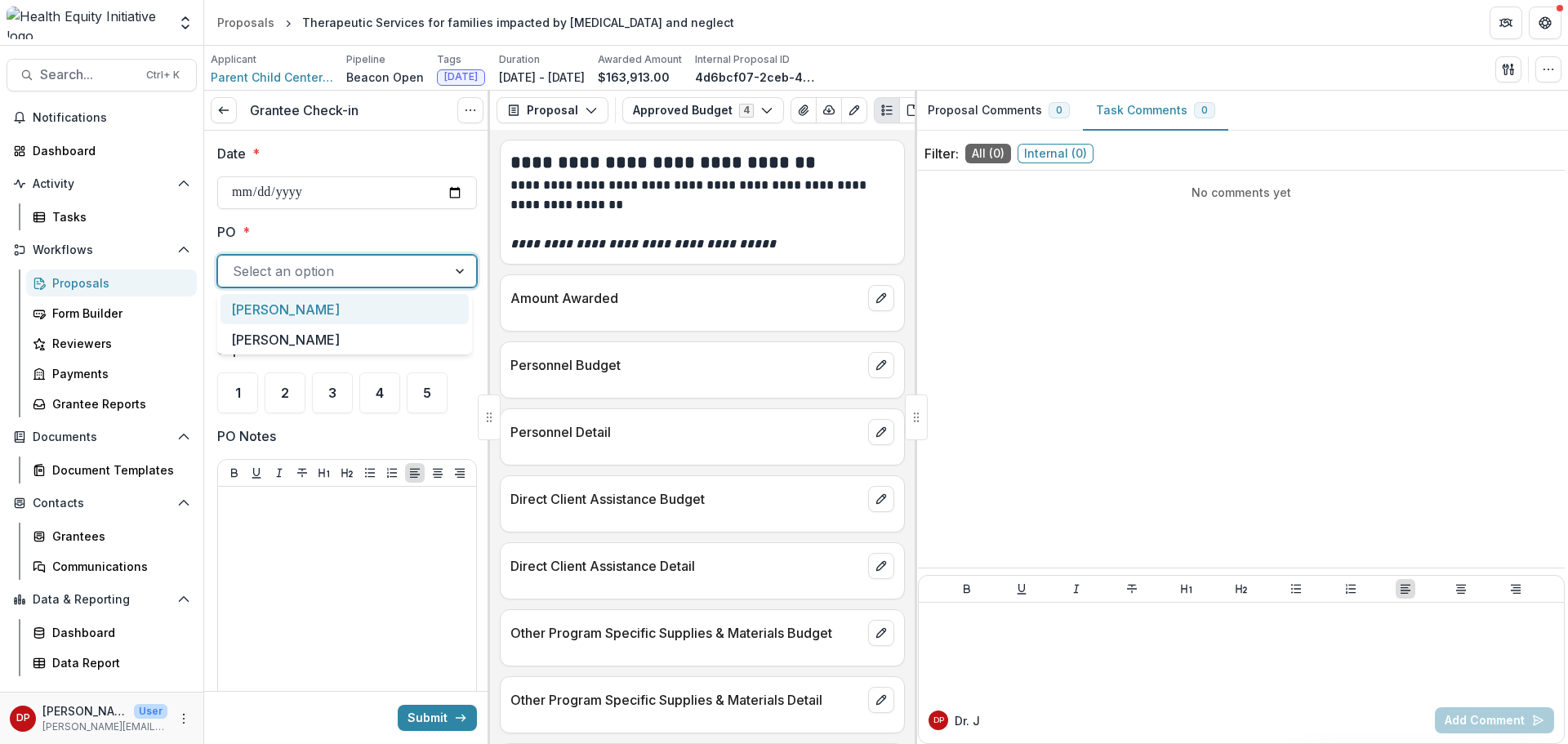
click at [331, 278] on div at bounding box center [332, 271] width 199 height 23
click at [311, 320] on div "Janel" at bounding box center [344, 309] width 249 height 30
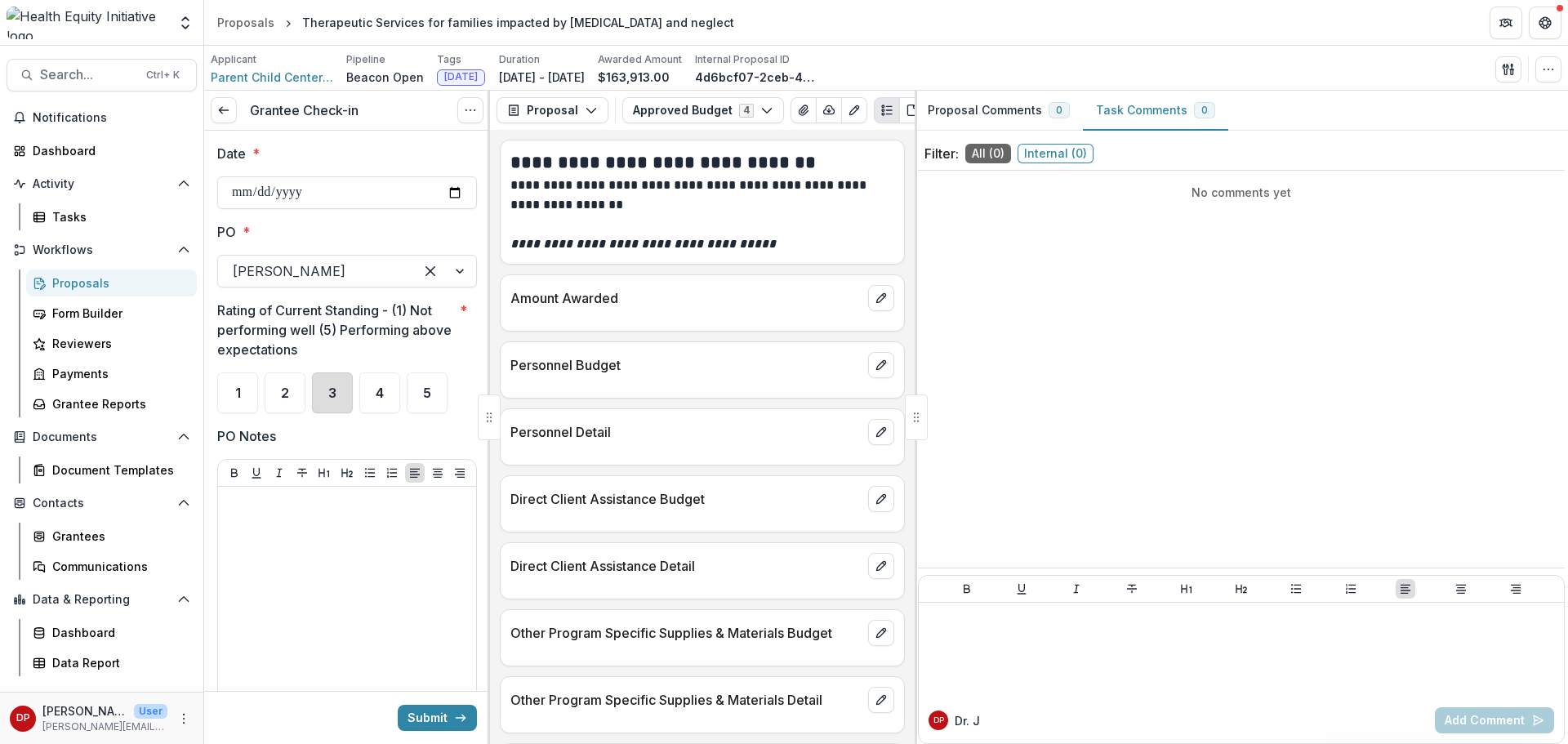
click at [324, 386] on div "3" at bounding box center [332, 392] width 41 height 41
click at [282, 548] on div at bounding box center [347, 615] width 245 height 245
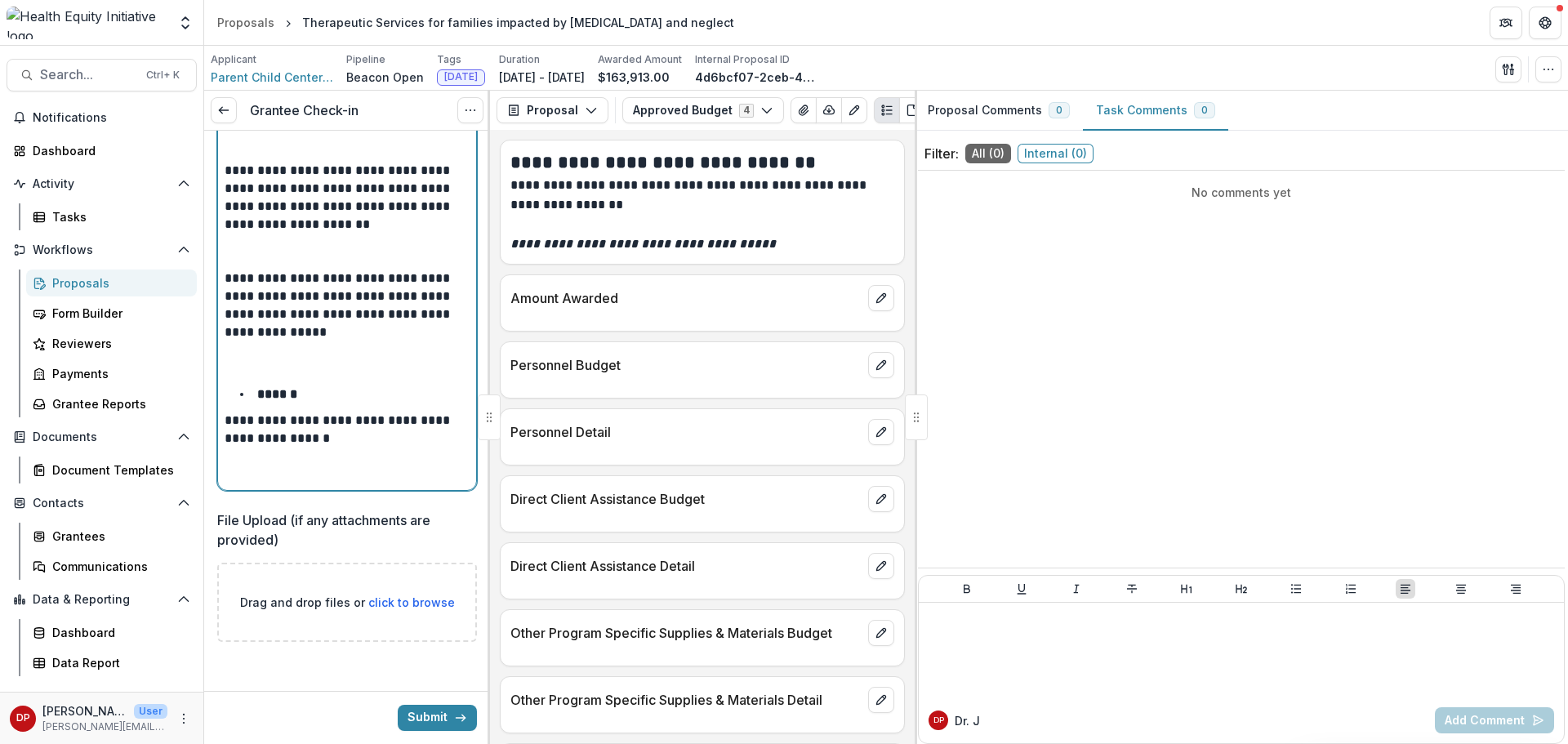
scroll to position [566, 0]
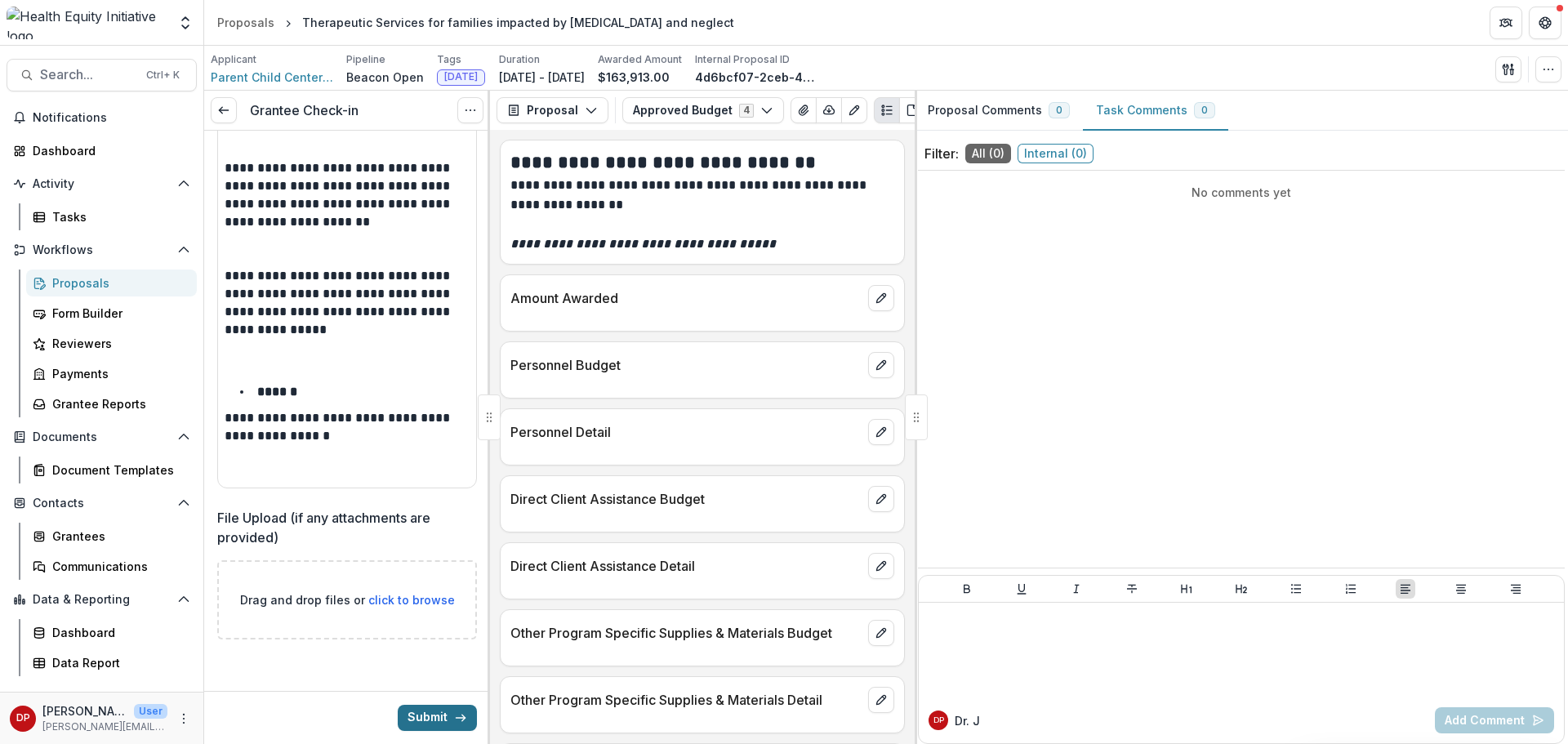
click at [429, 727] on button "Submit" at bounding box center [438, 718] width 79 height 26
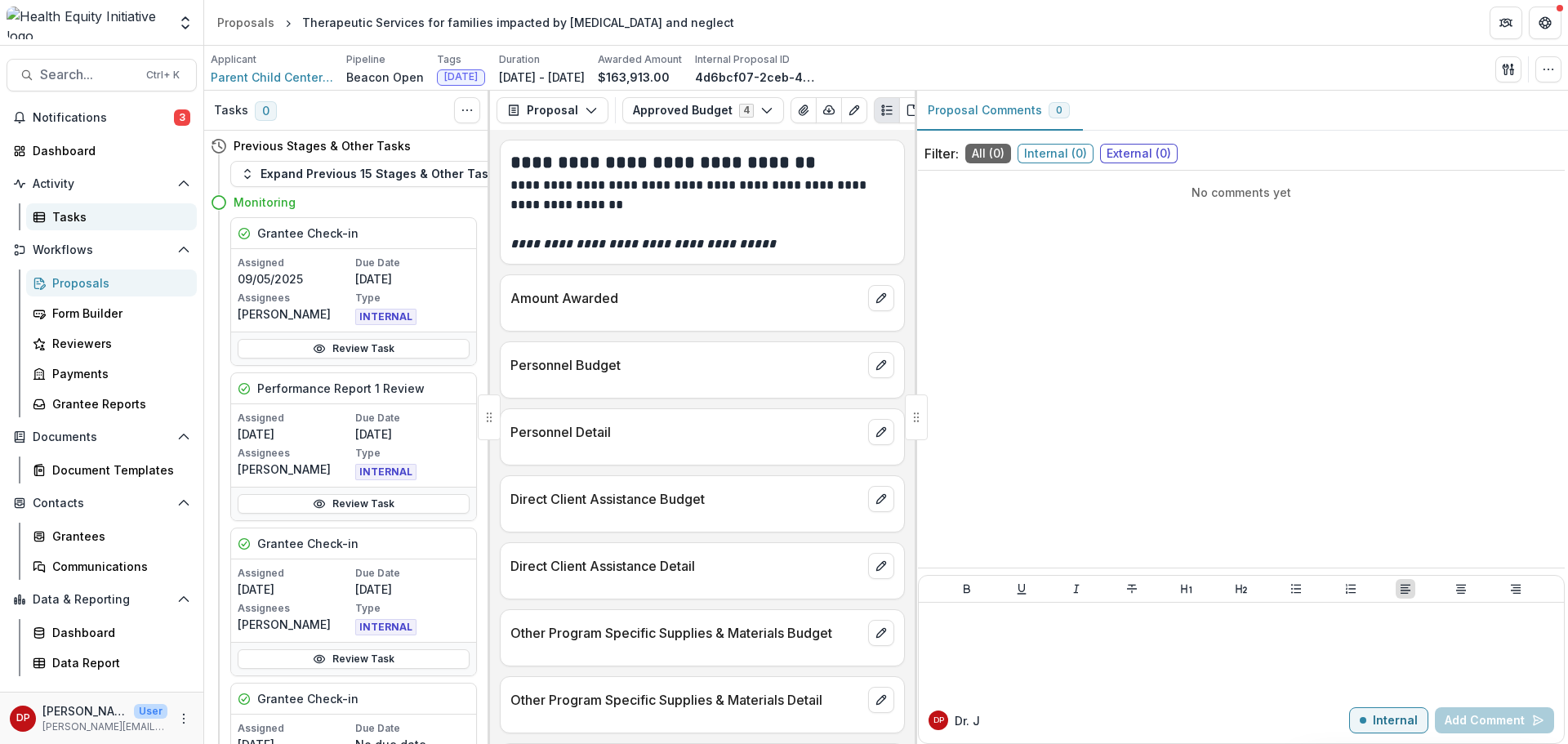
click at [92, 223] on div "Tasks" at bounding box center [117, 216] width 131 height 17
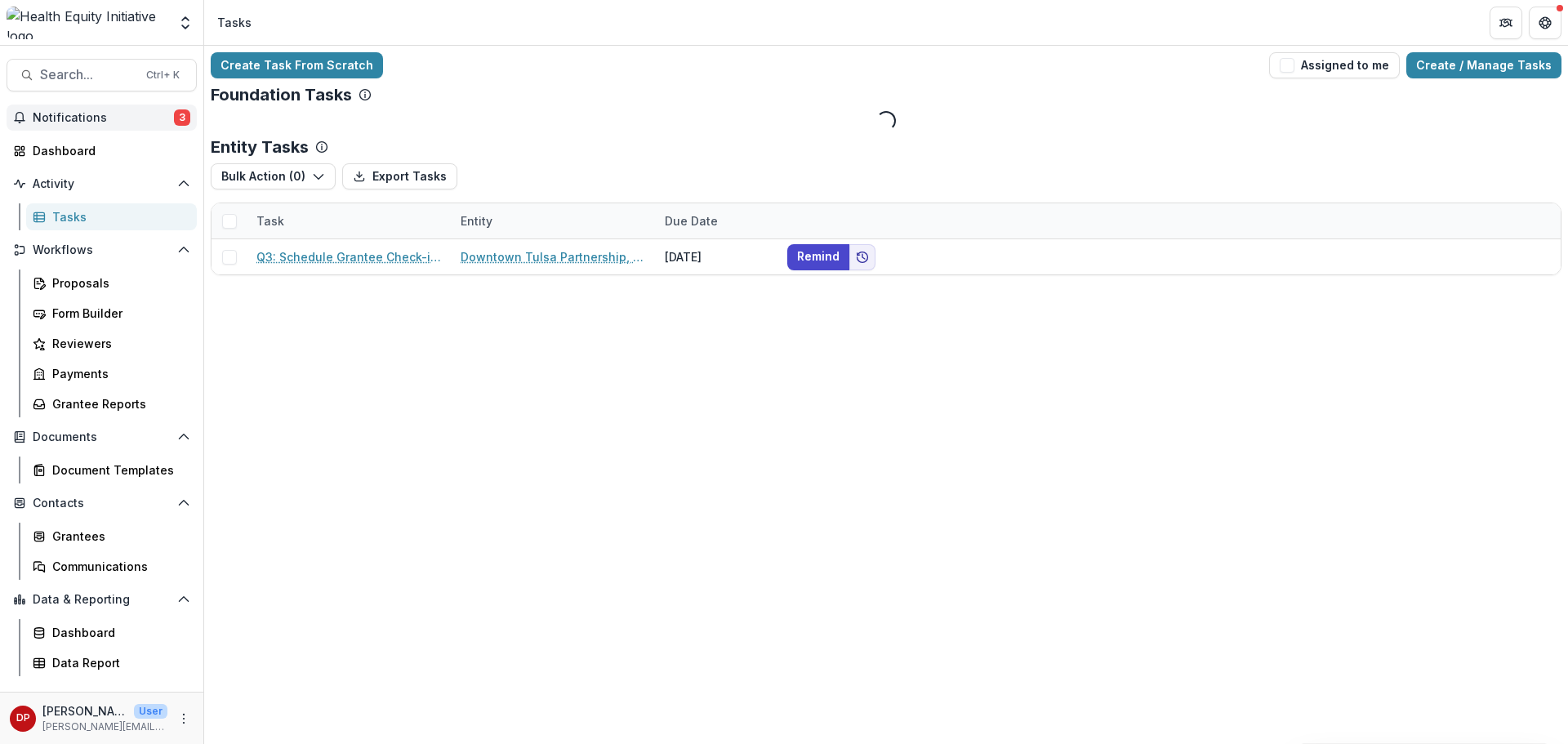
click at [147, 107] on button "Notifications 3" at bounding box center [101, 118] width 190 height 26
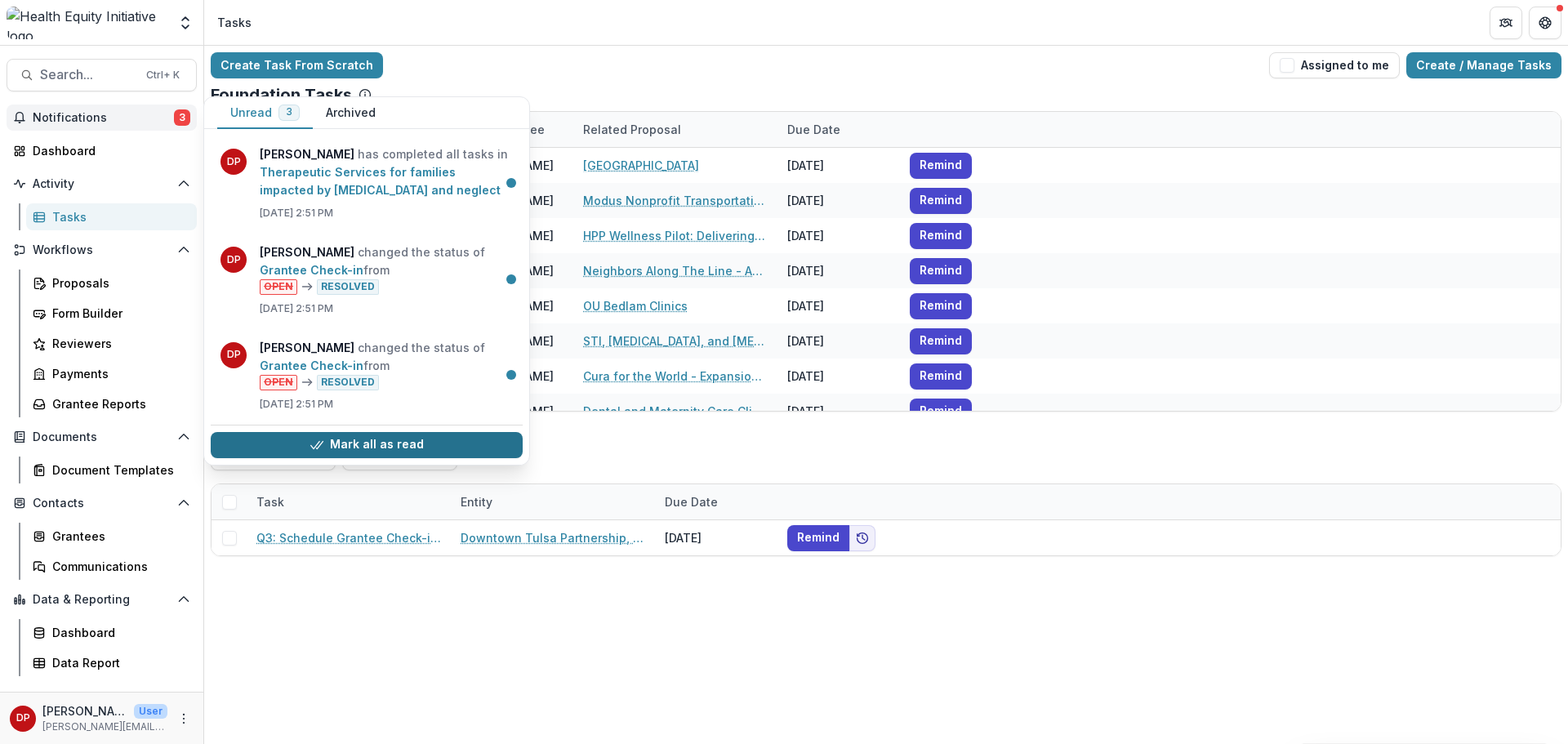
click at [310, 432] on button "Mark all as read" at bounding box center [367, 445] width 312 height 26
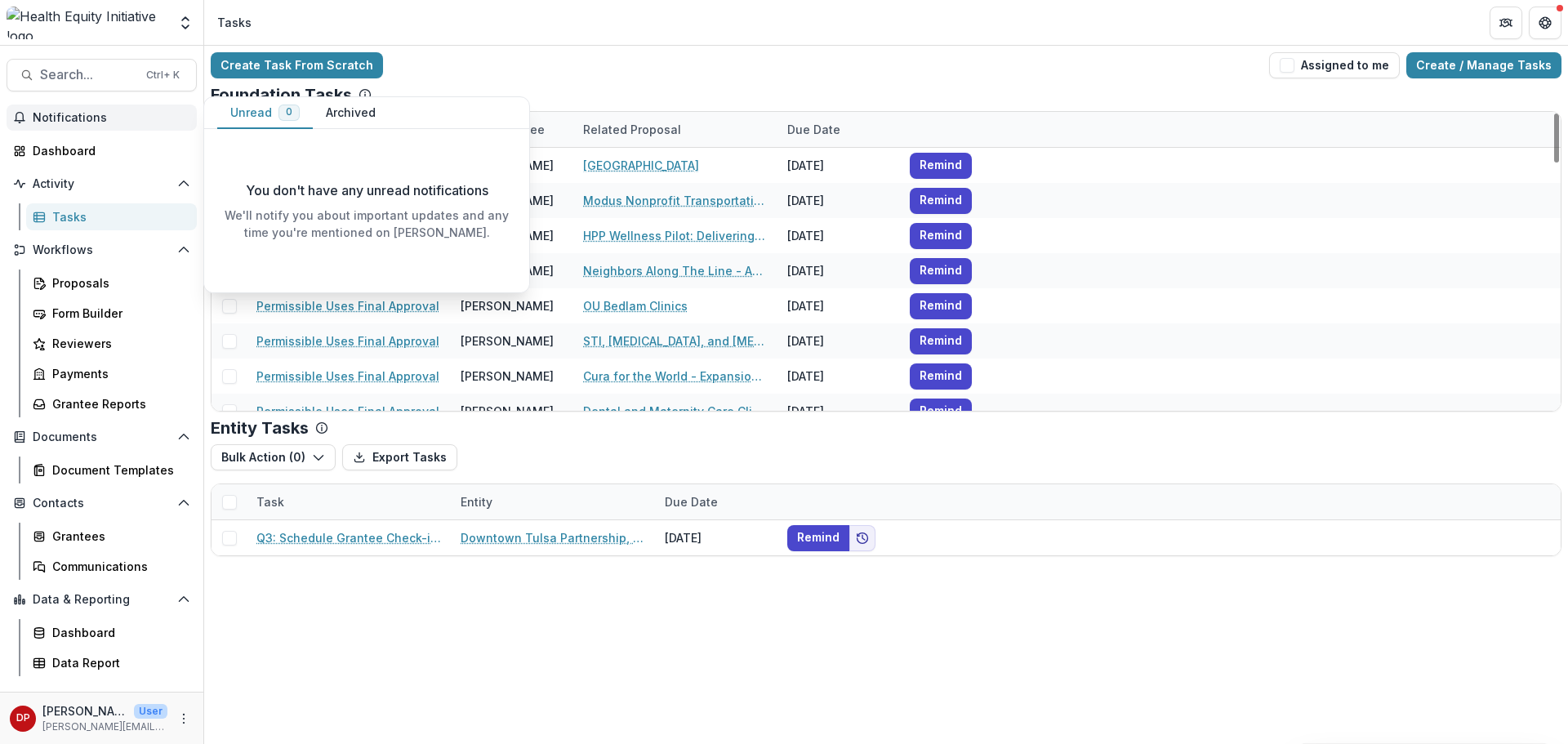
click at [169, 112] on span "Notifications" at bounding box center [112, 118] width 158 height 14
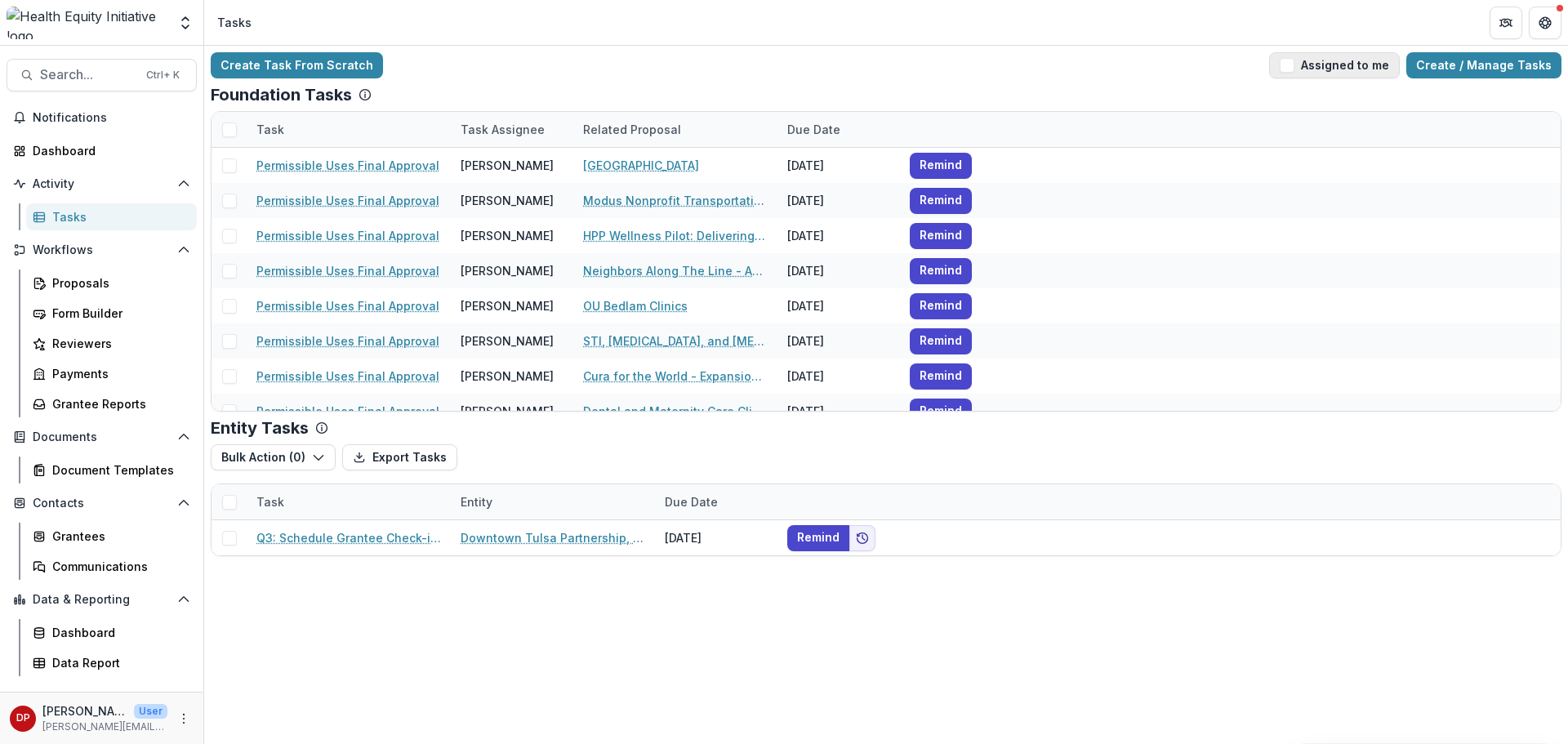
click at [1319, 62] on button "Assigned to me" at bounding box center [1335, 65] width 130 height 26
